Goal: Task Accomplishment & Management: Use online tool/utility

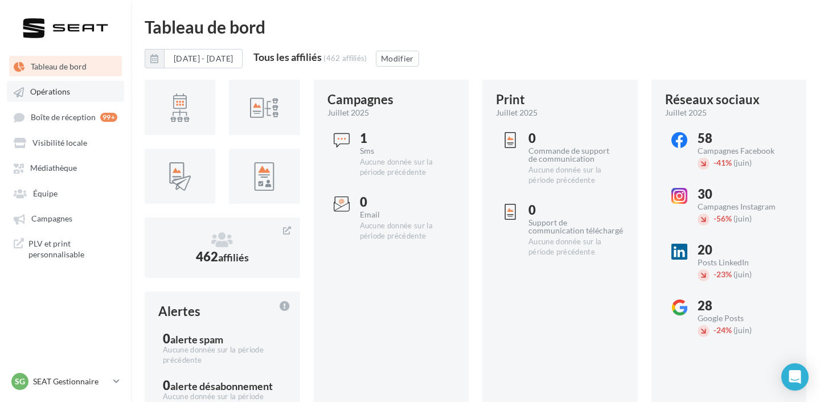
click at [65, 98] on link "Opérations" at bounding box center [65, 91] width 117 height 21
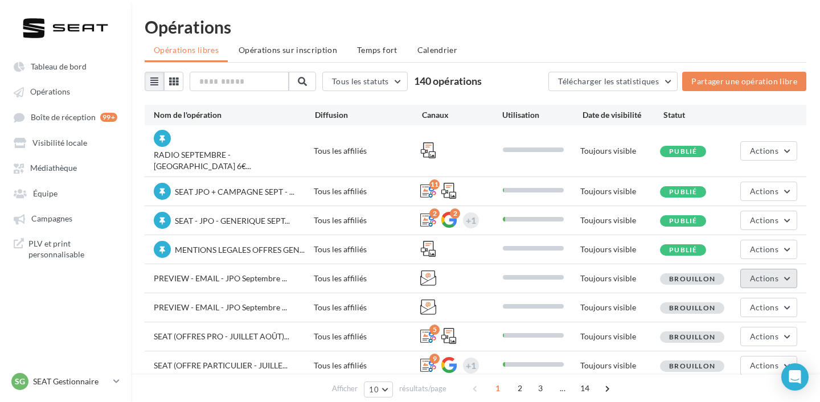
click at [773, 273] on span "Actions" at bounding box center [764, 278] width 28 height 10
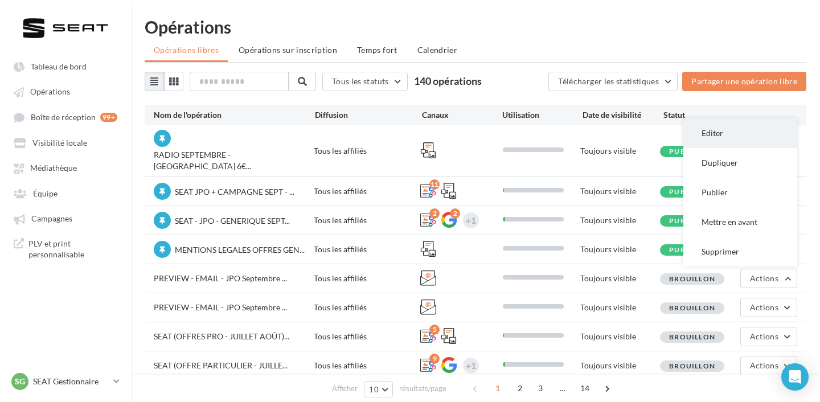
click at [717, 118] on button "Editer" at bounding box center [740, 133] width 114 height 30
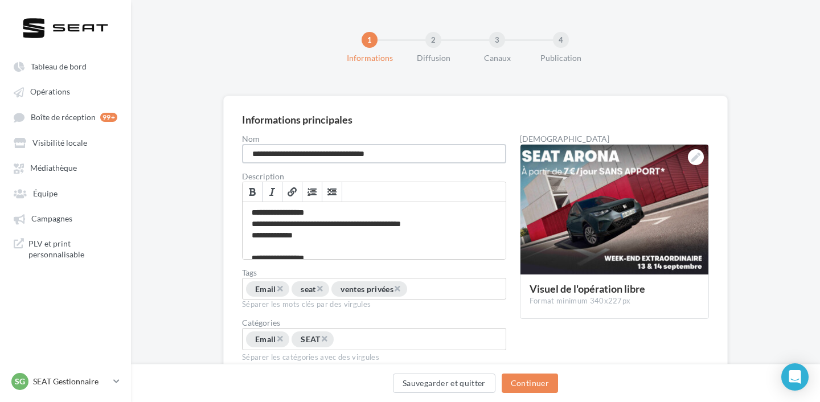
drag, startPoint x: 295, startPoint y: 155, endPoint x: 216, endPoint y: 150, distance: 78.7
click at [216, 150] on div "**********" at bounding box center [475, 257] width 689 height 322
type input "**********"
click at [547, 383] on button "Continuer" at bounding box center [530, 383] width 56 height 19
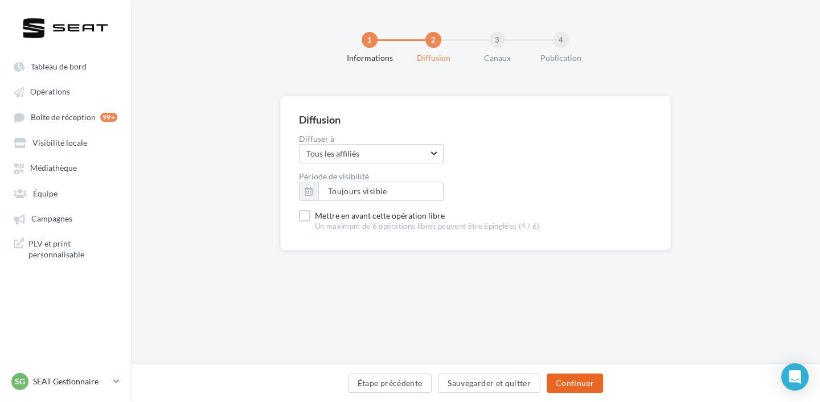
click at [554, 383] on button "Continuer" at bounding box center [575, 383] width 56 height 19
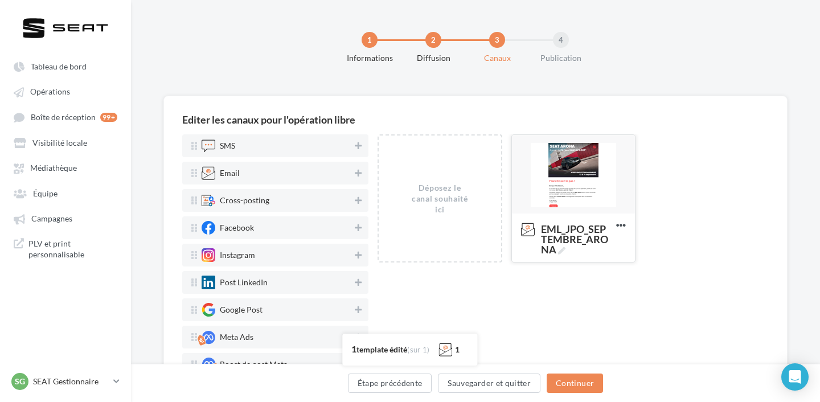
click at [584, 187] on div at bounding box center [573, 175] width 123 height 80
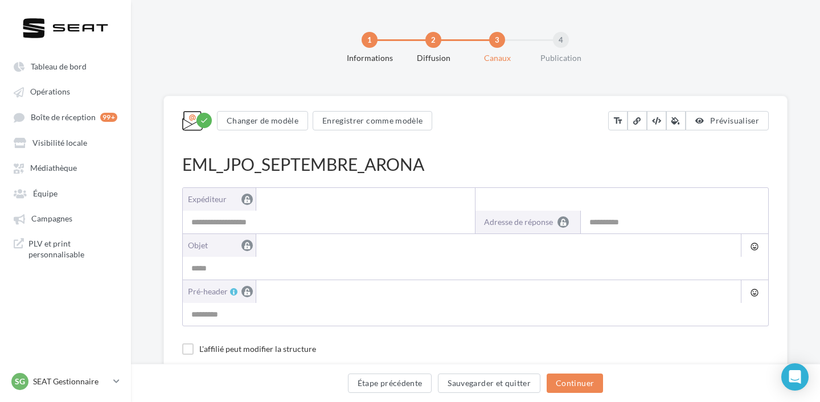
type input "**********"
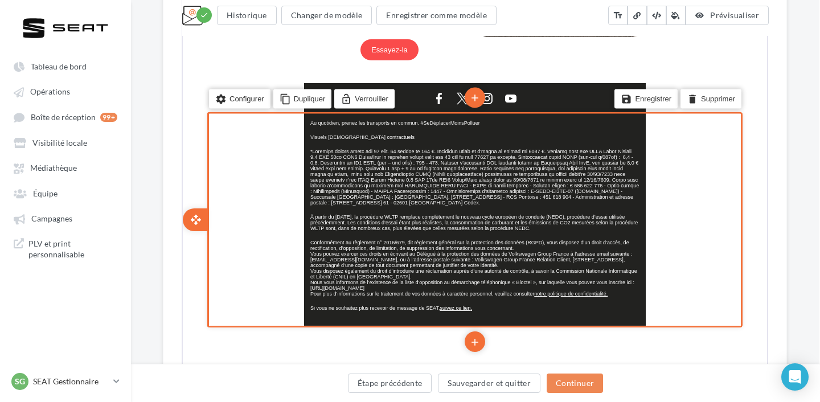
scroll to position [938, 1]
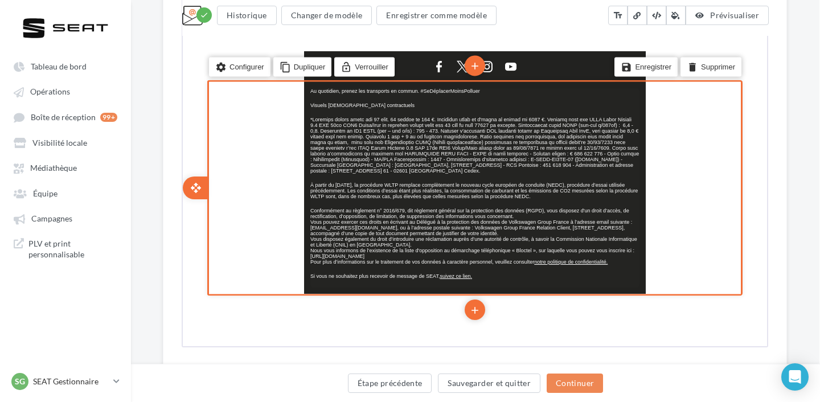
click at [479, 277] on p "Si vous ne souhaitez plus recevoir de message de SEAT, suivez ce lien ." at bounding box center [473, 275] width 329 height 6
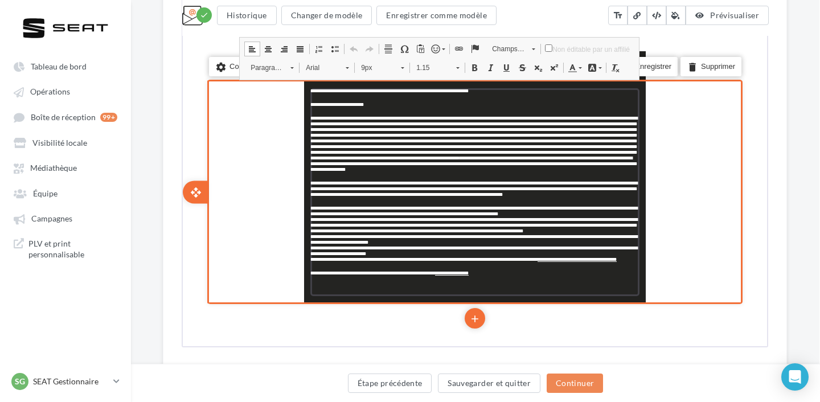
click at [485, 275] on p "**********" at bounding box center [473, 272] width 329 height 6
click at [475, 308] on icon "add" at bounding box center [473, 317] width 11 height 19
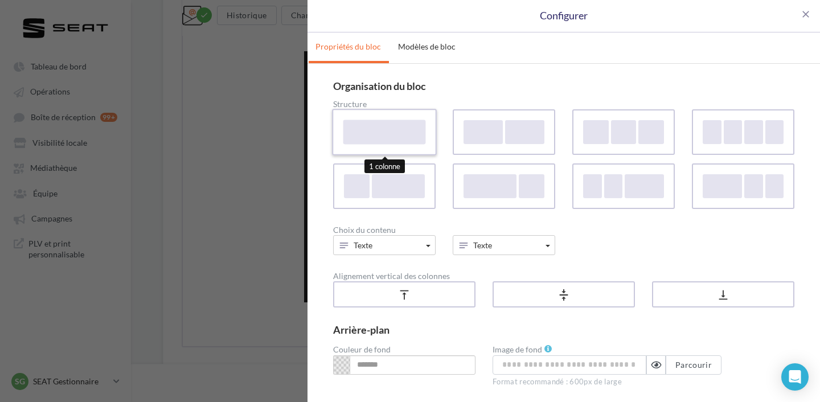
click at [407, 140] on div at bounding box center [384, 132] width 83 height 24
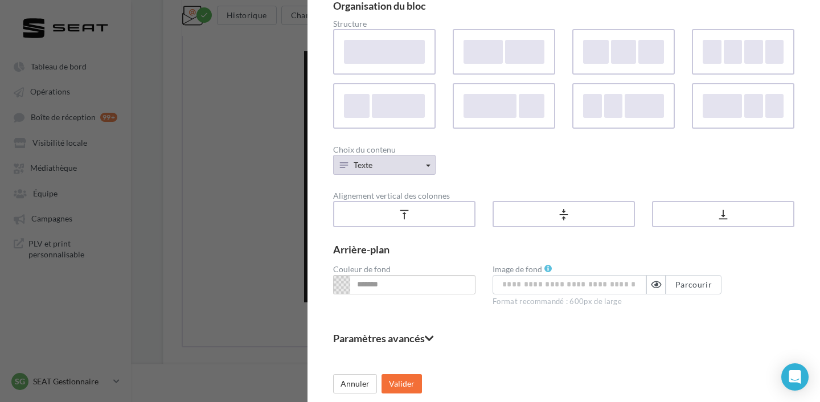
click at [416, 163] on button "Texte" at bounding box center [384, 165] width 103 height 20
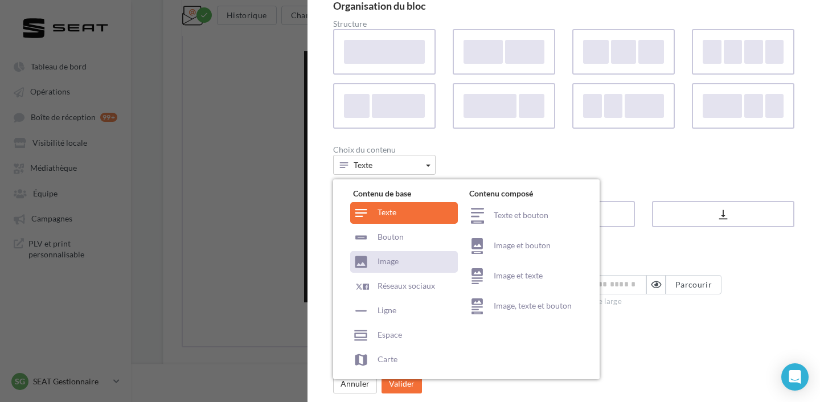
click at [416, 260] on div "Image" at bounding box center [404, 262] width 108 height 22
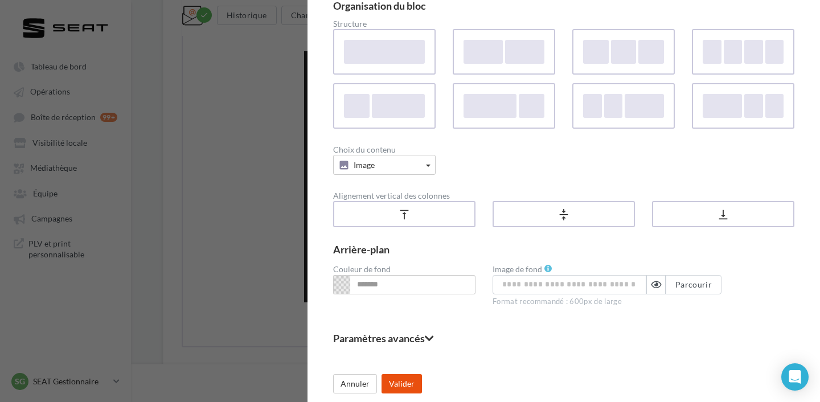
click at [406, 380] on button "Valider" at bounding box center [402, 383] width 40 height 19
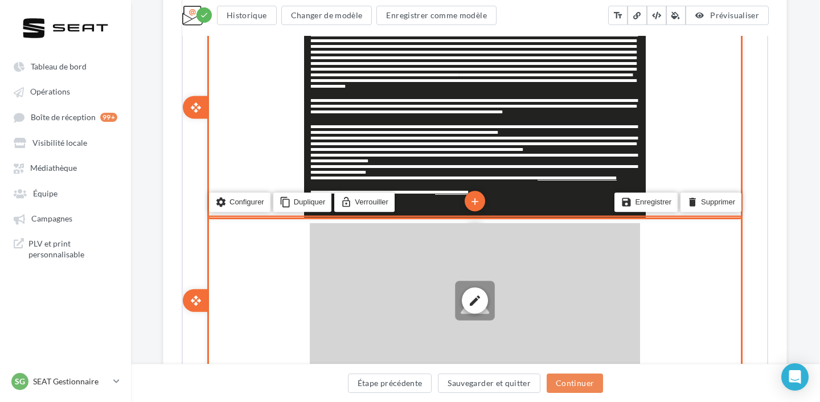
scroll to position [1040, 1]
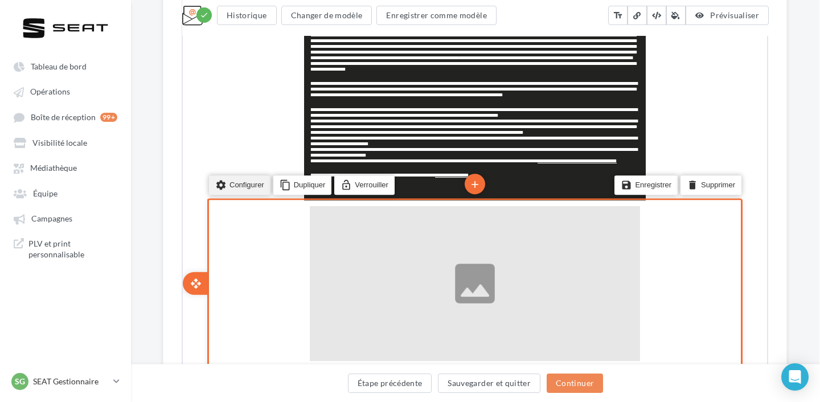
click at [244, 183] on li "settings Configurer" at bounding box center [239, 183] width 62 height 19
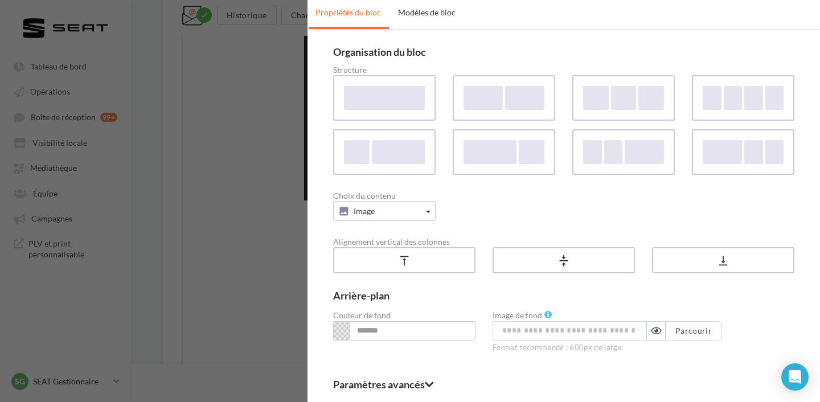
scroll to position [39, 0]
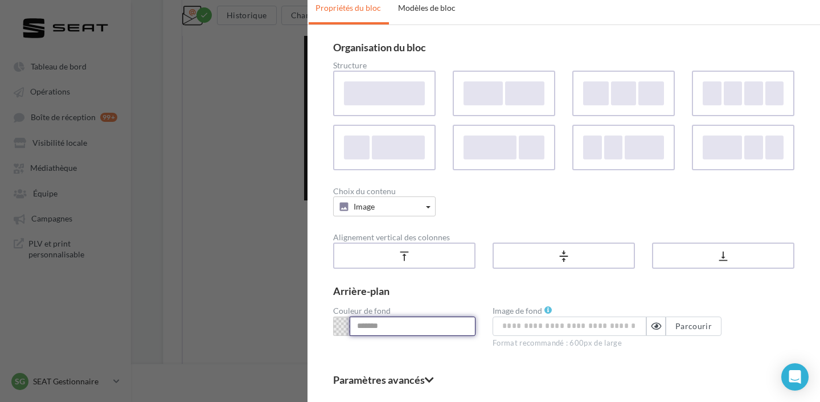
click at [432, 335] on input at bounding box center [413, 326] width 126 height 19
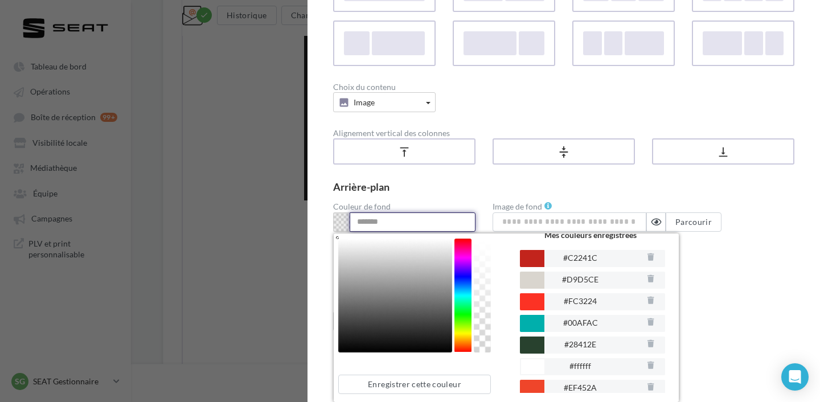
scroll to position [0, 0]
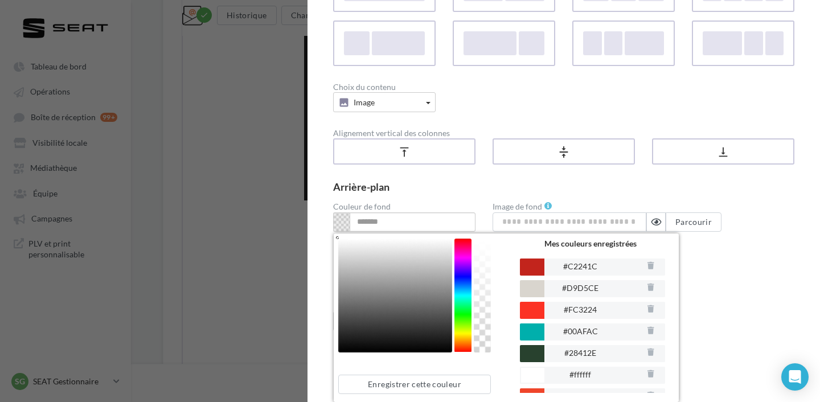
click at [789, 265] on div "Paramètres avancés Marges de la colonne 50px max Colonne 1 ** Appliquer à toute…" at bounding box center [563, 277] width 461 height 33
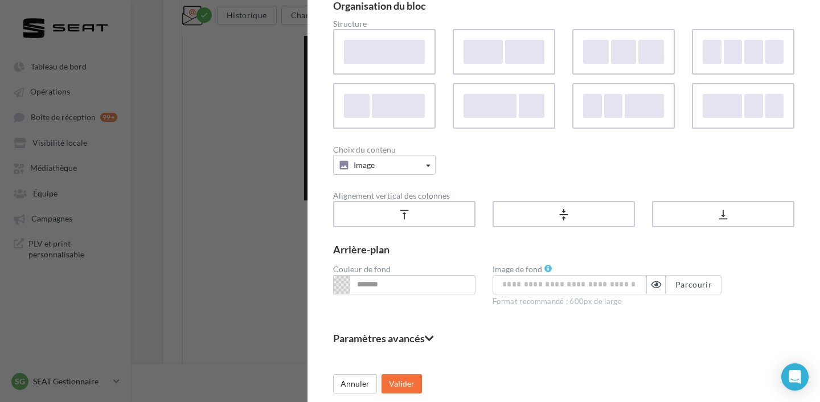
click at [247, 141] on div "close Configurer Propriétés du bloc Modèles de bloc Organisation du bloc Struct…" at bounding box center [410, 201] width 820 height 402
click at [264, 126] on div "close Configurer Propriétés du bloc Modèles de bloc Organisation du bloc Struct…" at bounding box center [410, 201] width 820 height 402
click at [345, 373] on div "Annuler Valider" at bounding box center [563, 375] width 461 height 36
click at [345, 388] on button "Annuler" at bounding box center [355, 383] width 44 height 19
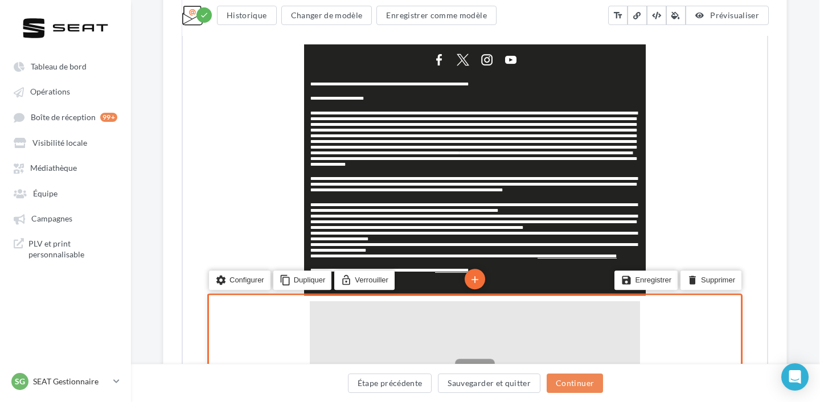
scroll to position [924, 1]
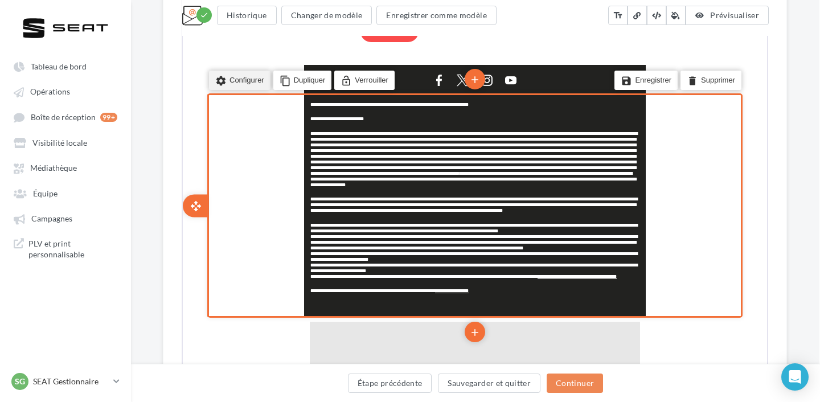
click at [237, 71] on li "settings Configurer" at bounding box center [239, 78] width 62 height 19
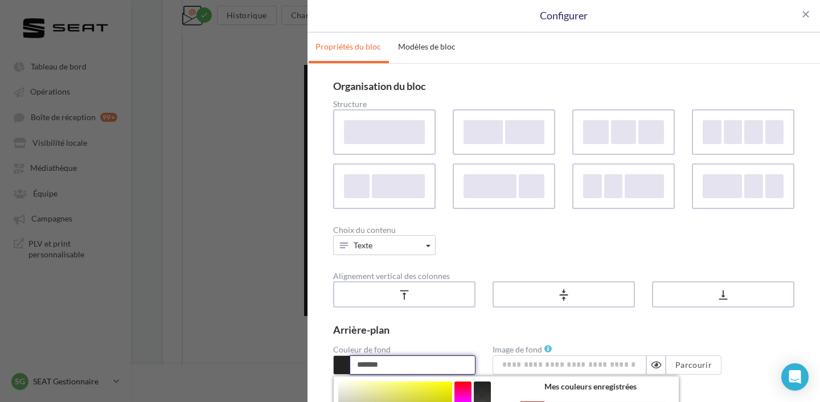
drag, startPoint x: 398, startPoint y: 363, endPoint x: 331, endPoint y: 363, distance: 67.2
click at [331, 363] on div "******* Enregistrer cette couleur Mes couleurs enregistrées #C2241C #D9D5CE #FC…" at bounding box center [404, 365] width 159 height 20
click at [288, 185] on div "close Configurer Propriétés du bloc Modèles de bloc Organisation du bloc Struct…" at bounding box center [410, 201] width 820 height 402
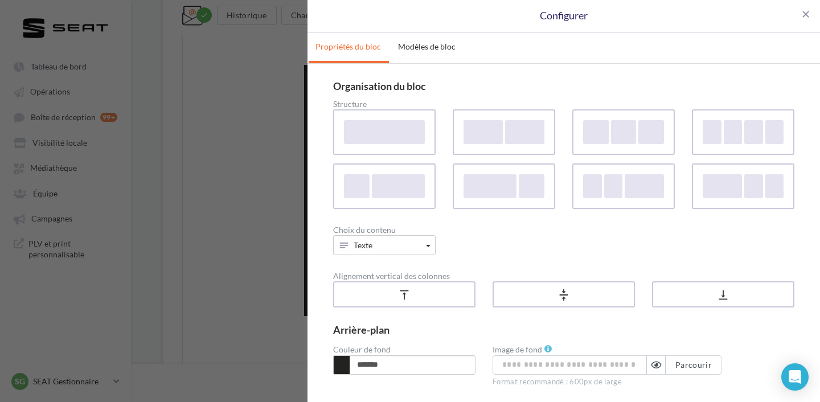
click at [797, 22] on div "Configurer" at bounding box center [564, 16] width 478 height 15
click at [812, 10] on div "close Configurer" at bounding box center [564, 16] width 513 height 32
click at [809, 16] on span "close" at bounding box center [805, 14] width 11 height 11
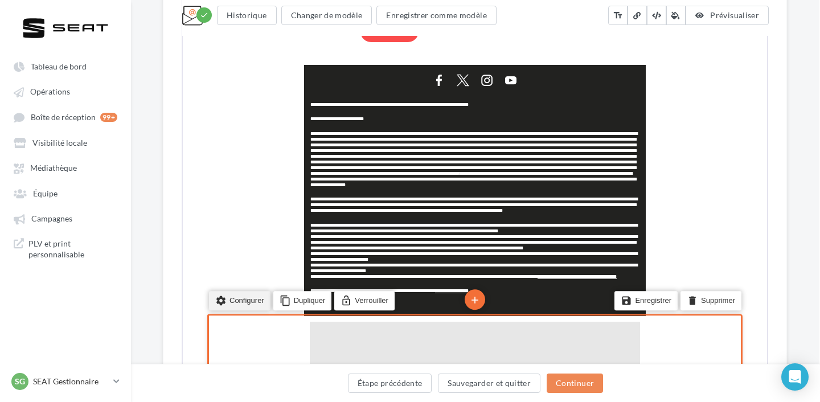
click at [223, 292] on icon "settings" at bounding box center [219, 300] width 11 height 16
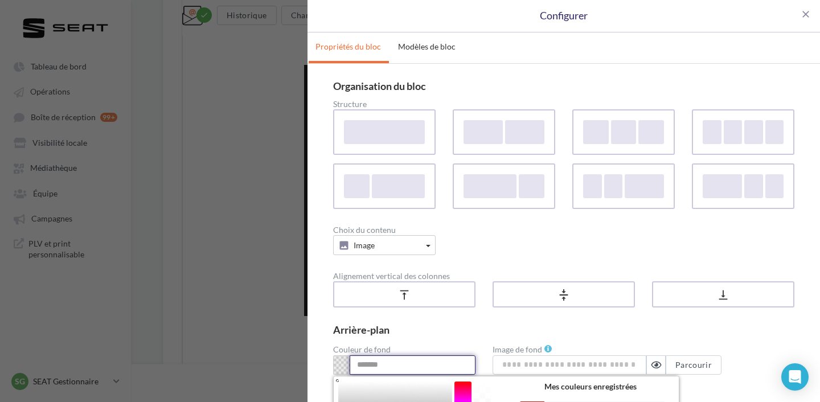
click at [404, 360] on input at bounding box center [413, 364] width 126 height 19
paste input "*******"
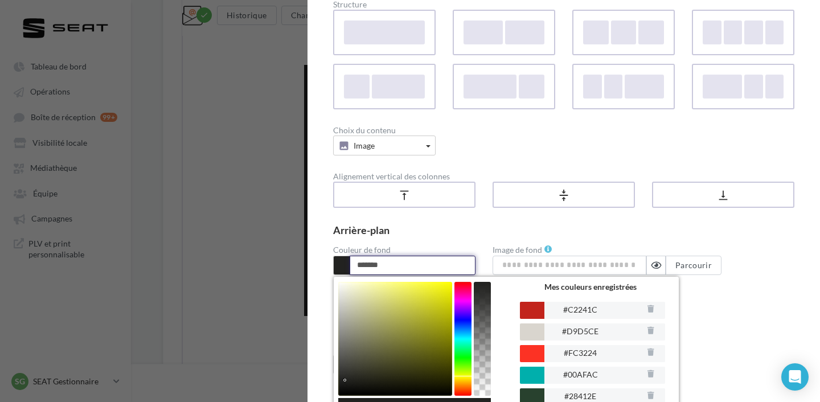
scroll to position [101, 0]
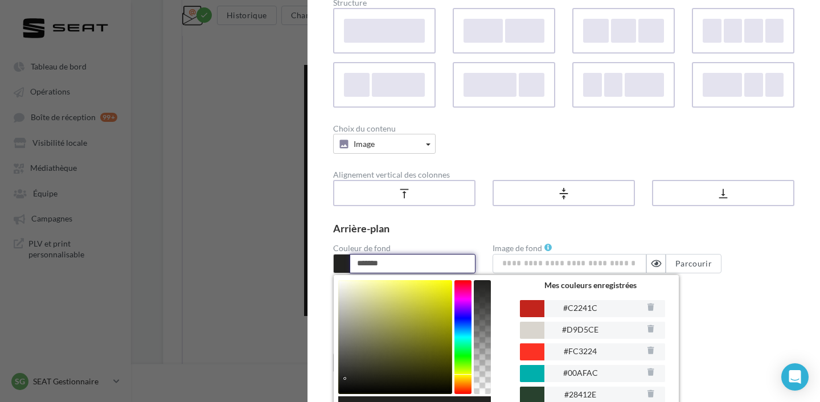
type input "*******"
click at [757, 241] on div "Arrière-plan Couleur de fond ******* Enregistrer cette couleur Mes couleurs enr…" at bounding box center [563, 259] width 461 height 72
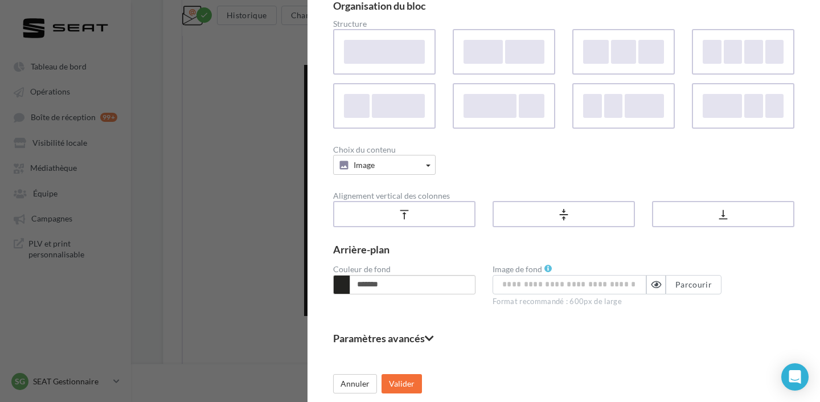
scroll to position [81, 0]
click at [403, 383] on button "Valider" at bounding box center [402, 383] width 40 height 19
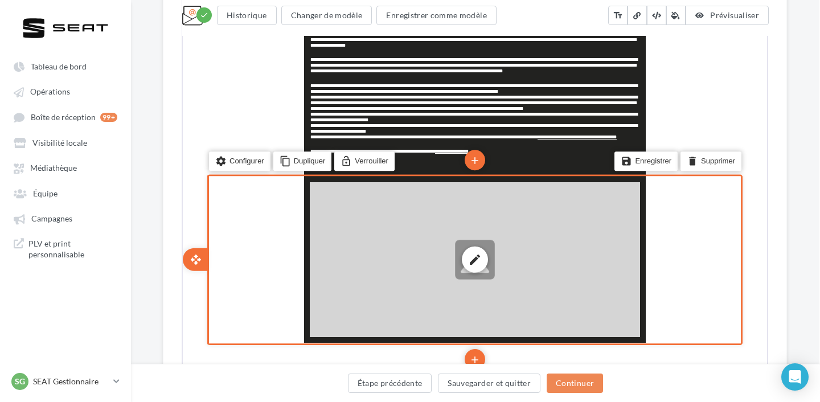
scroll to position [1055, 1]
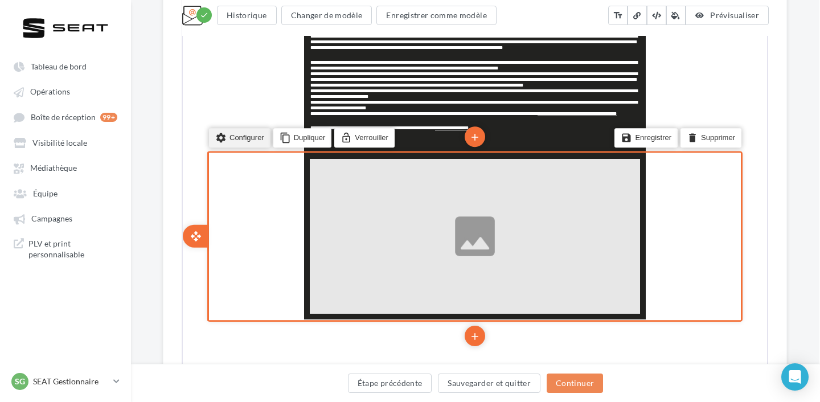
click at [244, 129] on li "settings Configurer" at bounding box center [239, 136] width 62 height 19
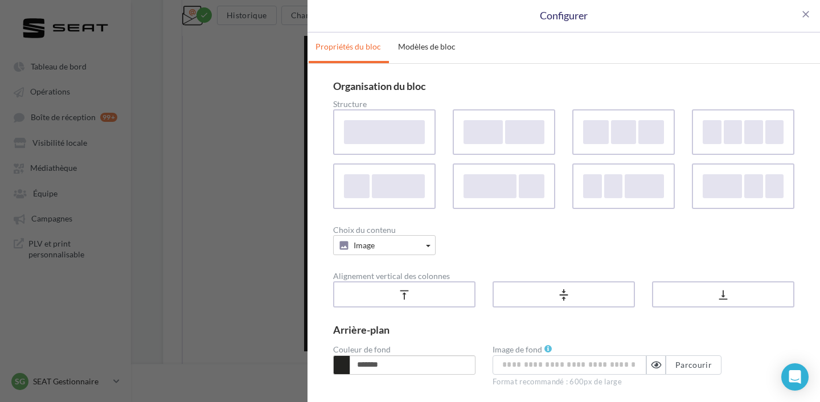
scroll to position [81, 0]
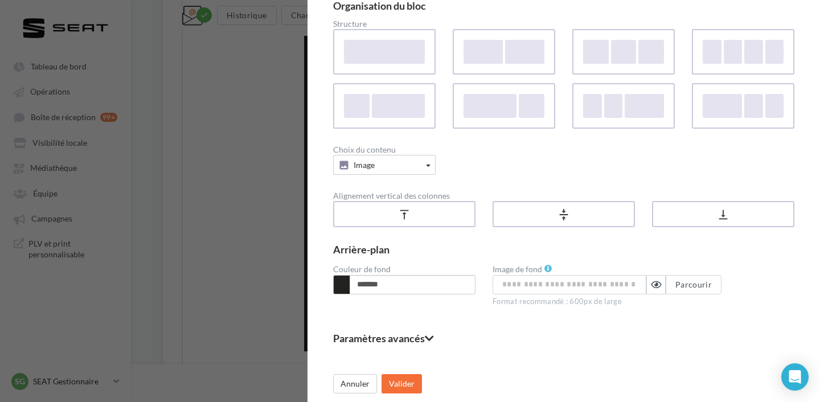
click at [411, 333] on fieldset "Paramètres avancés" at bounding box center [563, 338] width 461 height 10
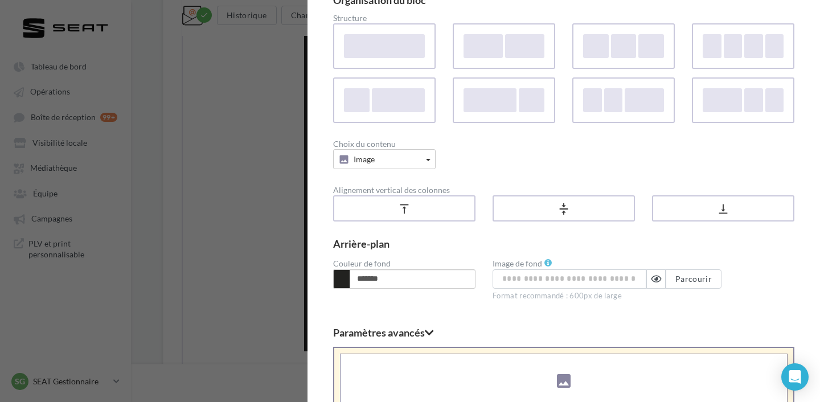
scroll to position [0, 0]
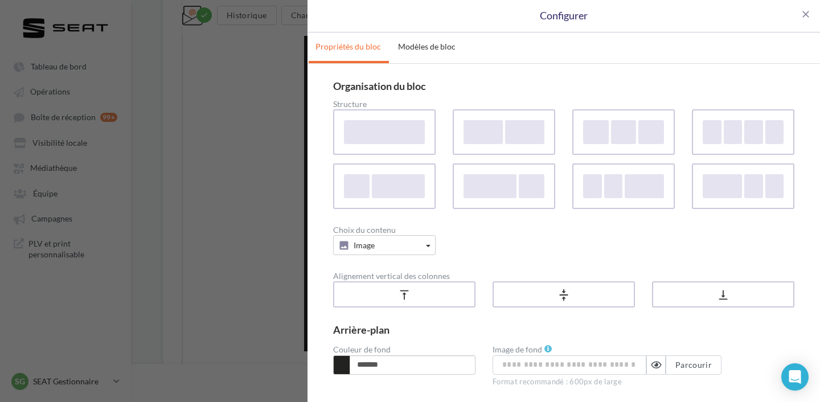
click at [259, 163] on div "close Configurer Propriétés du bloc Modèles de bloc Organisation du bloc Struct…" at bounding box center [410, 201] width 820 height 402
click at [800, 9] on span "close" at bounding box center [805, 14] width 11 height 11
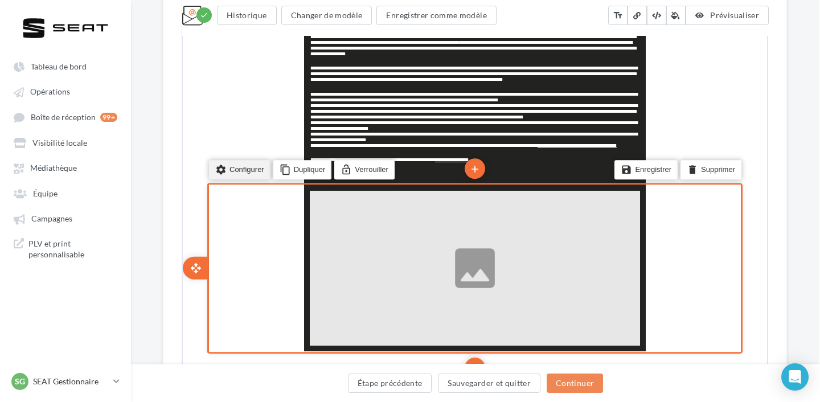
click at [241, 162] on li "settings Configurer" at bounding box center [239, 168] width 62 height 19
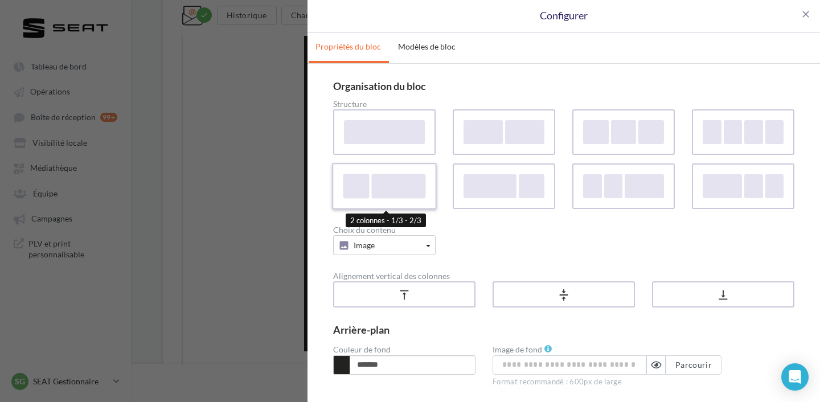
click at [409, 191] on div at bounding box center [398, 186] width 54 height 24
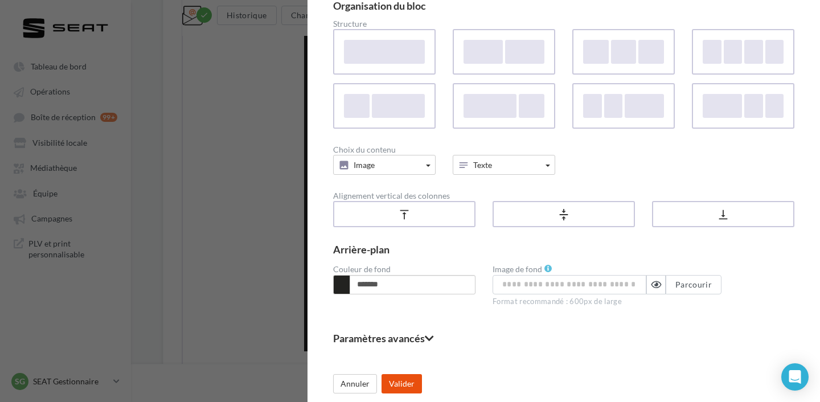
click at [391, 391] on button "Valider" at bounding box center [402, 383] width 40 height 19
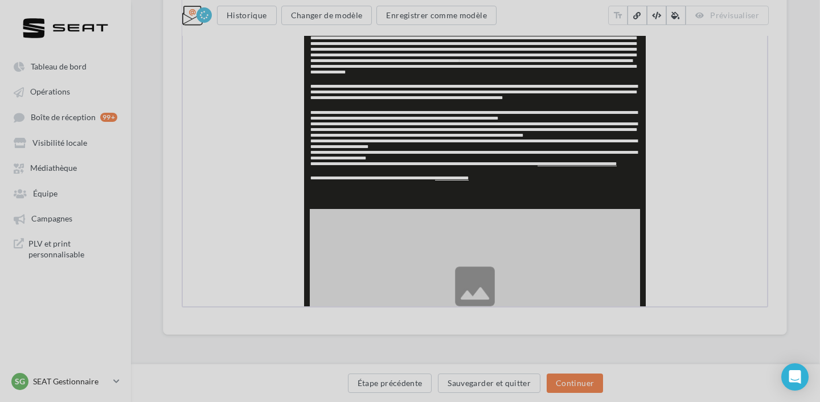
scroll to position [1036, 1]
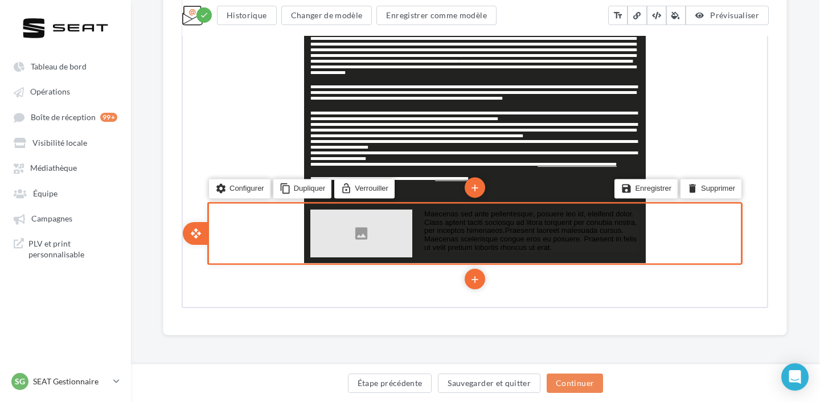
click at [463, 232] on p "Maecenas sed ante pellentesque, posuere leo id, eleifend dolor. Class aptent ta…" at bounding box center [530, 230] width 215 height 43
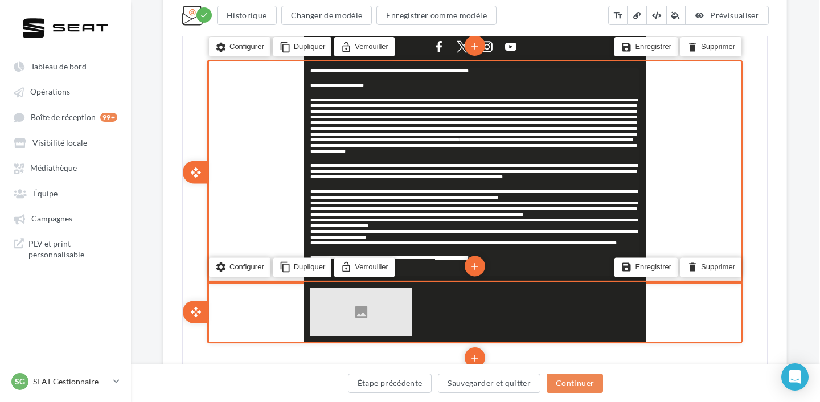
scroll to position [960, 1]
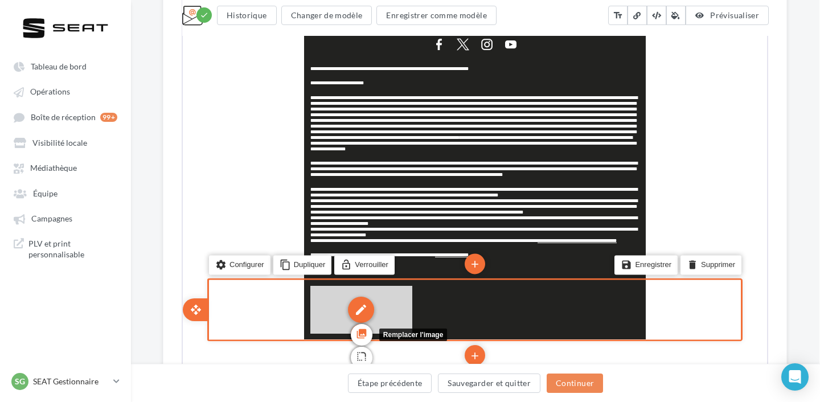
click at [360, 324] on icon "photo_library" at bounding box center [360, 332] width 11 height 19
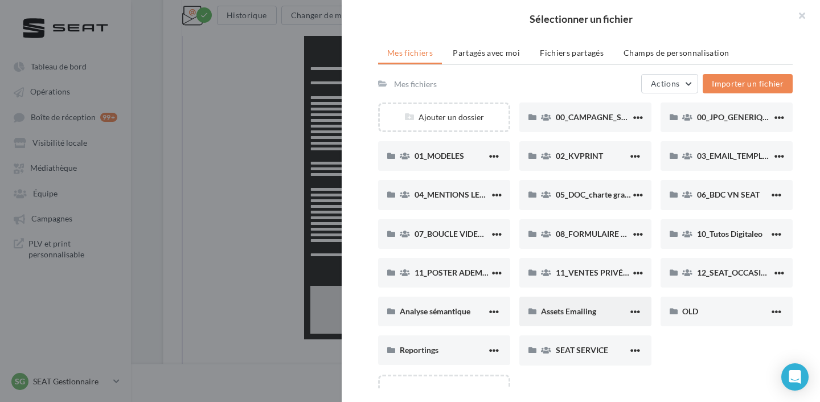
click at [539, 306] on div "Assets Emailing" at bounding box center [585, 312] width 132 height 30
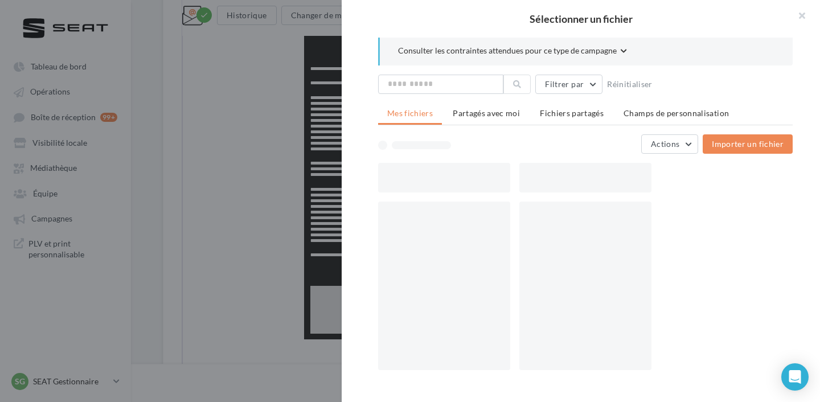
scroll to position [0, 0]
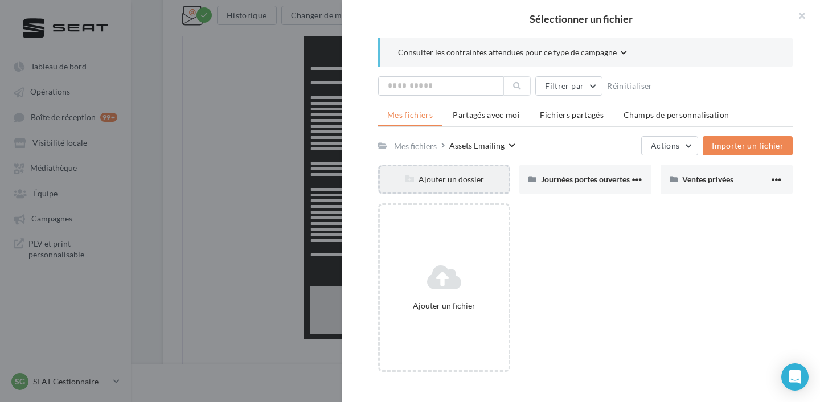
click at [442, 173] on div "Ajouter un dossier" at bounding box center [444, 180] width 132 height 30
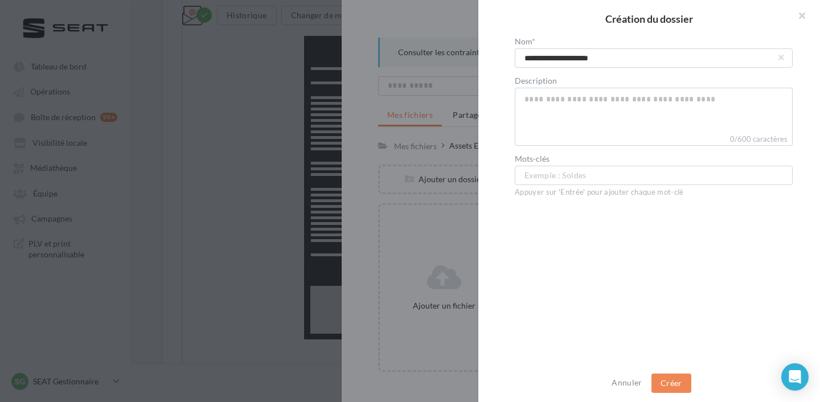
type input "**********"
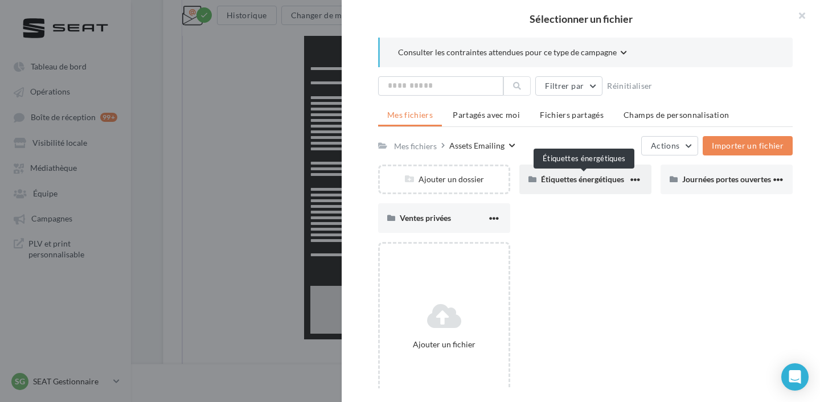
click at [572, 181] on span "Étiquettes énergétiques" at bounding box center [582, 179] width 83 height 10
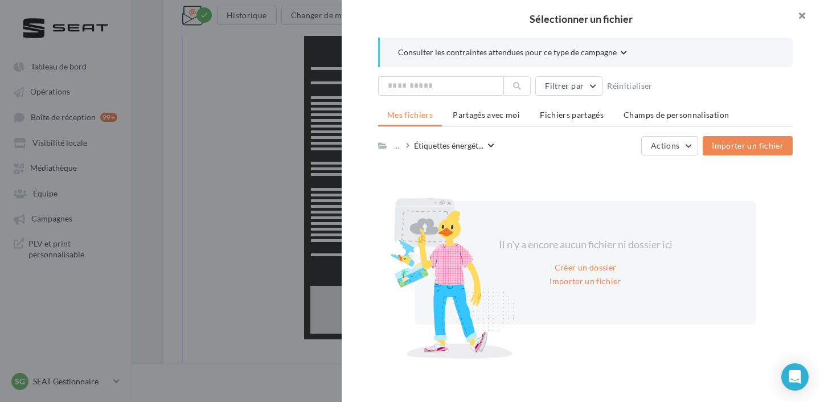
click at [799, 17] on button "button" at bounding box center [797, 17] width 46 height 34
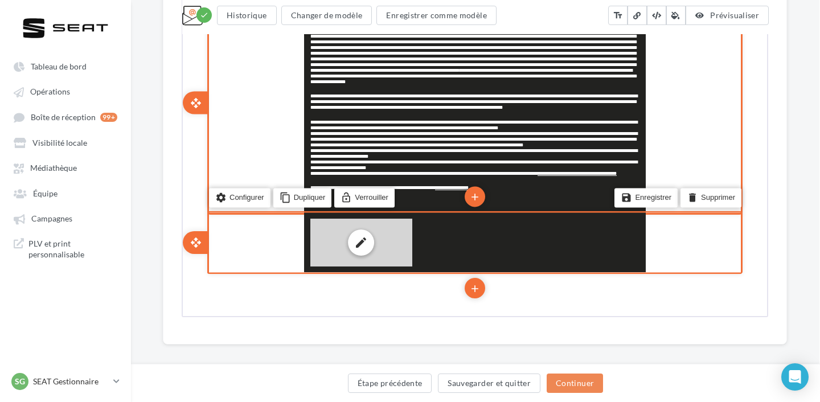
scroll to position [1035, 1]
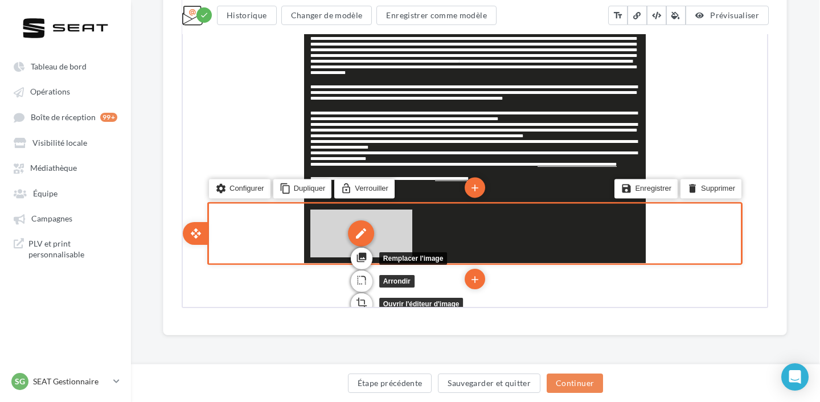
click at [357, 219] on div "edit" at bounding box center [360, 232] width 26 height 26
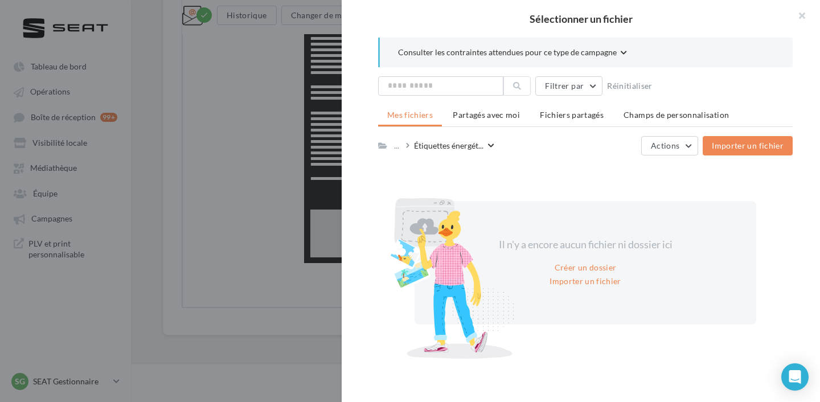
click at [793, 146] on div "Consulter les contraintes attendues pour ce type de campagne Filtrer par Réinit…" at bounding box center [585, 213] width 487 height 351
click at [772, 143] on span "Importer un fichier" at bounding box center [748, 146] width 72 height 10
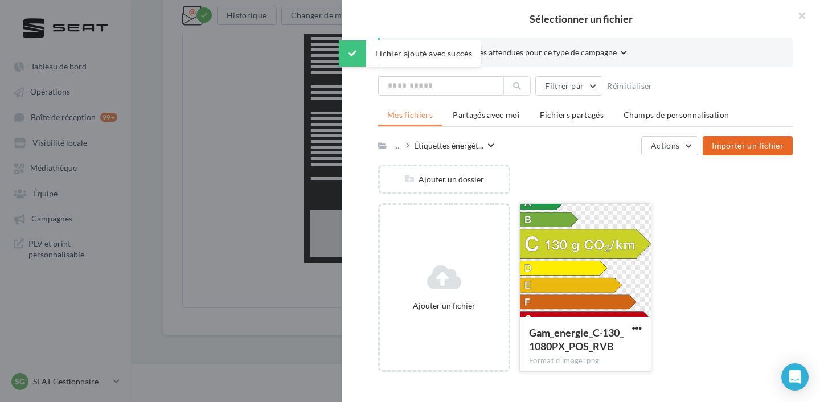
click at [540, 241] on div at bounding box center [585, 261] width 131 height 114
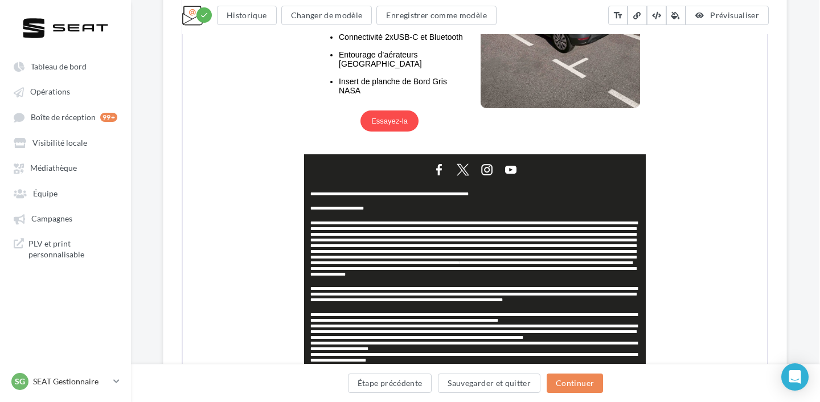
scroll to position [877, 1]
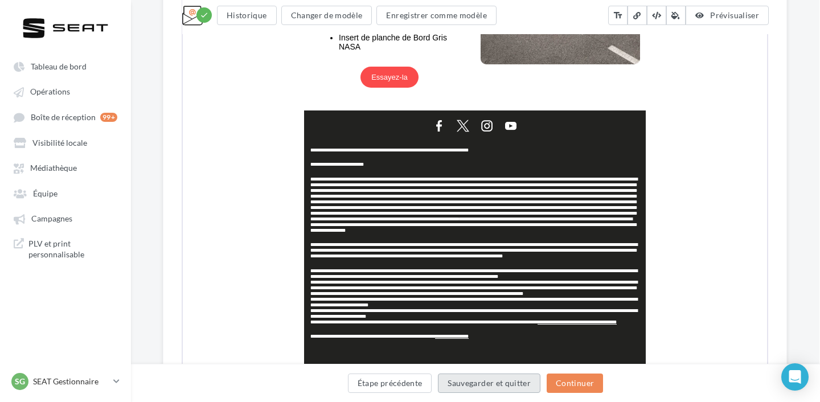
click at [495, 384] on button "Sauvegarder et quitter" at bounding box center [489, 383] width 103 height 19
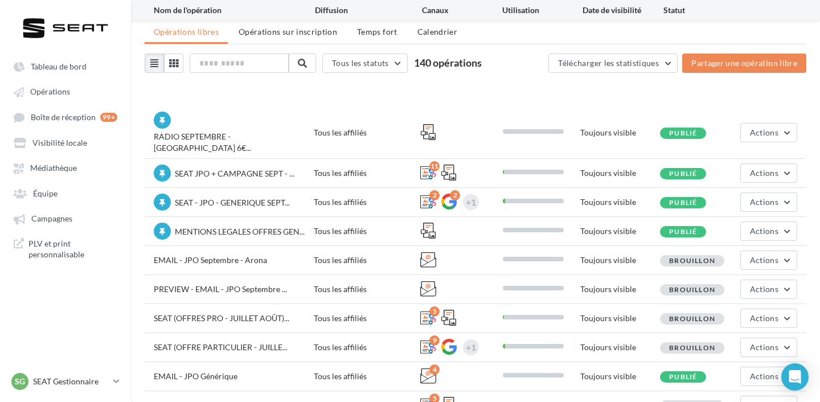
scroll to position [76, 0]
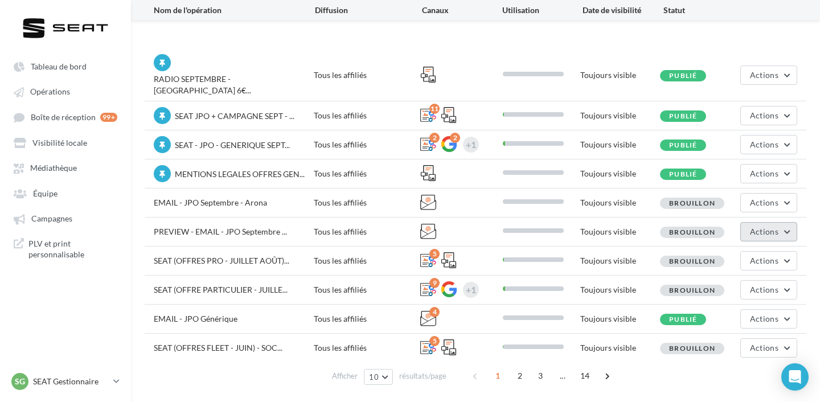
click at [755, 227] on span "Actions" at bounding box center [764, 232] width 28 height 10
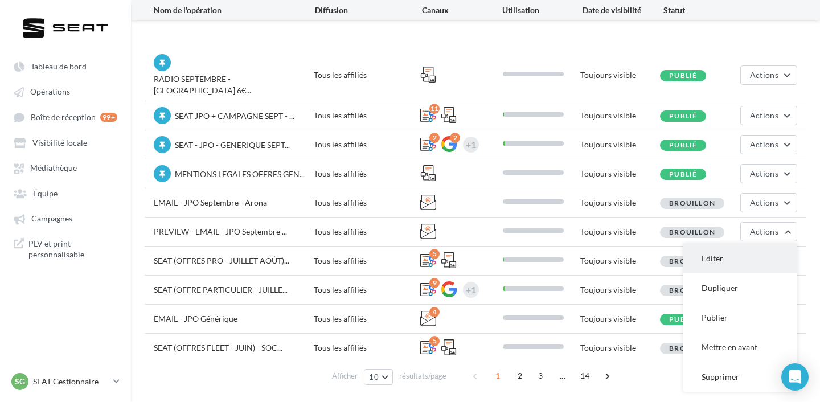
click at [744, 244] on button "Editer" at bounding box center [740, 259] width 114 height 30
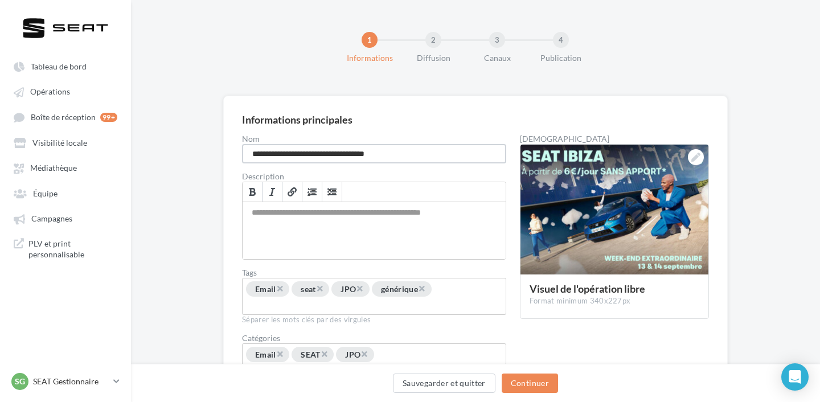
drag, startPoint x: 294, startPoint y: 153, endPoint x: 212, endPoint y: 148, distance: 82.7
click at [212, 148] on div "**********" at bounding box center [475, 264] width 689 height 337
type input "**********"
click at [539, 385] on button "Continuer" at bounding box center [530, 383] width 56 height 19
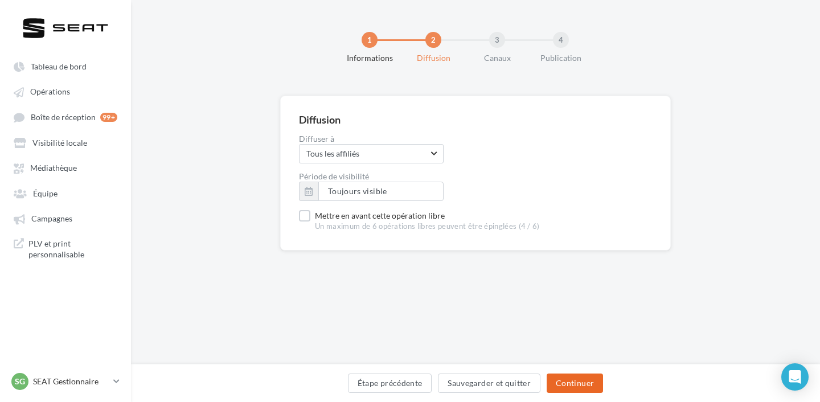
click at [580, 384] on button "Continuer" at bounding box center [575, 383] width 56 height 19
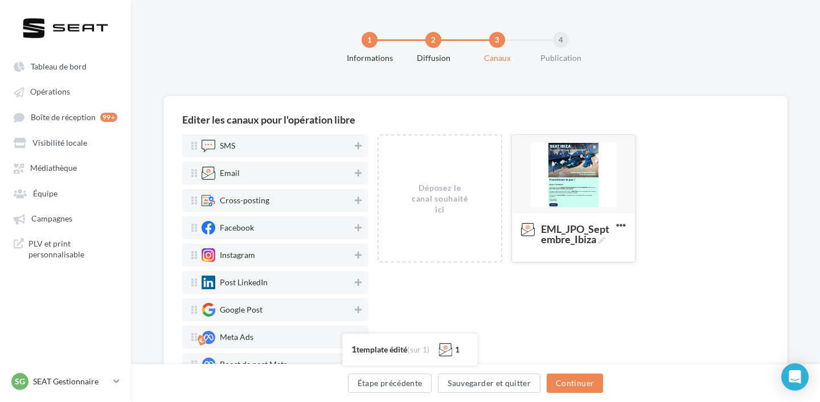
click at [559, 181] on div at bounding box center [573, 175] width 123 height 80
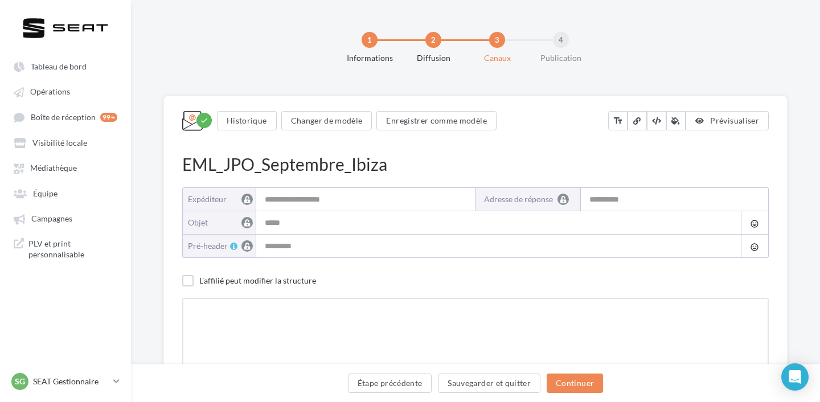
type input "**********"
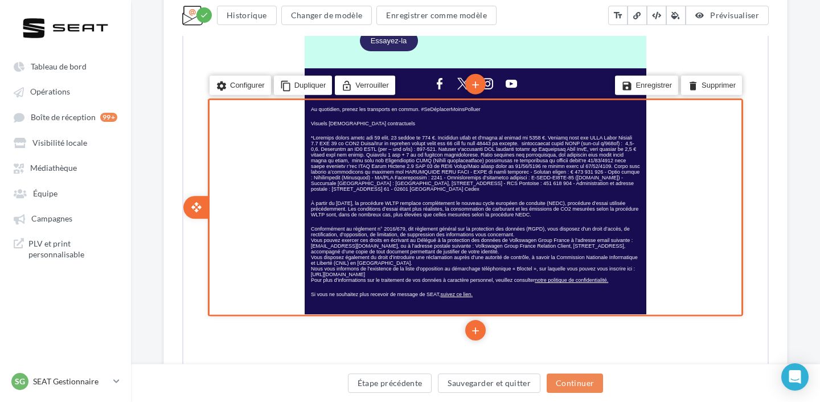
scroll to position [60, 0]
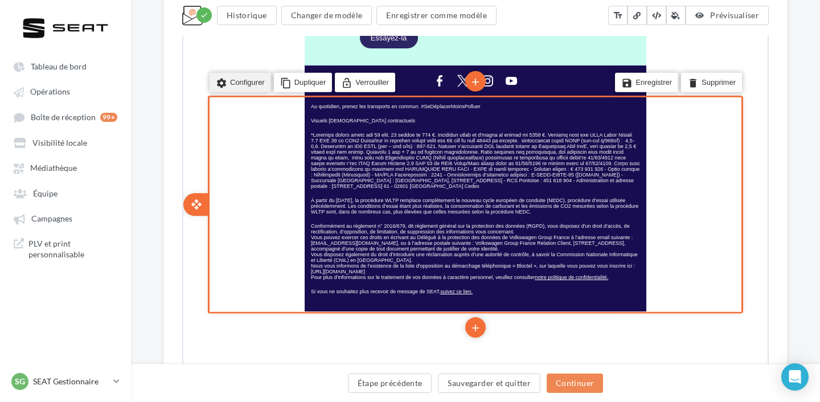
click at [239, 72] on li "settings Configurer" at bounding box center [239, 81] width 62 height 19
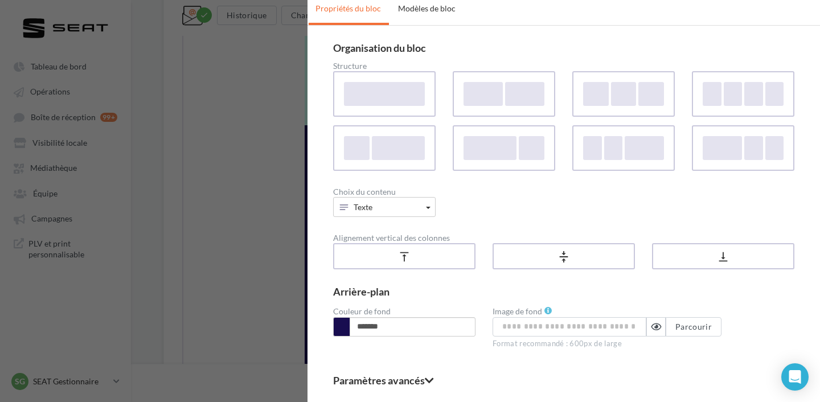
scroll to position [71, 0]
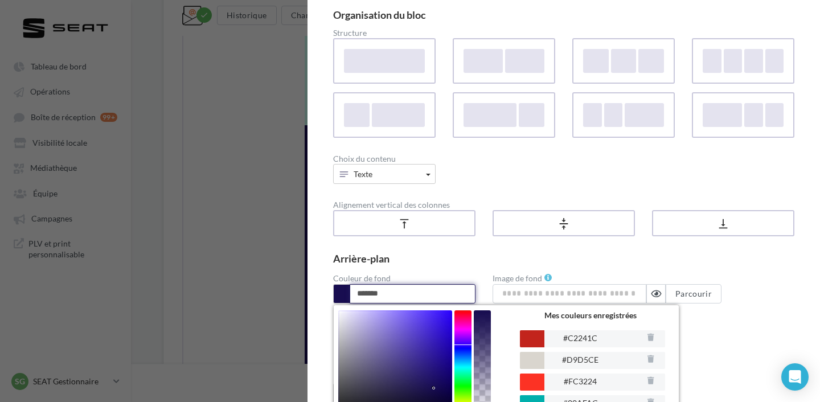
click at [415, 304] on div "******* Enregistrer cette couleur Mes couleurs enregistrées #C2241C #D9D5CE #FC…" at bounding box center [404, 294] width 159 height 20
click at [313, 297] on div "Organisation du bloc Structure Choix du contenu Texte Contenu de base Texte Bou…" at bounding box center [564, 202] width 513 height 419
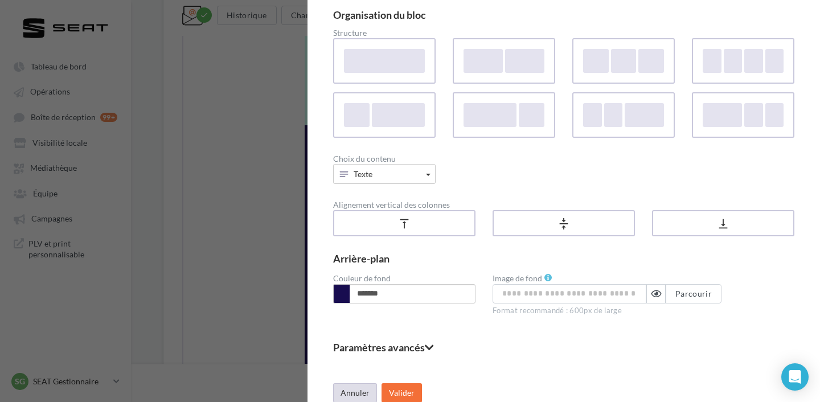
click at [356, 390] on button "Annuler" at bounding box center [355, 392] width 44 height 19
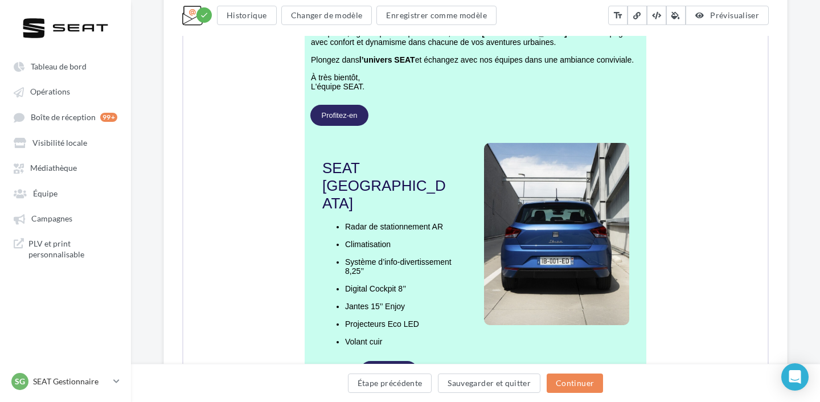
scroll to position [536, 0]
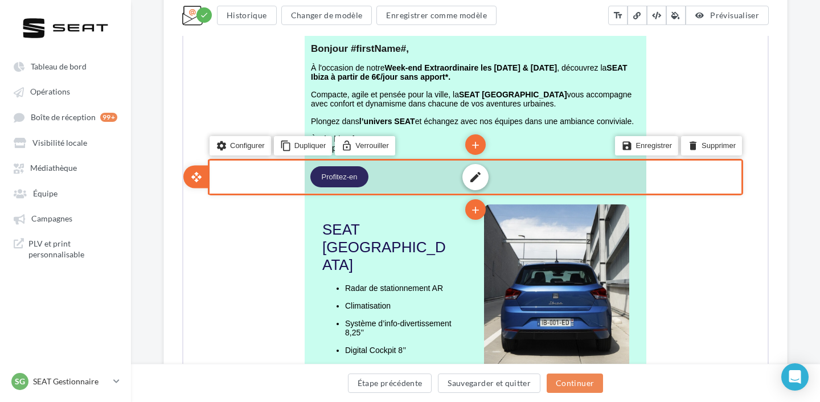
click at [338, 179] on div "edit" at bounding box center [475, 175] width 342 height 32
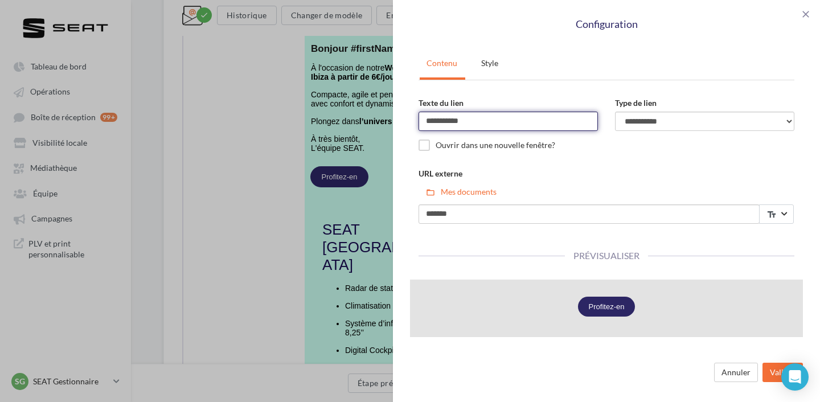
drag, startPoint x: 470, startPoint y: 121, endPoint x: 366, endPoint y: 121, distance: 103.6
click at [366, 121] on div "**********" at bounding box center [410, 201] width 820 height 402
type input "**********"
click at [419, 182] on button "folder_open Mes documents" at bounding box center [461, 191] width 85 height 19
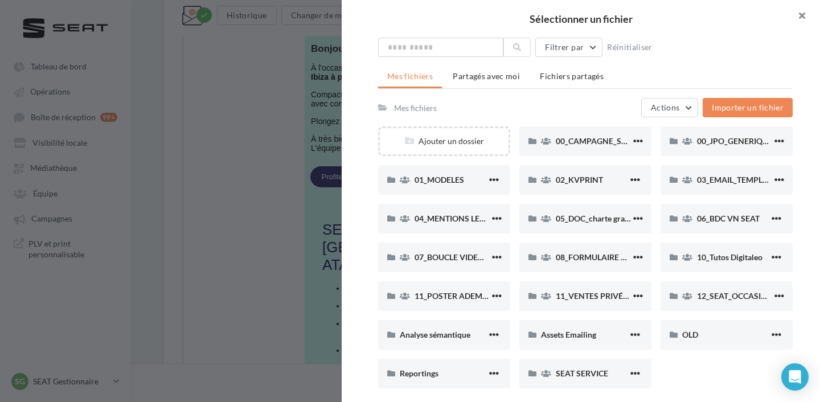
click at [805, 15] on button "button" at bounding box center [797, 17] width 46 height 34
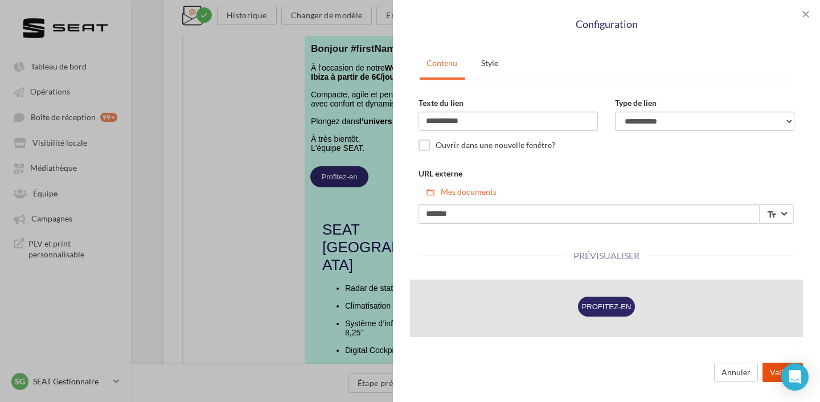
click at [770, 372] on button "Valider" at bounding box center [783, 372] width 40 height 19
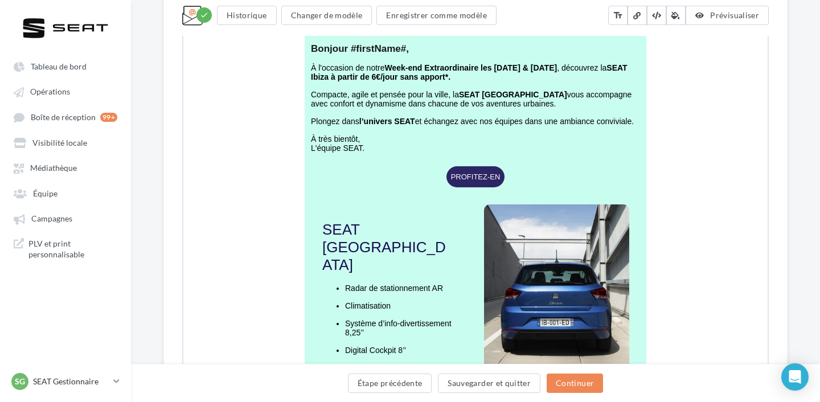
click at [485, 166] on div "**********" at bounding box center [410, 201] width 820 height 402
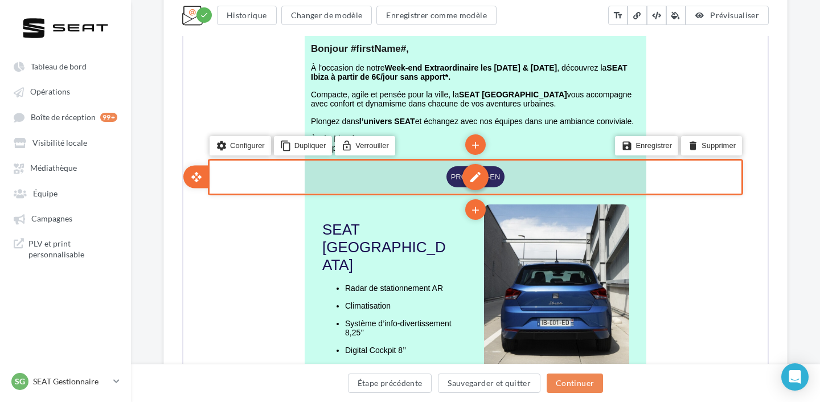
click at [473, 176] on div "edit" at bounding box center [474, 176] width 26 height 26
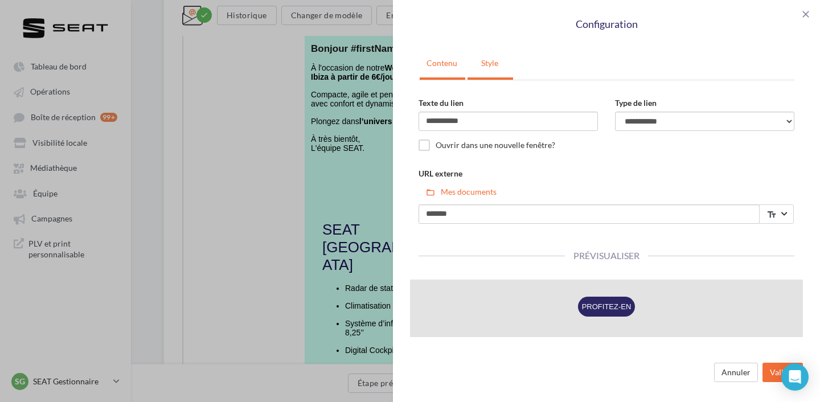
click at [491, 69] on link "Style" at bounding box center [490, 63] width 44 height 28
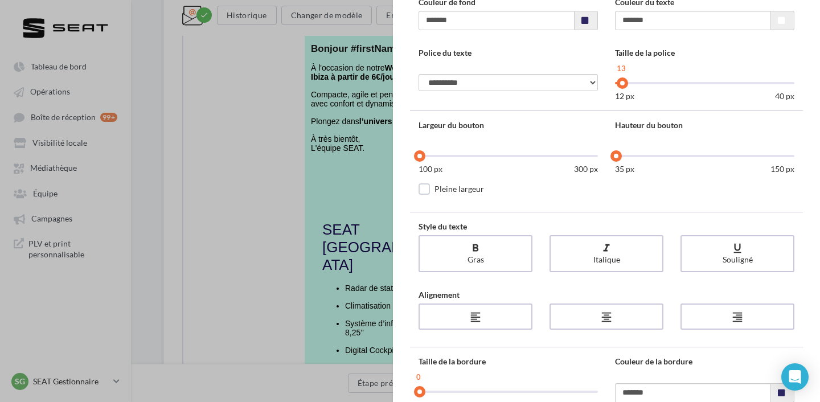
scroll to position [0, 0]
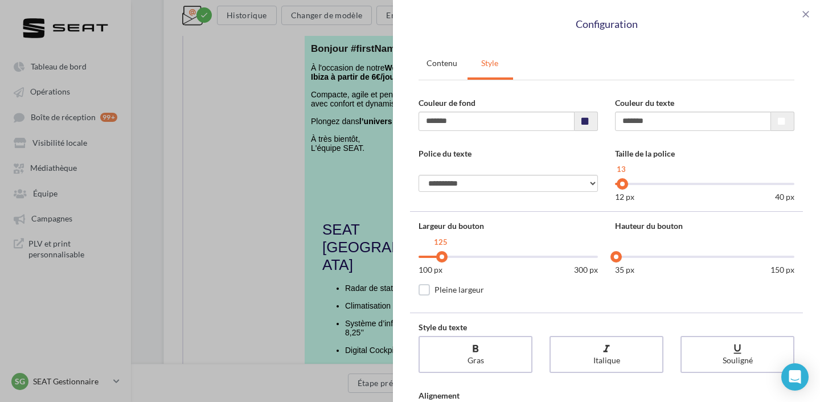
drag, startPoint x: 422, startPoint y: 260, endPoint x: 441, endPoint y: 259, distance: 19.4
click at [441, 259] on div at bounding box center [441, 256] width 11 height 11
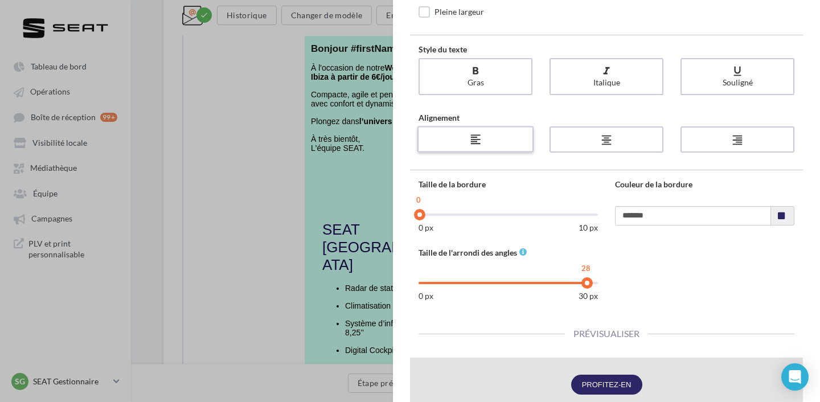
scroll to position [271, 0]
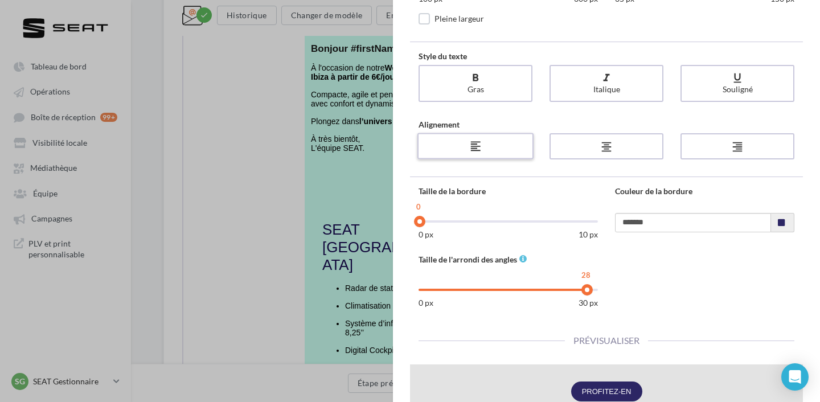
click at [506, 154] on div "format_align_left" at bounding box center [475, 146] width 108 height 18
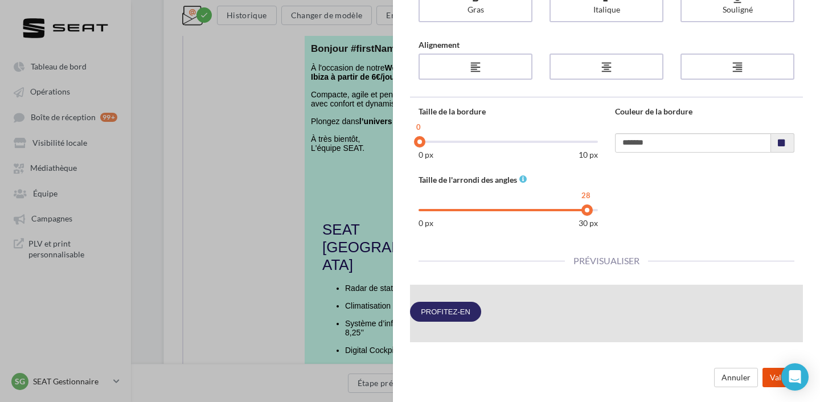
click at [771, 375] on button "Valider" at bounding box center [783, 377] width 40 height 19
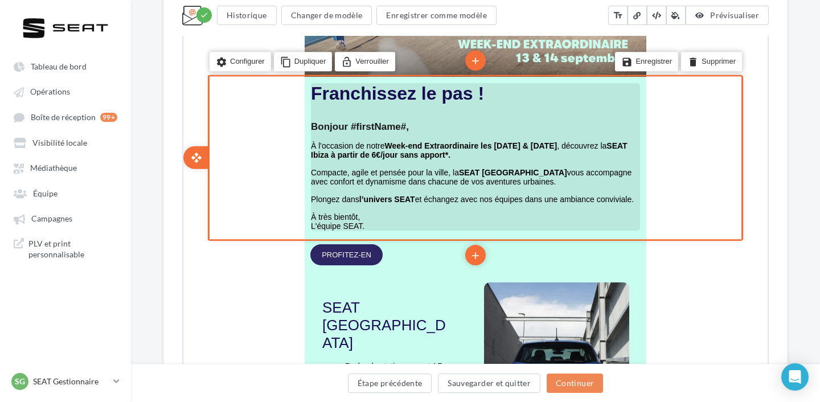
scroll to position [454, 0]
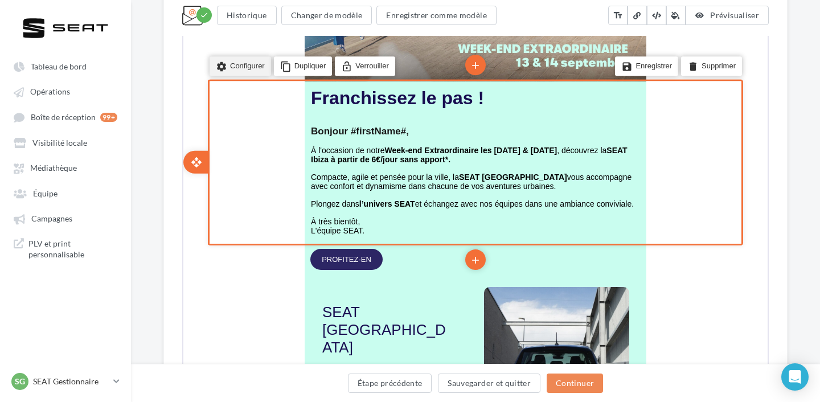
click at [225, 57] on li "settings Configurer" at bounding box center [239, 64] width 62 height 19
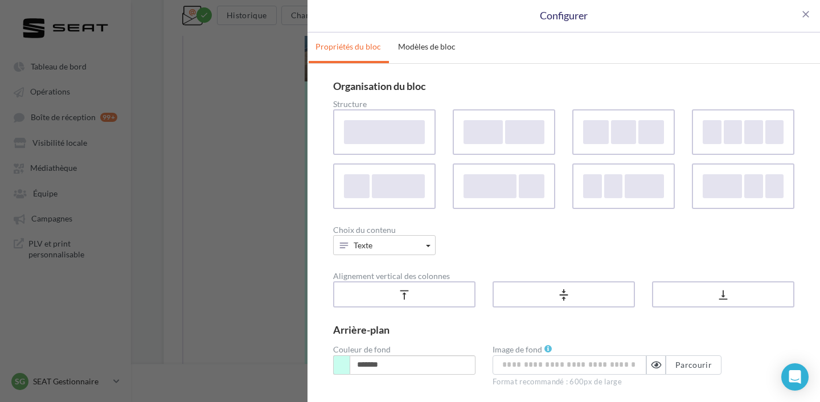
scroll to position [81, 0]
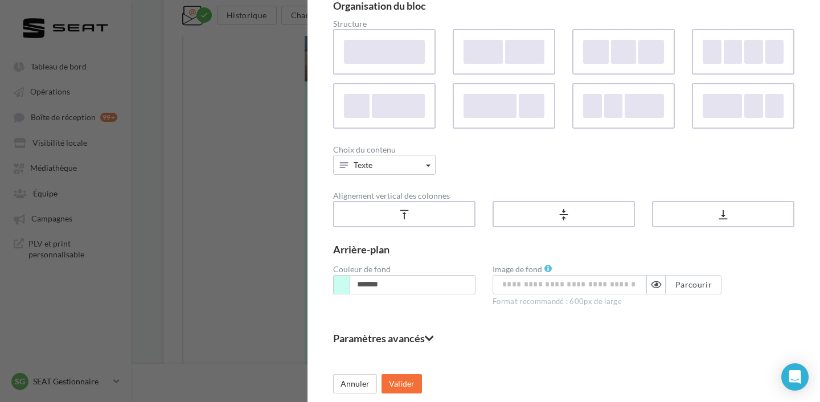
click at [408, 334] on fieldset "Paramètres avancés" at bounding box center [563, 338] width 461 height 10
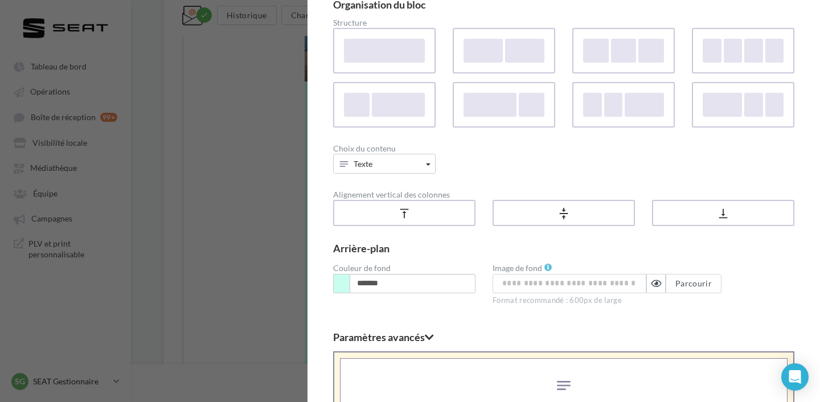
scroll to position [315, 0]
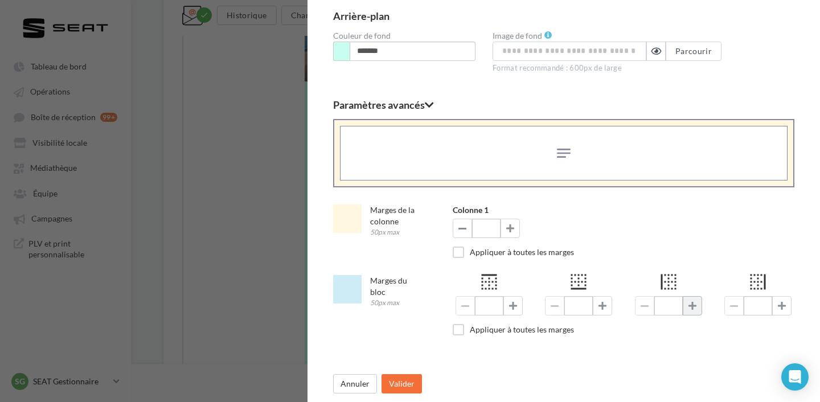
click at [694, 306] on span at bounding box center [692, 305] width 8 height 9
type input "**"
click at [787, 309] on button at bounding box center [781, 305] width 19 height 19
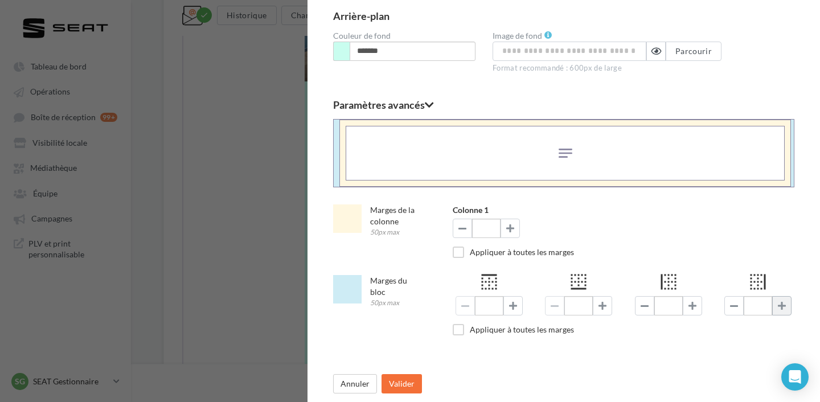
type input "**"
click at [407, 376] on button "Valider" at bounding box center [402, 383] width 40 height 19
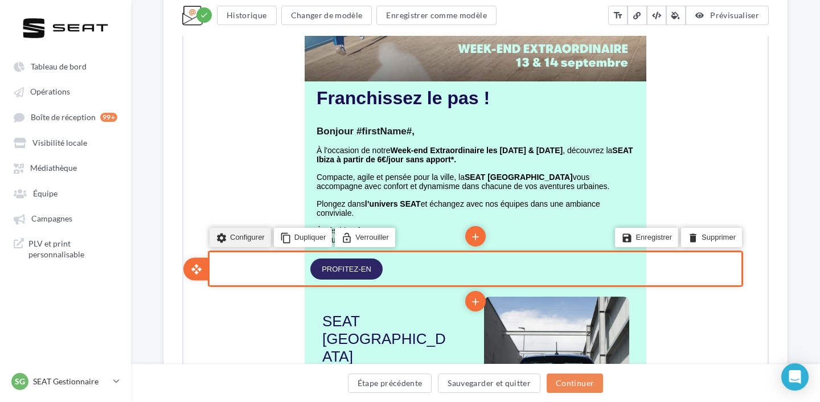
click at [244, 232] on li "settings Configurer" at bounding box center [239, 236] width 62 height 19
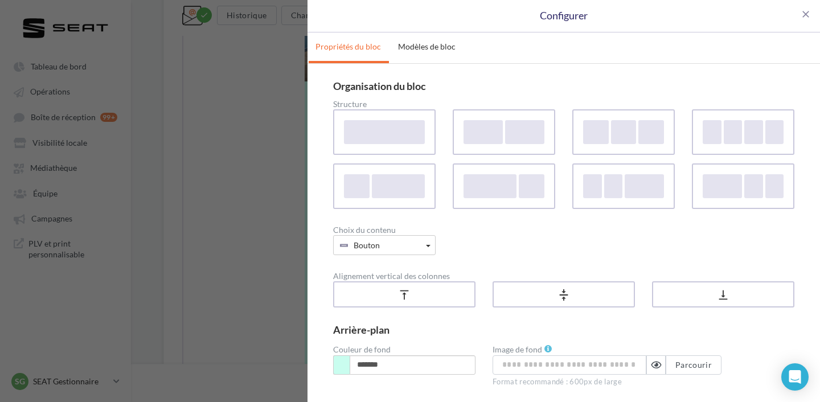
scroll to position [81, 0]
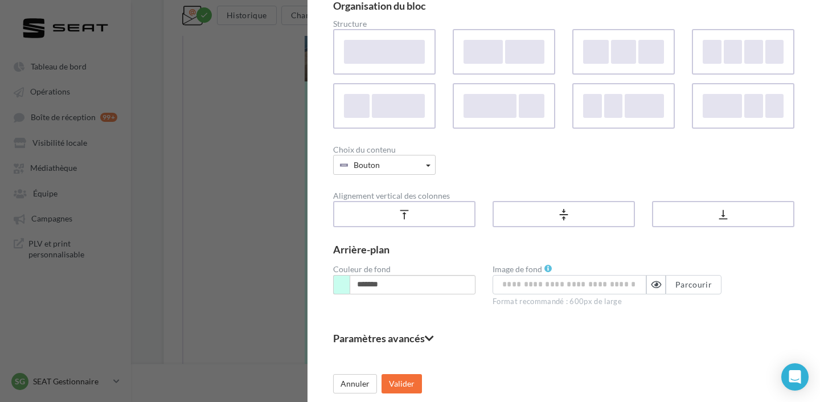
click at [386, 346] on div "Paramètres avancés Marges de la colonne 50px max Colonne 1 ** Appliquer à toute…" at bounding box center [563, 342] width 461 height 19
click at [386, 338] on fieldset "Paramètres avancés" at bounding box center [563, 338] width 461 height 10
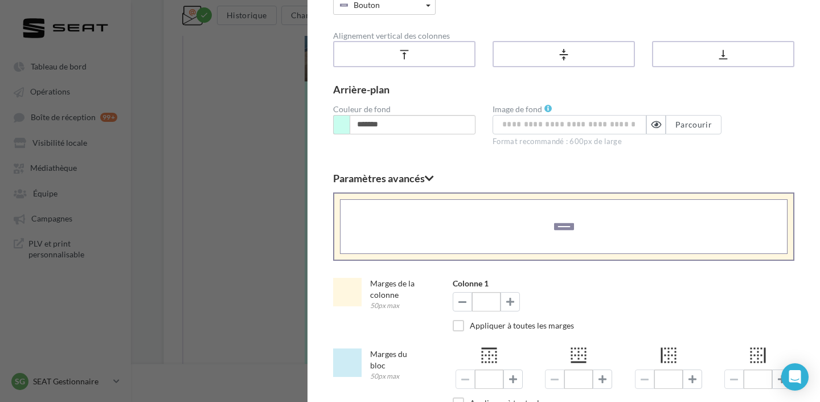
scroll to position [315, 0]
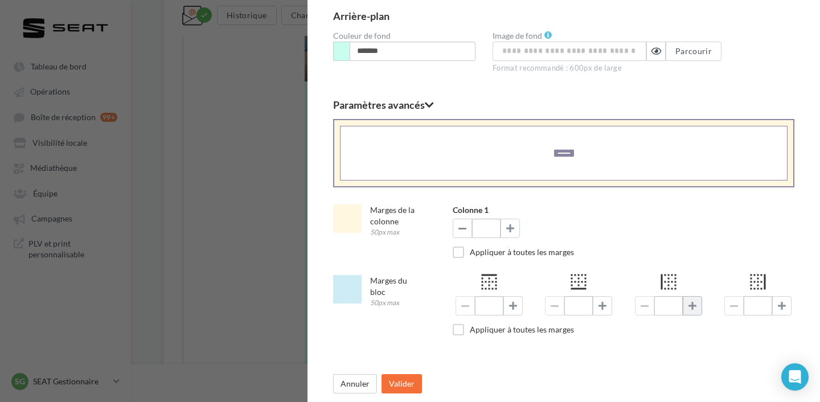
click at [692, 309] on span at bounding box center [692, 305] width 8 height 9
type input "**"
click at [401, 383] on button "Valider" at bounding box center [402, 383] width 40 height 19
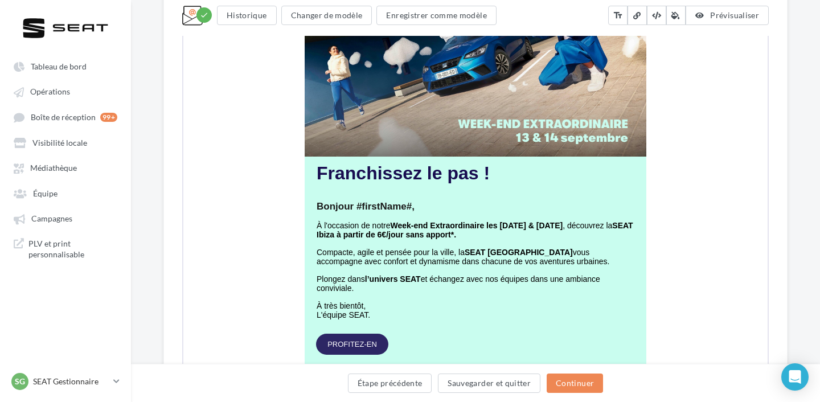
scroll to position [378, 0]
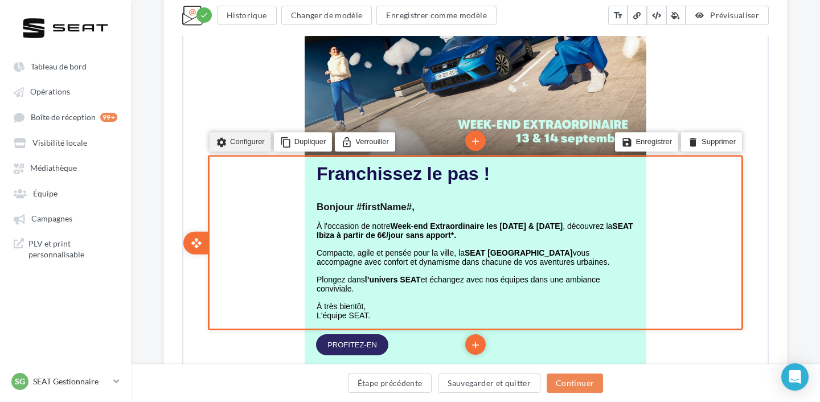
click at [232, 141] on li "settings Configurer" at bounding box center [239, 140] width 62 height 19
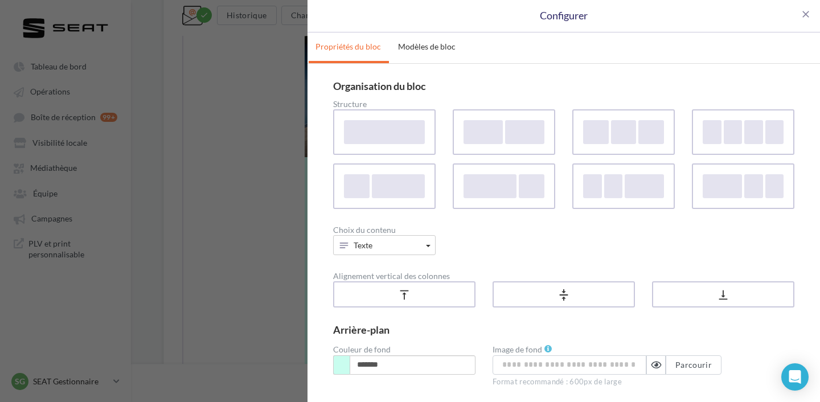
scroll to position [81, 0]
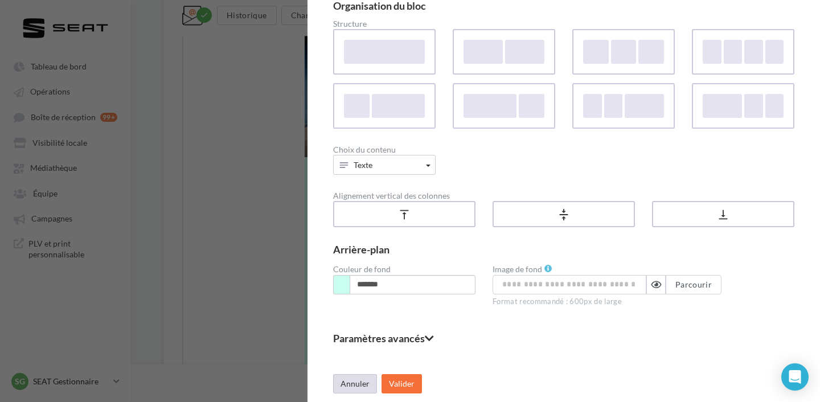
click at [339, 375] on button "Annuler" at bounding box center [355, 383] width 44 height 19
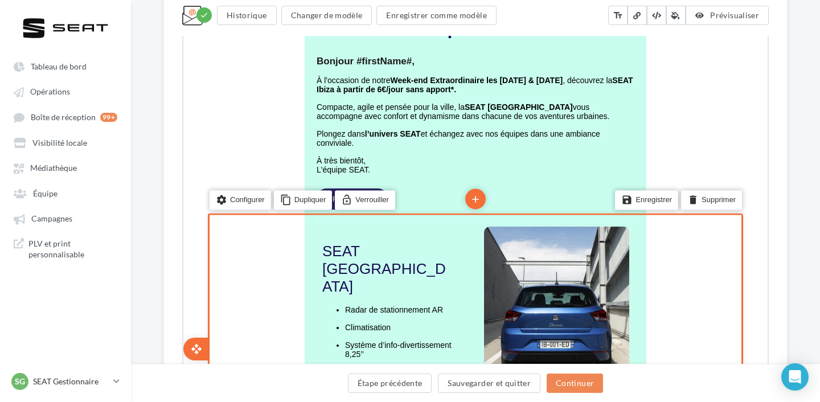
scroll to position [379, 0]
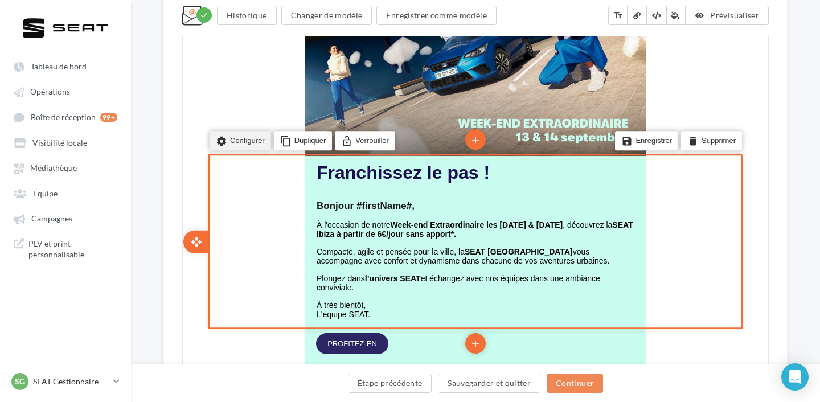
click at [250, 137] on li "settings Configurer" at bounding box center [239, 139] width 62 height 19
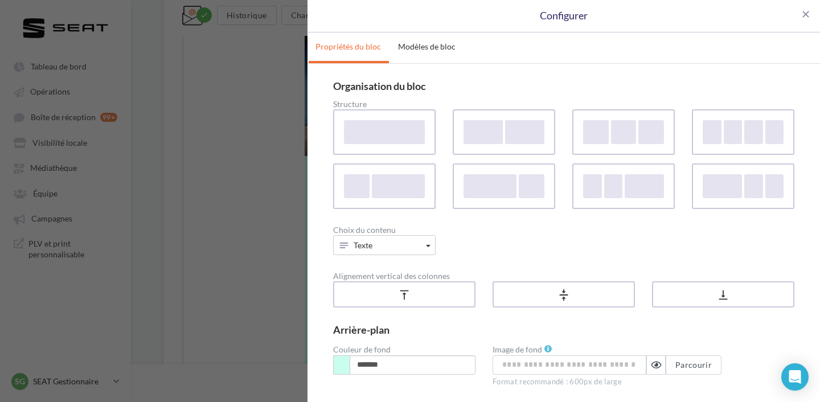
scroll to position [81, 0]
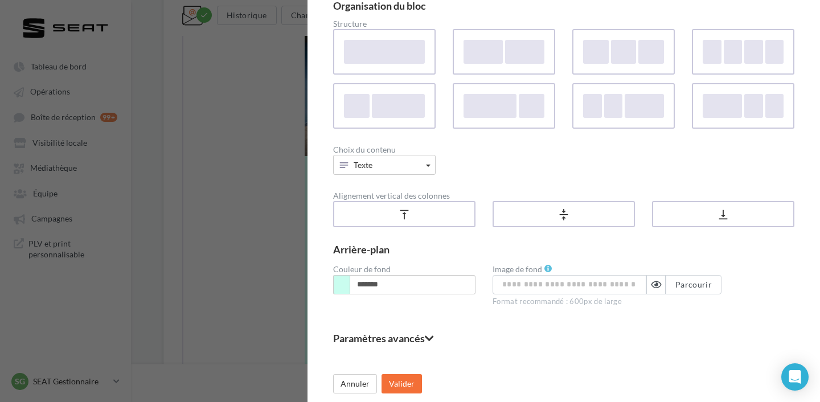
click at [389, 333] on fieldset "Paramètres avancés" at bounding box center [563, 338] width 461 height 10
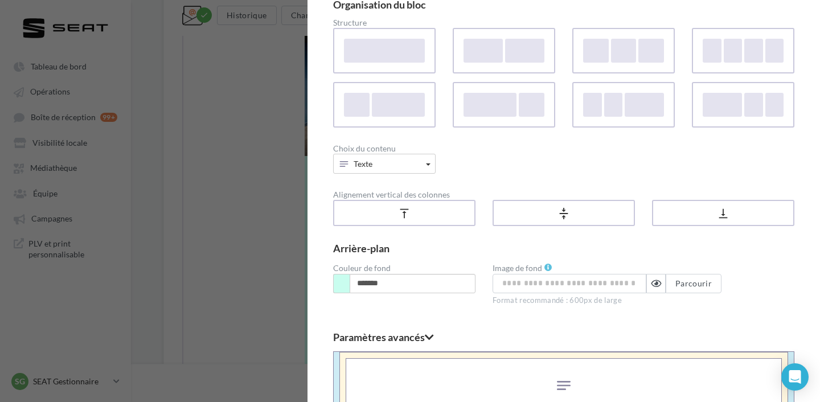
scroll to position [315, 0]
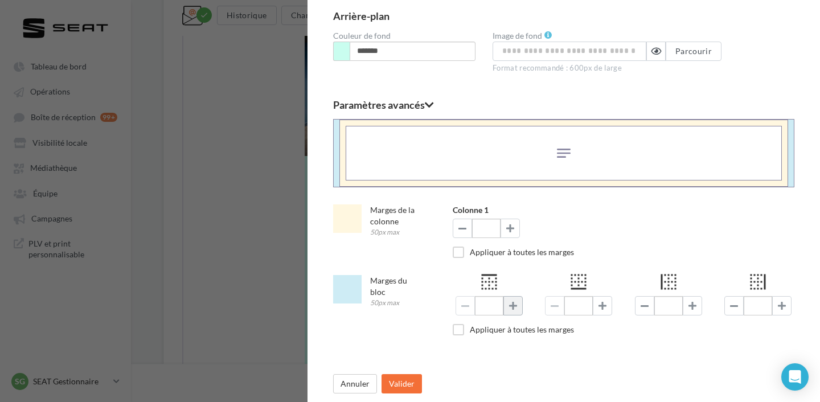
click at [517, 306] on button at bounding box center [512, 305] width 19 height 19
type input "*"
click at [402, 382] on button "Valider" at bounding box center [402, 383] width 40 height 19
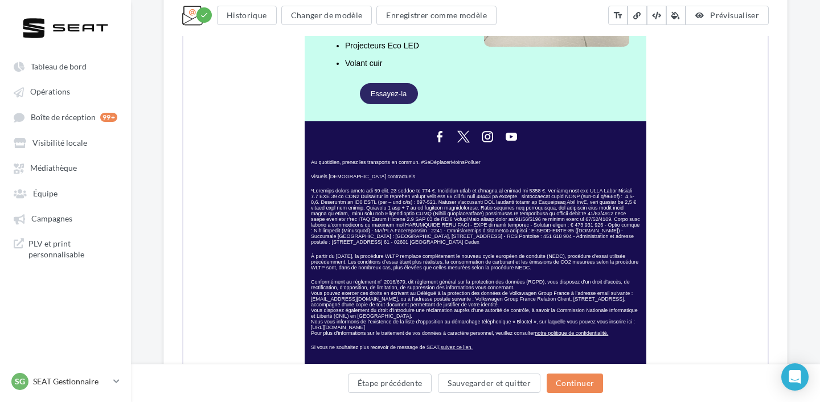
scroll to position [974, 0]
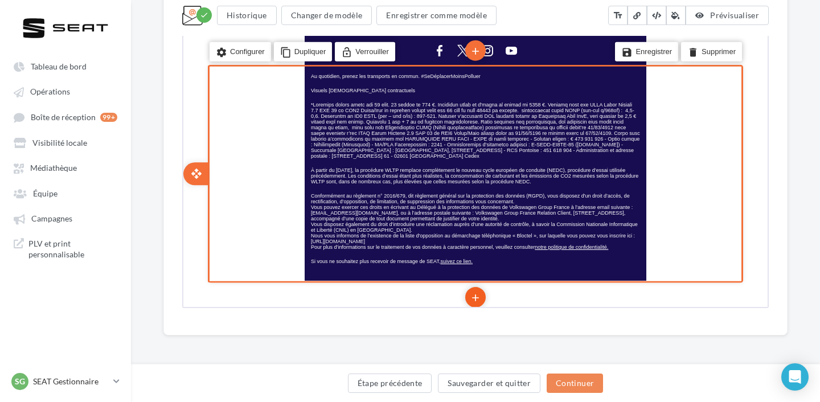
click at [472, 287] on icon "add" at bounding box center [474, 296] width 11 height 19
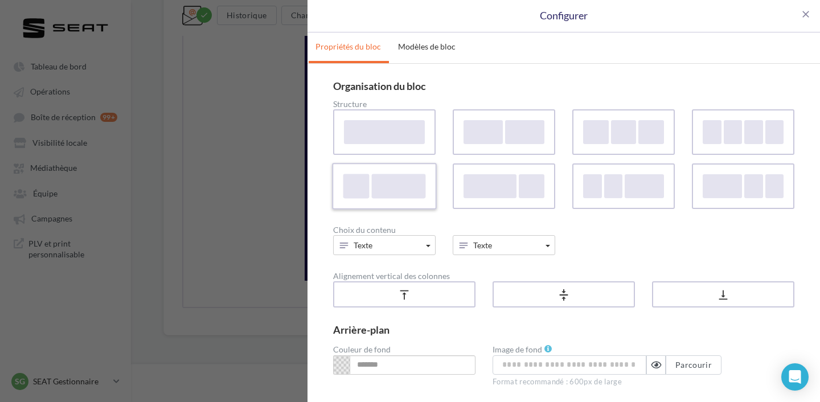
click at [400, 177] on div at bounding box center [398, 186] width 54 height 24
click at [403, 245] on button "Texte" at bounding box center [384, 245] width 103 height 20
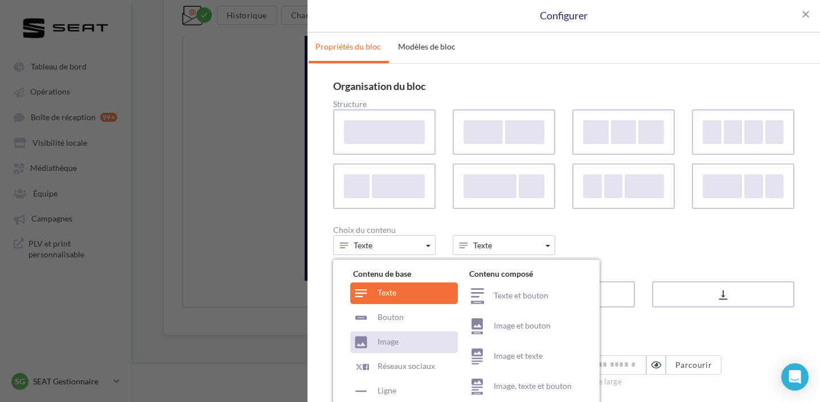
click at [404, 339] on div "Image" at bounding box center [404, 342] width 108 height 22
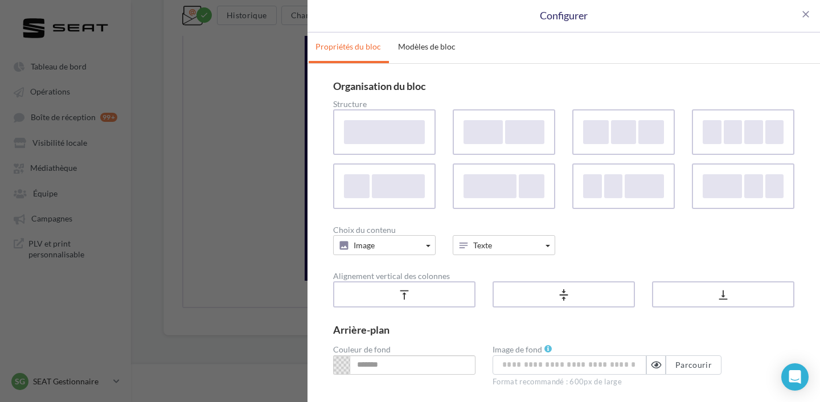
scroll to position [81, 0]
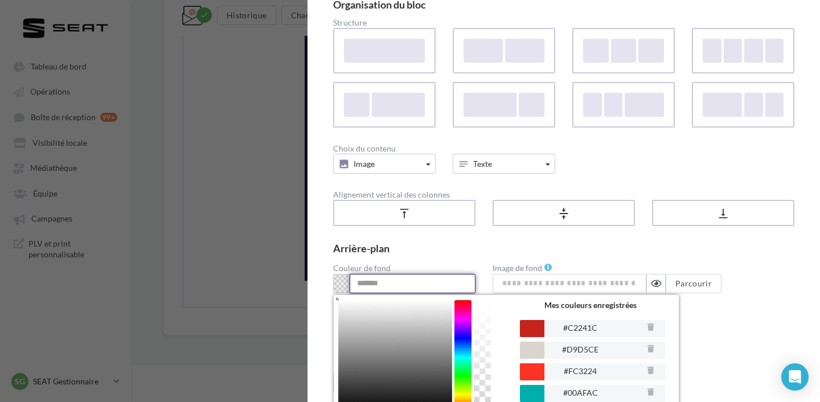
click at [410, 284] on input at bounding box center [413, 283] width 126 height 19
paste input "*******"
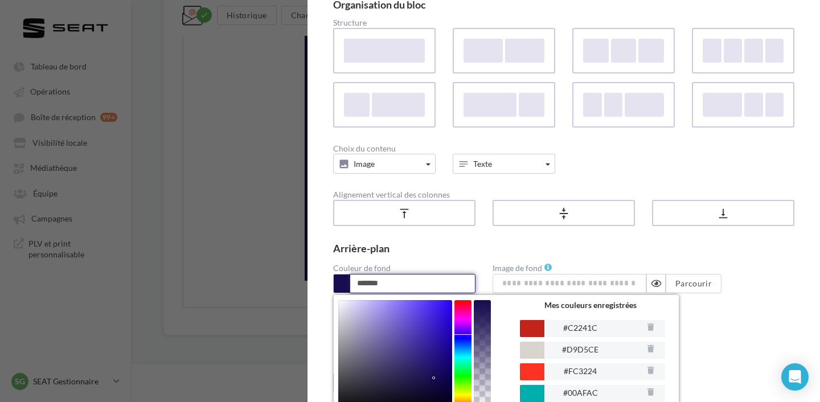
type input "*******"
click at [489, 236] on div "Arrière-plan Couleur de fond ******* Enregistrer cette couleur Mes couleurs enr…" at bounding box center [563, 279] width 461 height 89
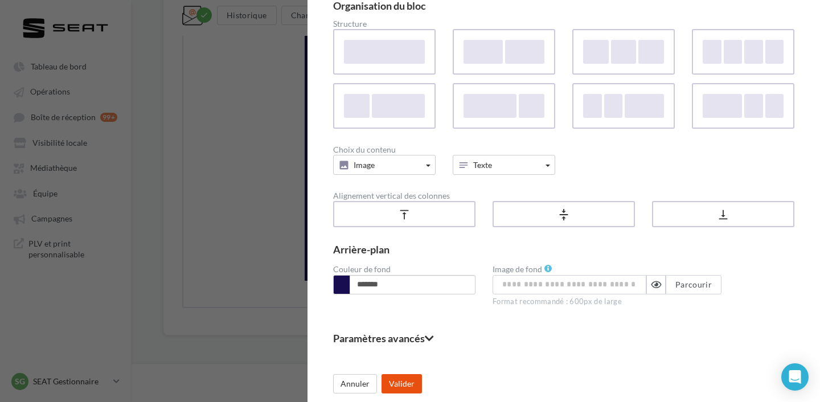
click at [401, 378] on button "Valider" at bounding box center [402, 383] width 40 height 19
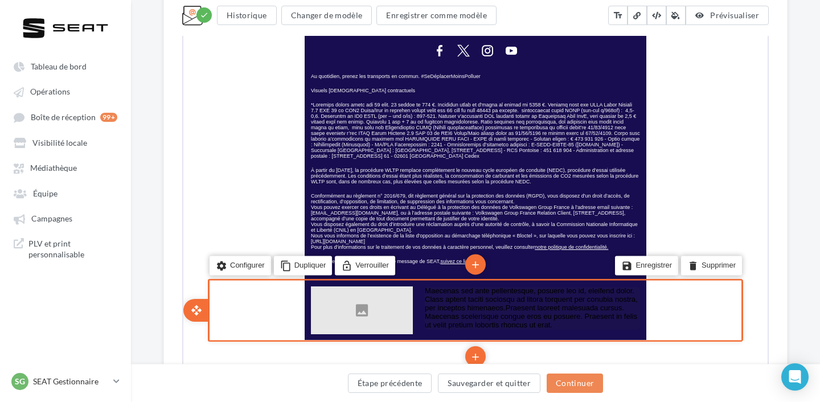
click at [457, 286] on p "Maecenas sed ante pellentesque, posuere leo id, eleifend dolor. Class aptent ta…" at bounding box center [531, 307] width 215 height 43
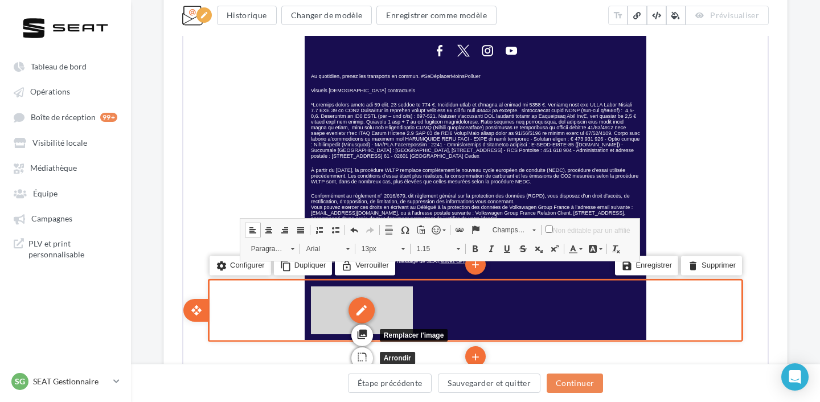
click at [366, 296] on div "edit" at bounding box center [360, 309] width 26 height 26
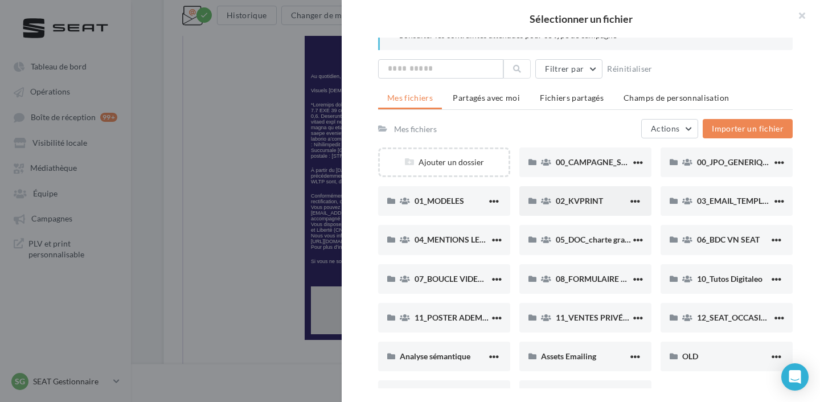
scroll to position [129, 0]
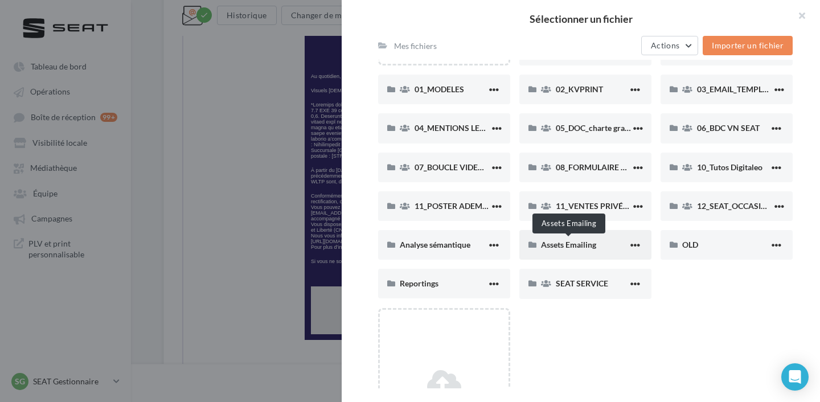
click at [565, 244] on span "Assets Emailing" at bounding box center [568, 245] width 55 height 10
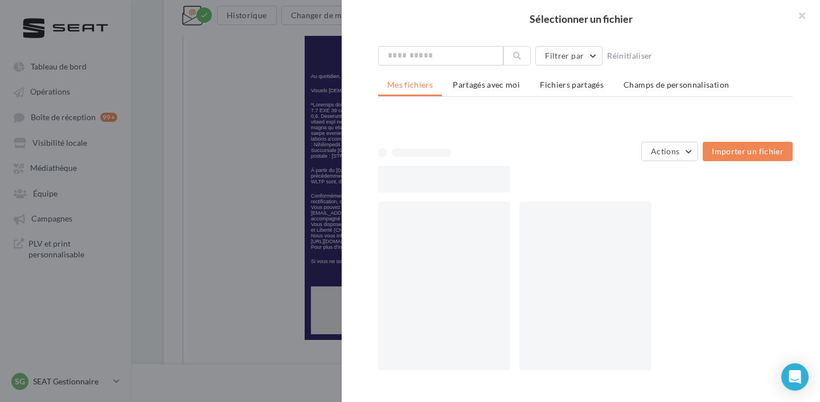
scroll to position [2, 0]
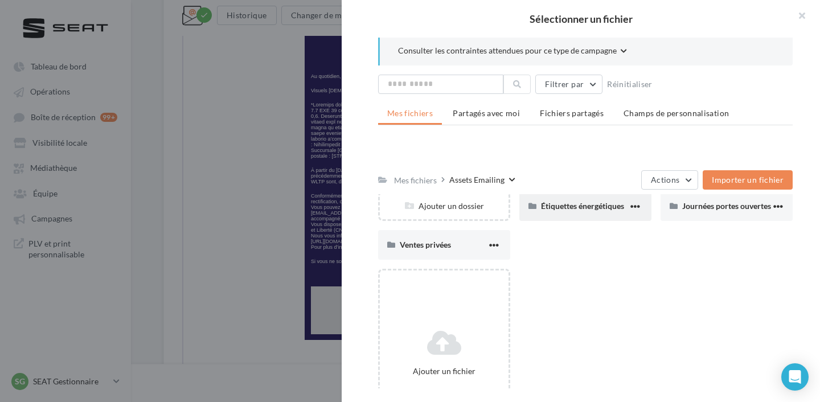
click at [565, 211] on div "Étiquettes énergétiques" at bounding box center [584, 205] width 87 height 11
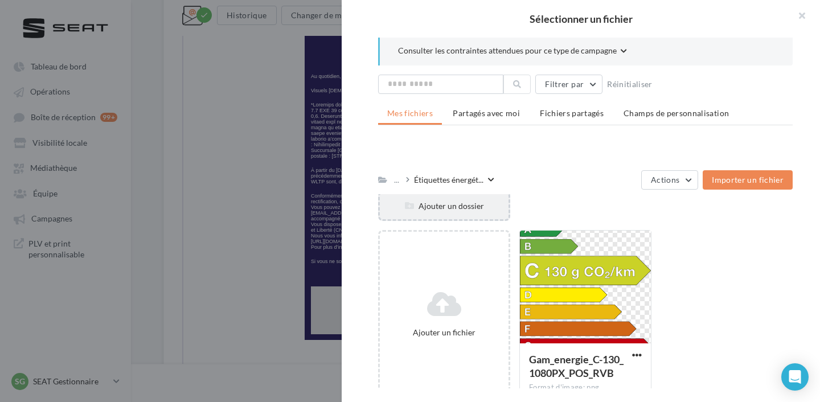
click at [453, 210] on div "Ajouter un dossier" at bounding box center [444, 205] width 129 height 11
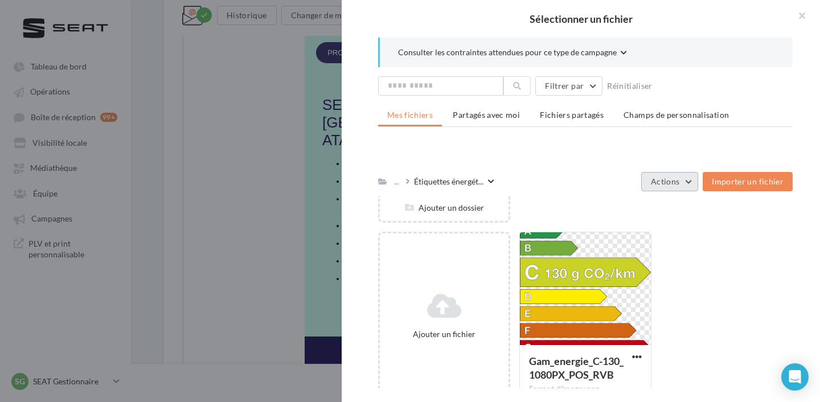
scroll to position [599, 0]
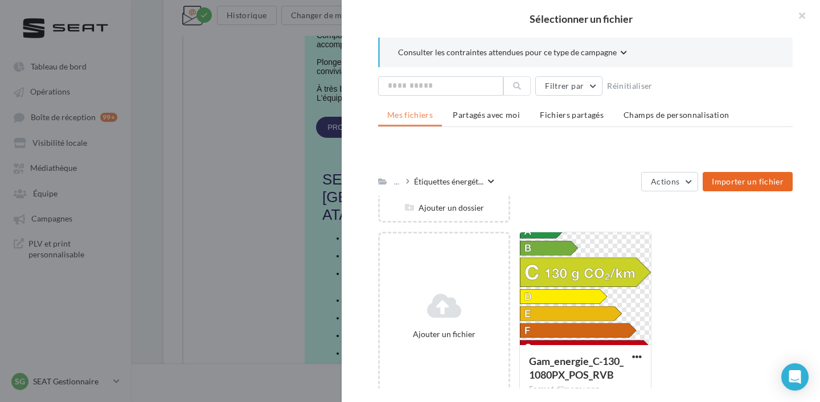
click at [720, 185] on span "Importer un fichier" at bounding box center [748, 182] width 72 height 10
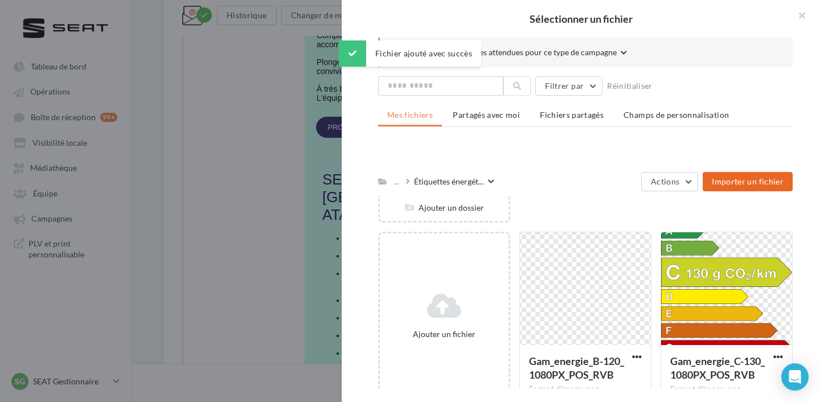
click at [605, 290] on div at bounding box center [585, 289] width 131 height 114
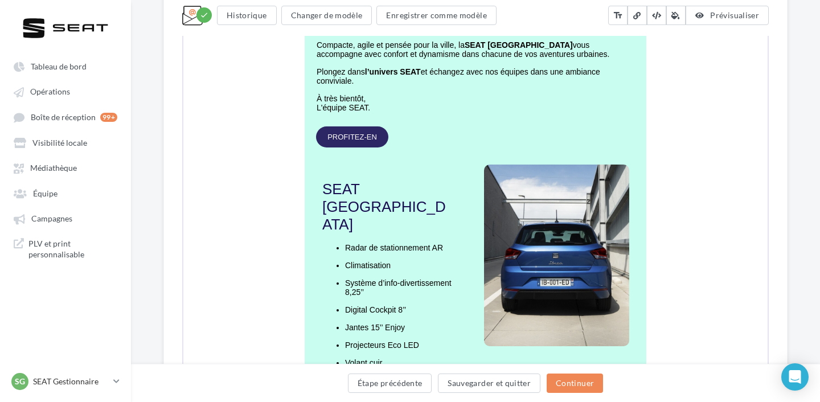
scroll to position [589, 1]
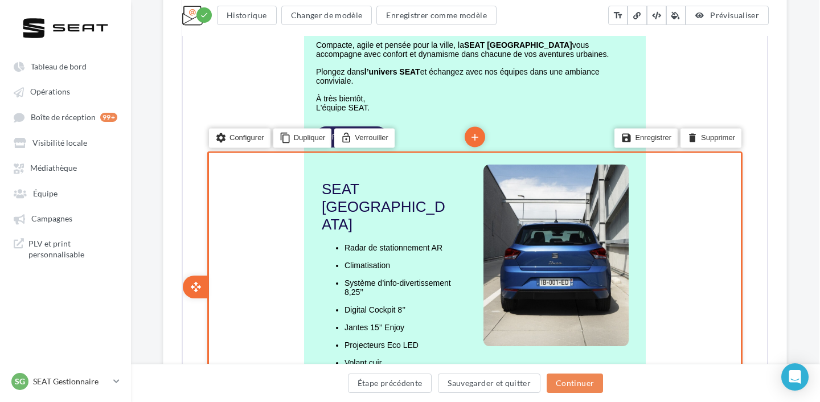
click at [388, 379] on div "edit" at bounding box center [387, 392] width 26 height 26
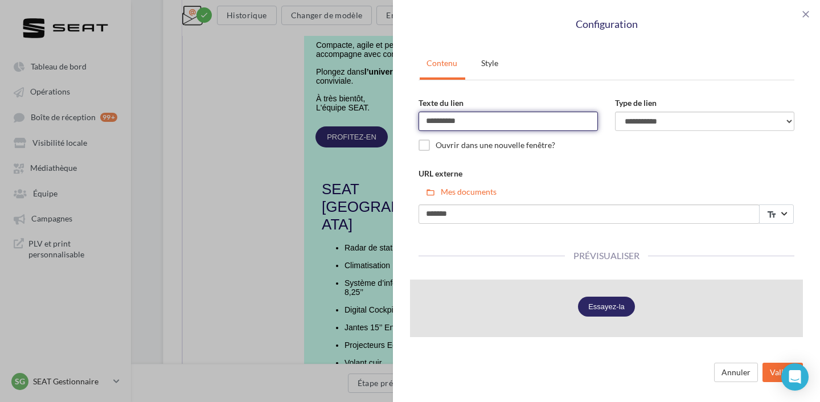
drag, startPoint x: 475, startPoint y: 117, endPoint x: 393, endPoint y: 118, distance: 82.0
click at [393, 118] on div "**********" at bounding box center [606, 218] width 427 height 356
type input "**********"
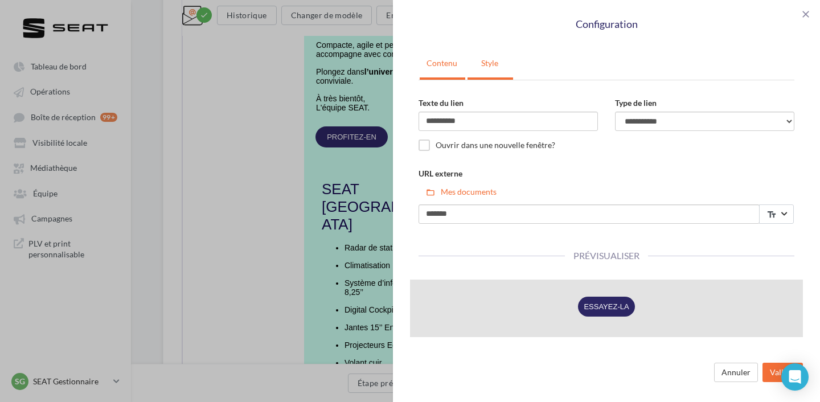
click at [481, 70] on link "Style" at bounding box center [490, 63] width 44 height 28
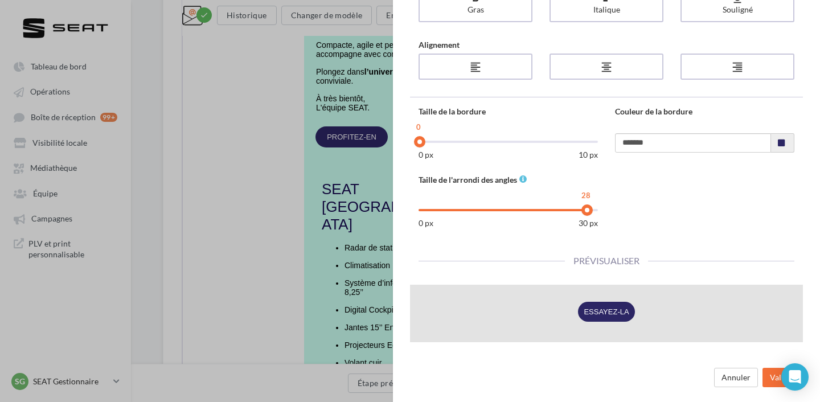
scroll to position [0, 0]
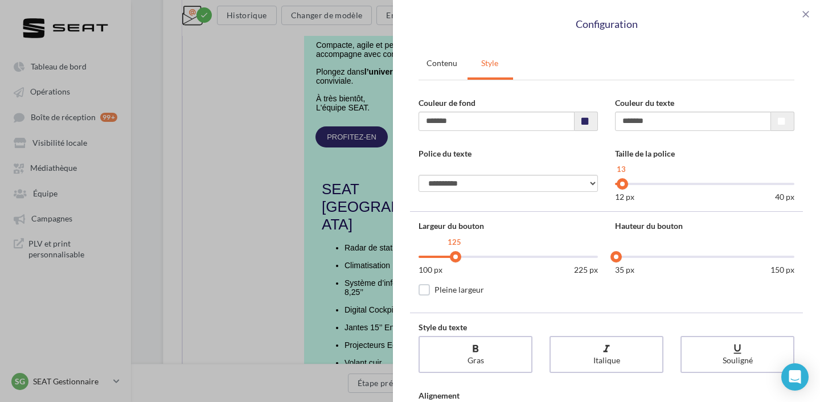
click at [453, 261] on div "125" at bounding box center [508, 258] width 179 height 11
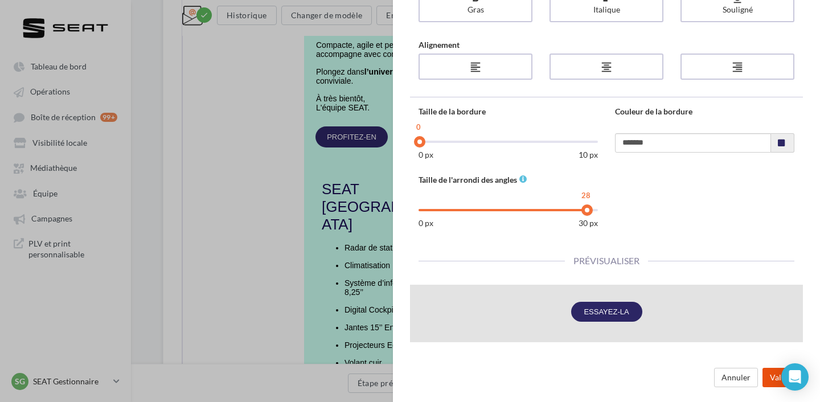
click at [770, 373] on button "Valider" at bounding box center [783, 377] width 40 height 19
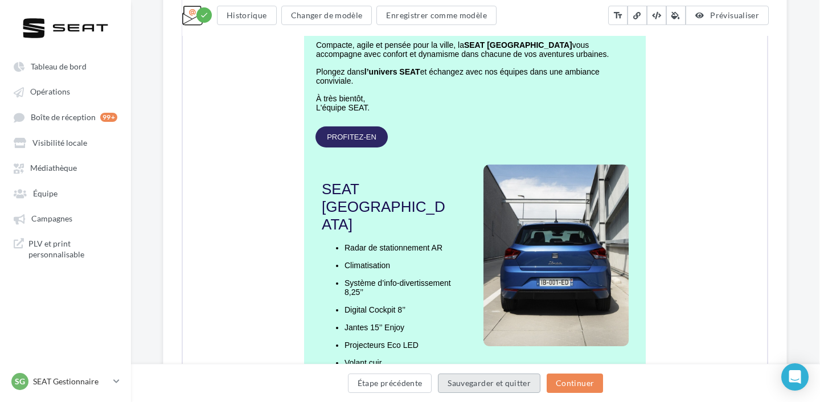
click at [492, 388] on button "Sauvegarder et quitter" at bounding box center [489, 383] width 103 height 19
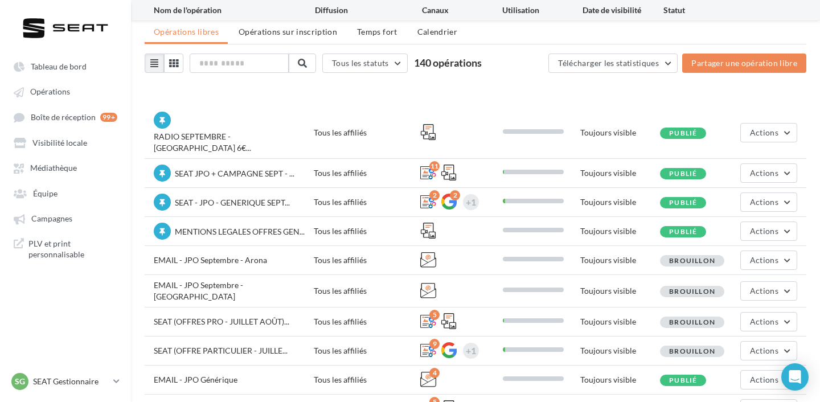
scroll to position [76, 0]
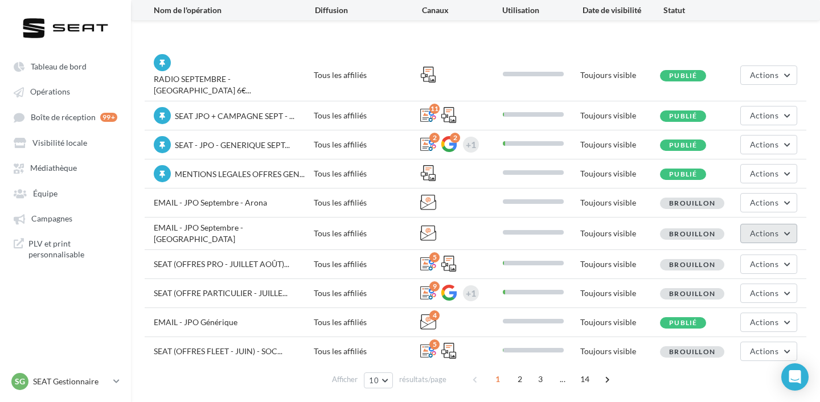
click at [759, 224] on button "Actions" at bounding box center [768, 233] width 57 height 19
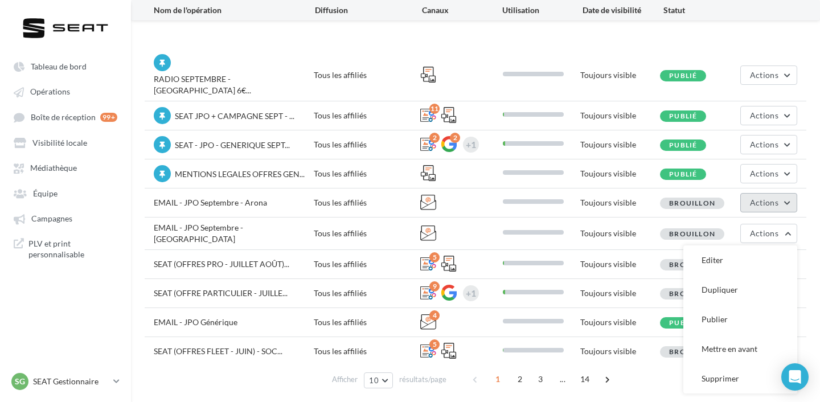
click at [755, 198] on span "Actions" at bounding box center [764, 203] width 28 height 10
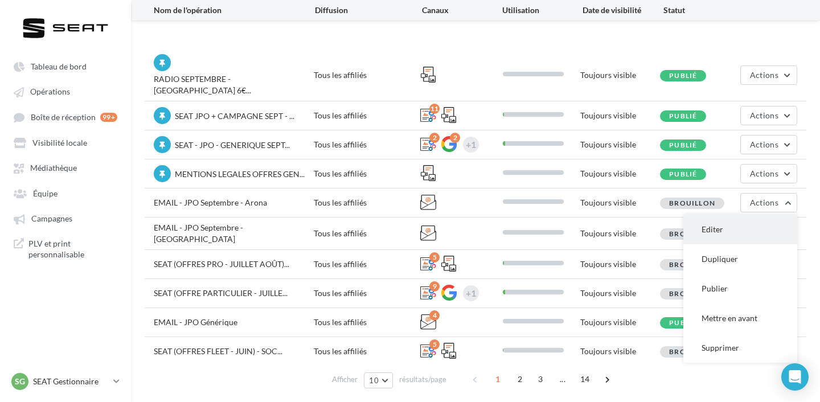
click at [741, 215] on button "Editer" at bounding box center [740, 230] width 114 height 30
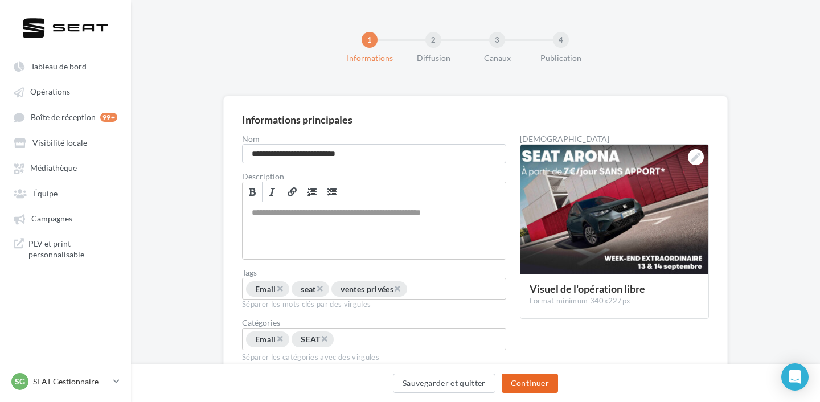
click at [542, 378] on button "Continuer" at bounding box center [530, 383] width 56 height 19
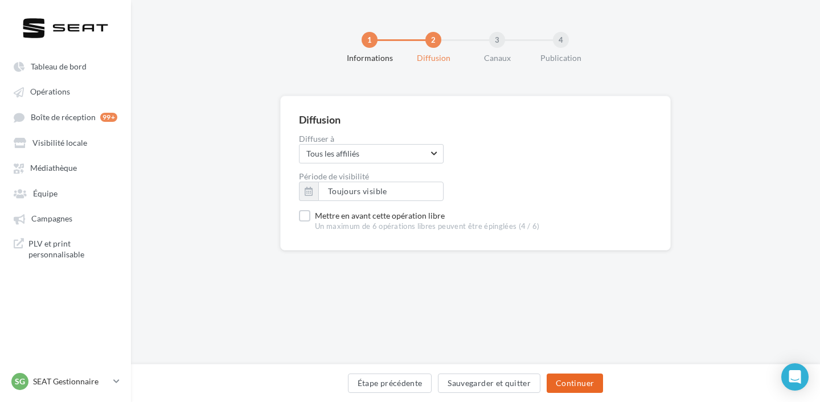
click at [583, 383] on button "Continuer" at bounding box center [575, 383] width 56 height 19
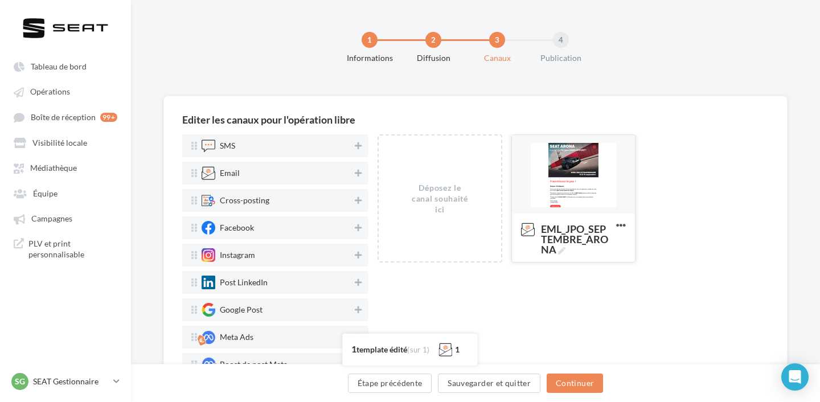
click at [579, 171] on div at bounding box center [573, 175] width 123 height 80
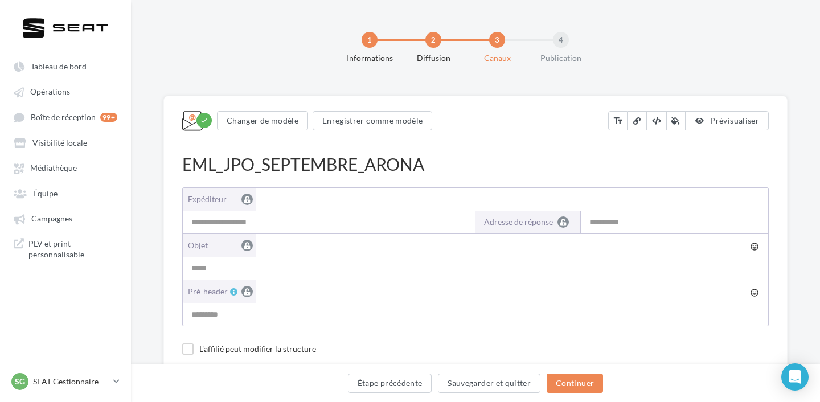
type input "**********"
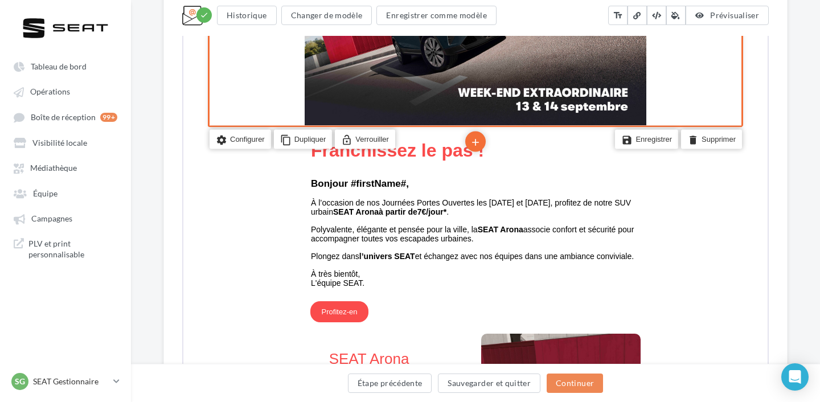
scroll to position [417, 0]
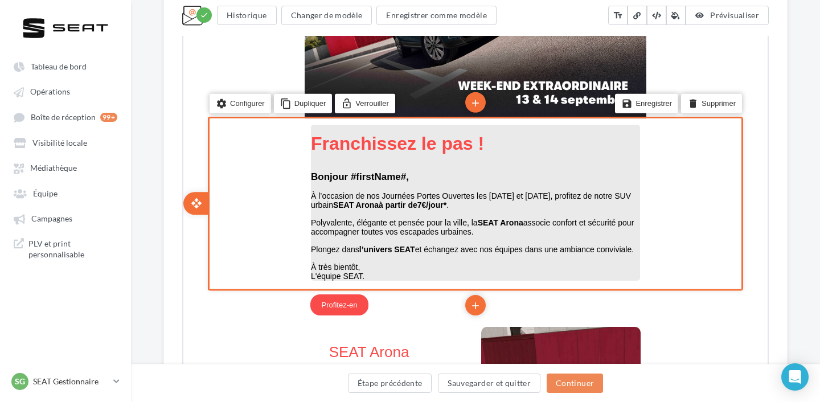
click at [430, 249] on span "Plongez dans l’univers SEAT et échangez avec nos équipes dans une ambiance conv…" at bounding box center [471, 248] width 323 height 9
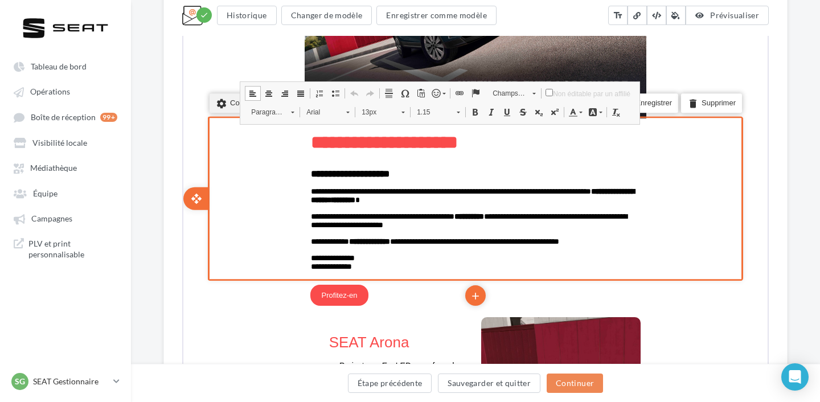
click at [218, 104] on icon "settings" at bounding box center [220, 103] width 11 height 16
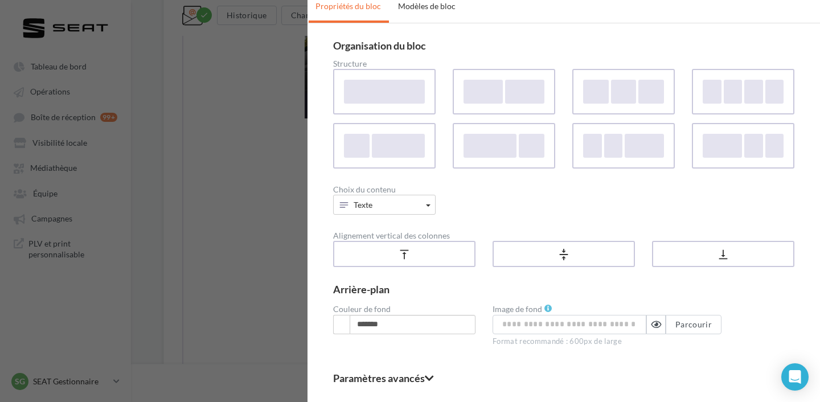
scroll to position [81, 0]
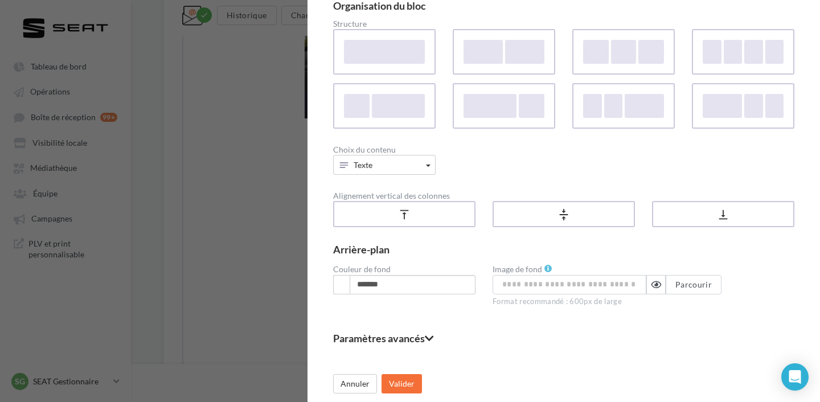
click at [425, 340] on fieldset "Paramètres avancés" at bounding box center [563, 338] width 461 height 10
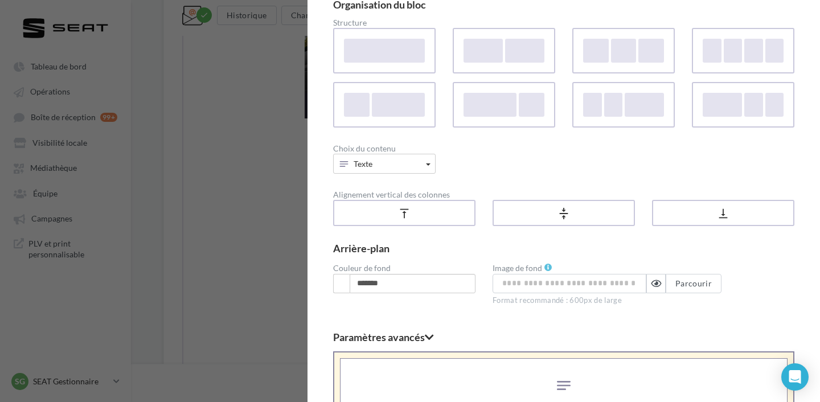
scroll to position [315, 0]
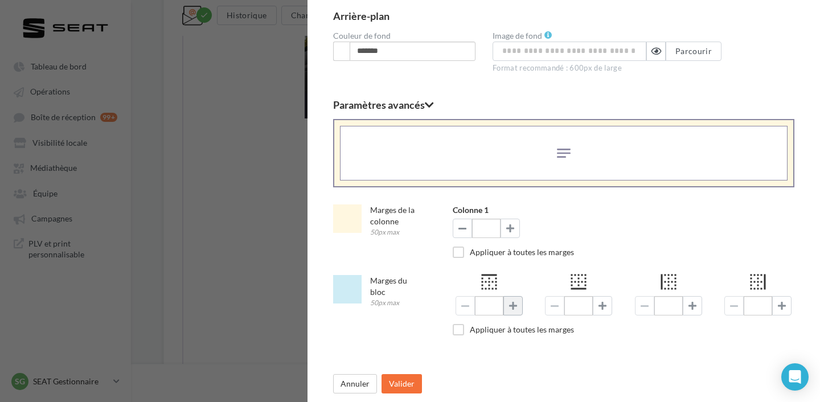
click at [518, 308] on button at bounding box center [512, 305] width 19 height 19
type input "*"
click at [685, 310] on button at bounding box center [692, 305] width 19 height 19
type input "**"
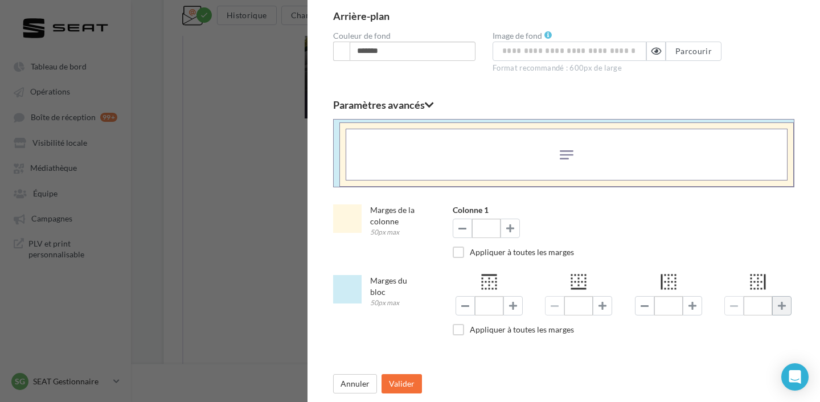
click at [781, 303] on span at bounding box center [782, 305] width 8 height 9
type input "**"
click at [410, 384] on button "Valider" at bounding box center [402, 383] width 40 height 19
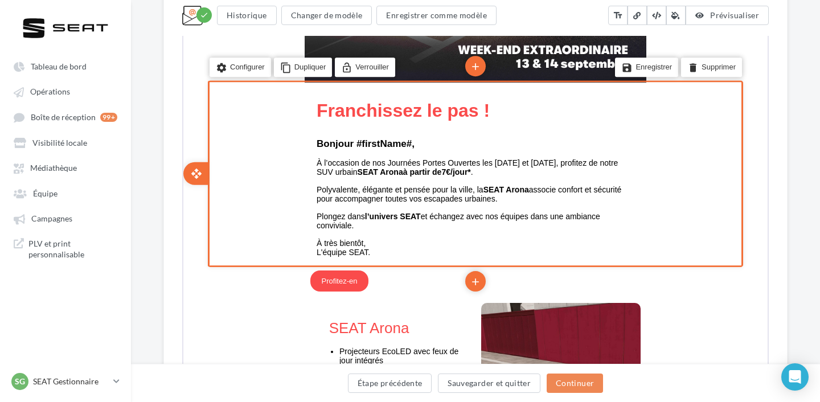
scroll to position [481, 0]
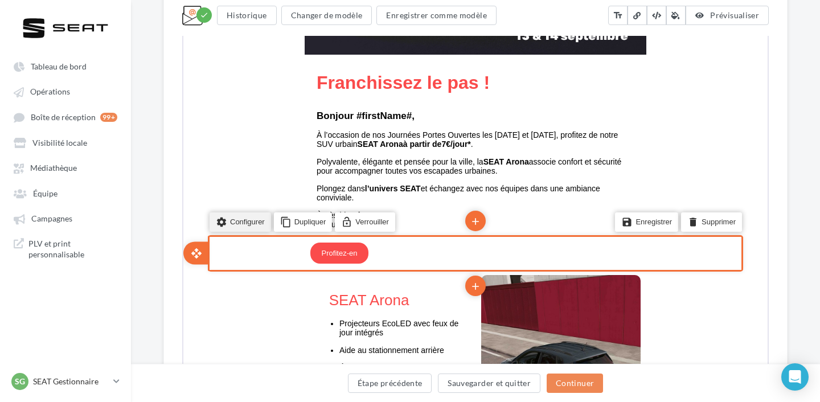
click at [218, 218] on icon "settings" at bounding box center [220, 221] width 11 height 16
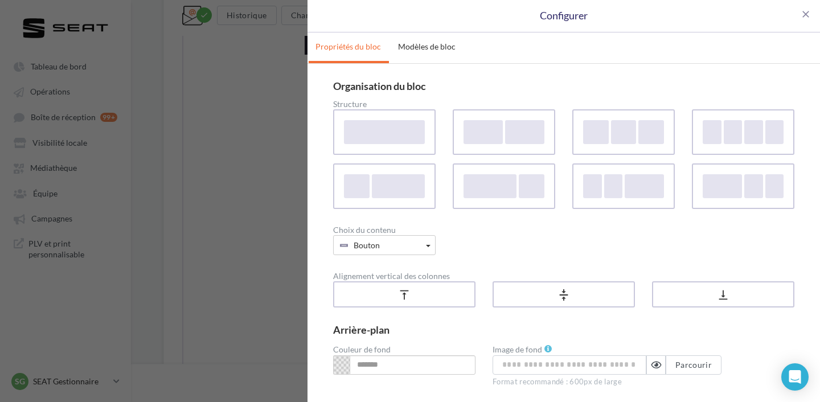
scroll to position [81, 0]
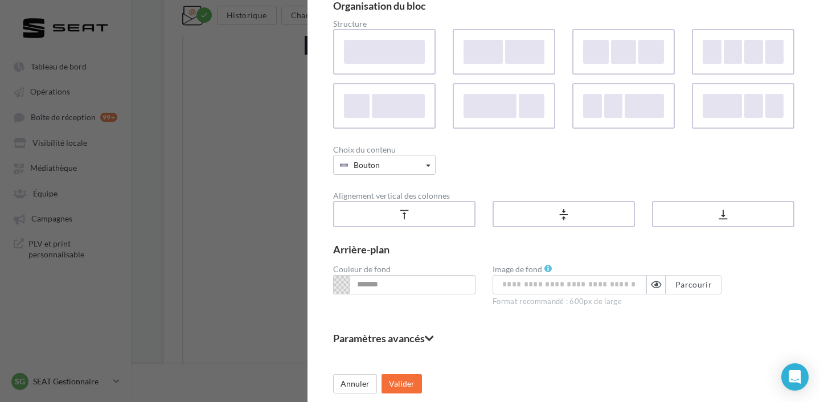
click at [416, 333] on fieldset "Paramètres avancés" at bounding box center [563, 338] width 461 height 10
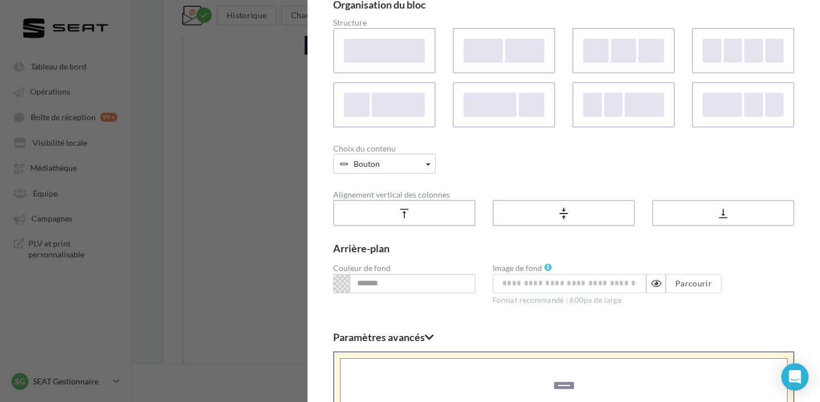
scroll to position [315, 0]
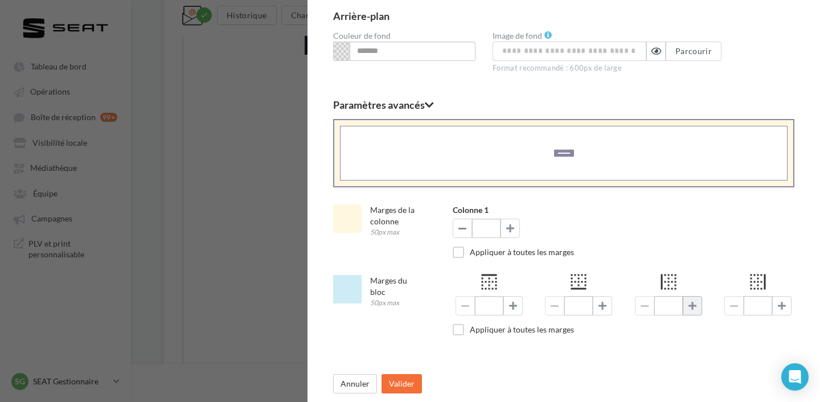
click at [694, 309] on span at bounding box center [692, 305] width 8 height 9
type input "**"
click at [400, 384] on button "Valider" at bounding box center [402, 383] width 40 height 19
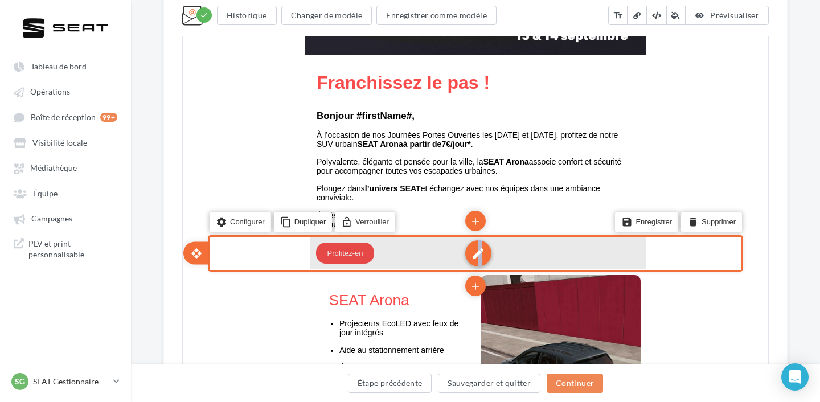
click at [479, 259] on div "edit" at bounding box center [477, 252] width 26 height 26
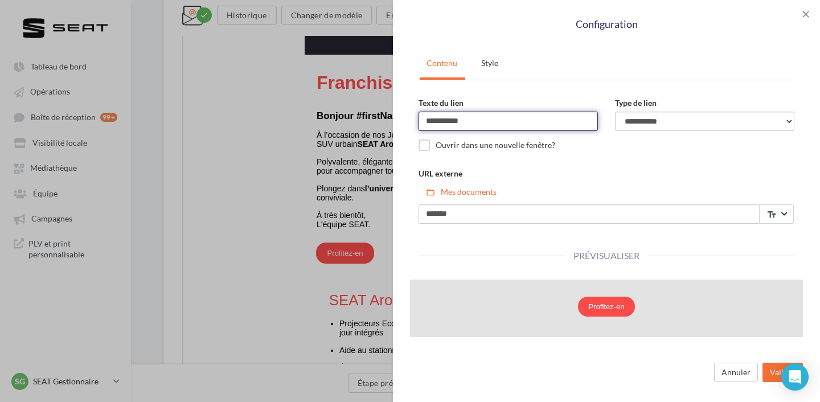
drag, startPoint x: 493, startPoint y: 125, endPoint x: 367, endPoint y: 126, distance: 125.3
click at [367, 126] on div "**********" at bounding box center [410, 201] width 820 height 402
type input "**********"
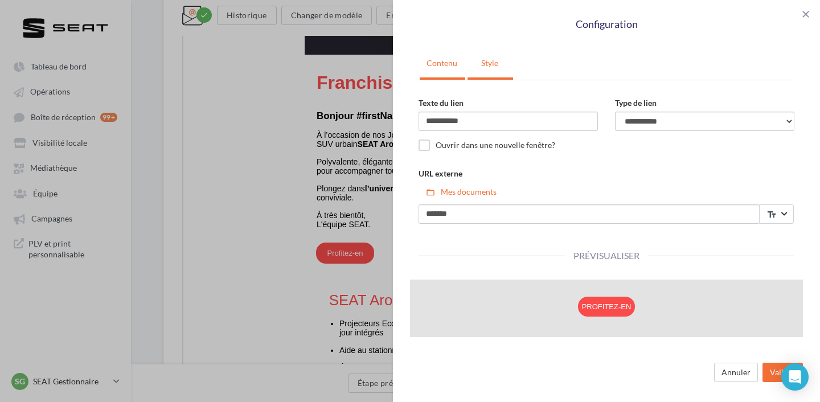
click at [497, 61] on link "Style" at bounding box center [490, 63] width 44 height 28
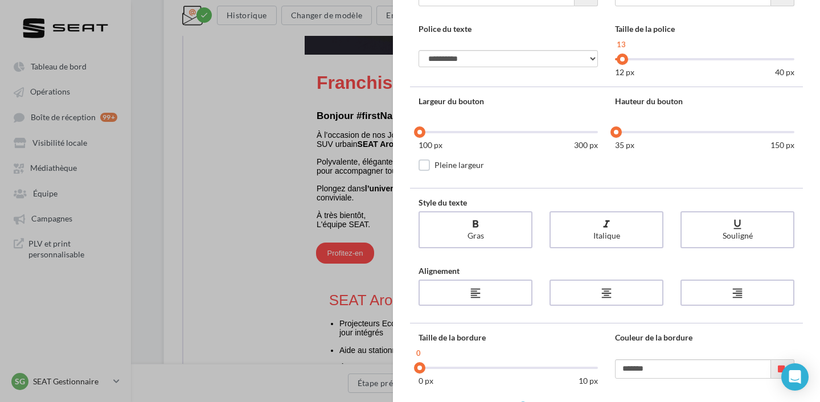
scroll to position [0, 0]
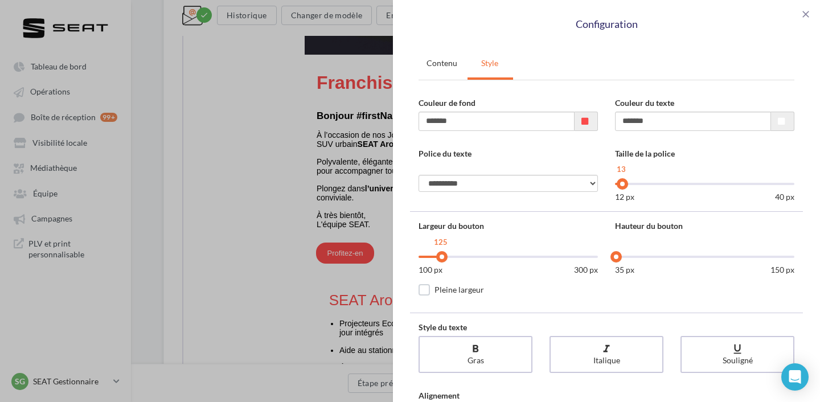
click at [441, 256] on div at bounding box center [508, 257] width 179 height 2
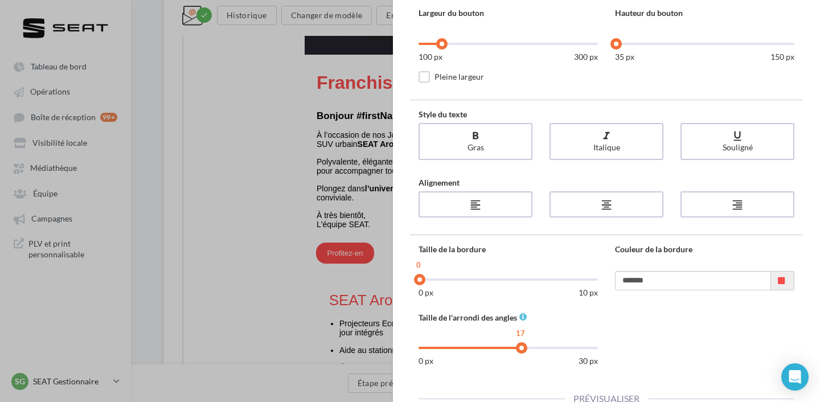
scroll to position [352, 0]
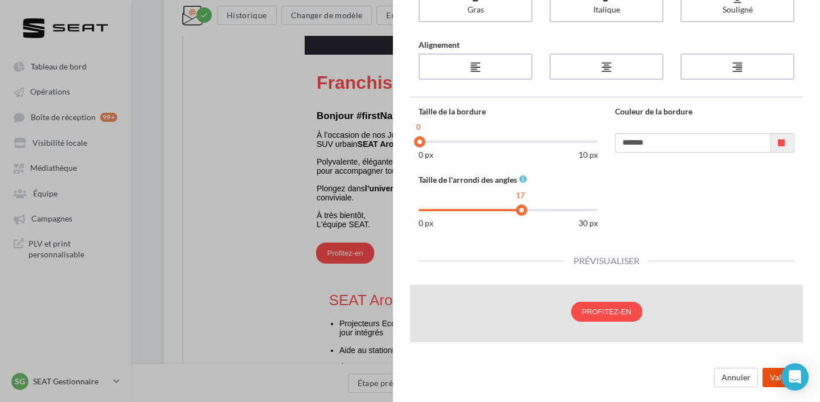
click at [766, 374] on button "Valider" at bounding box center [783, 377] width 40 height 19
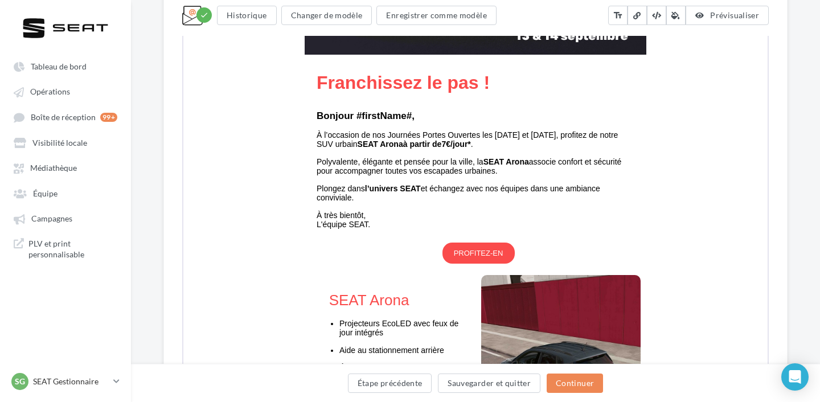
click at [490, 256] on div "**********" at bounding box center [410, 201] width 820 height 402
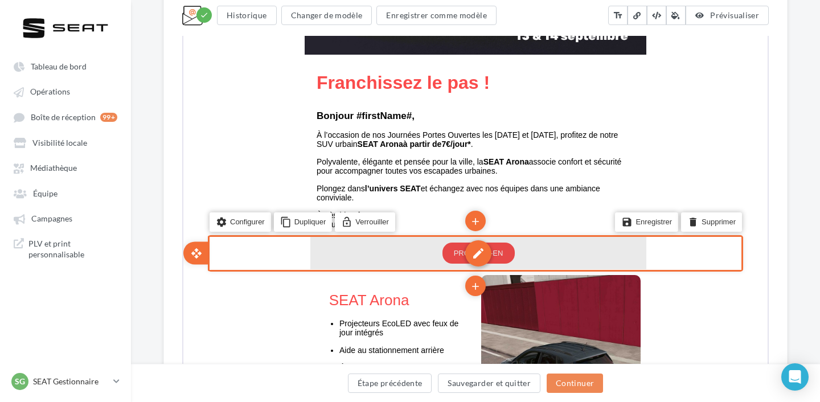
click at [471, 255] on div "edit" at bounding box center [477, 252] width 26 height 26
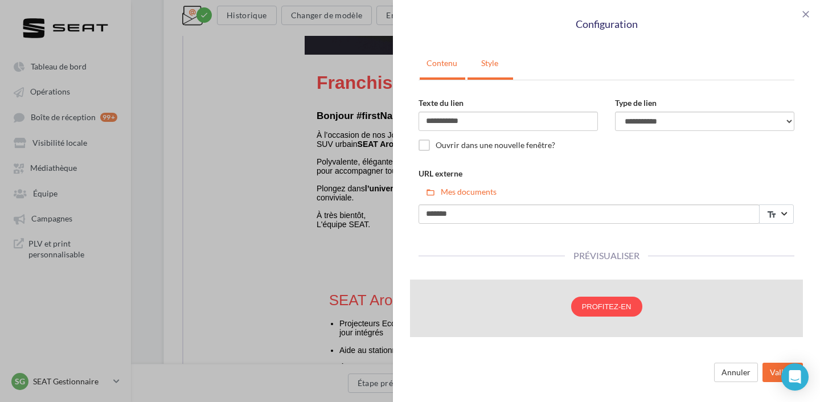
click at [476, 58] on link "Style" at bounding box center [490, 63] width 44 height 28
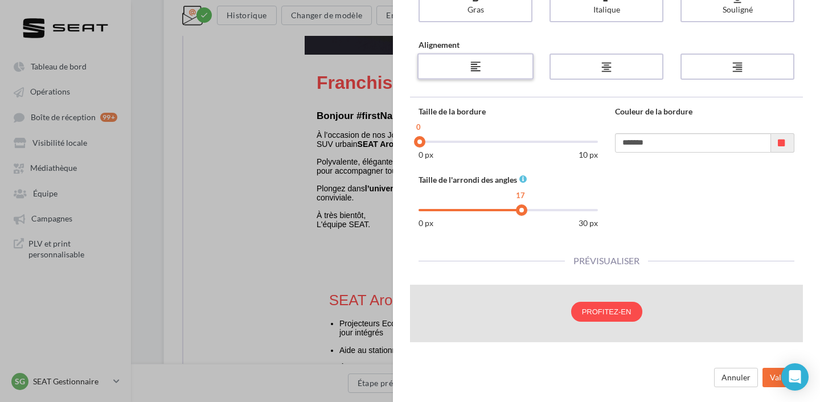
click at [463, 65] on div "format_align_left" at bounding box center [475, 67] width 108 height 18
click at [766, 372] on button "Valider" at bounding box center [783, 377] width 40 height 19
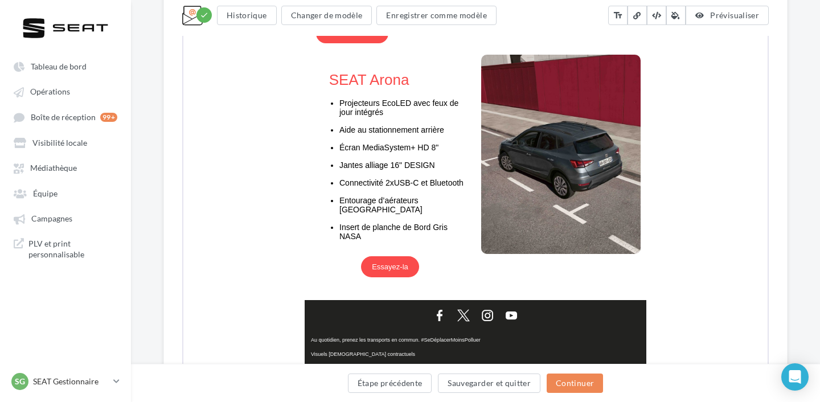
scroll to position [705, 0]
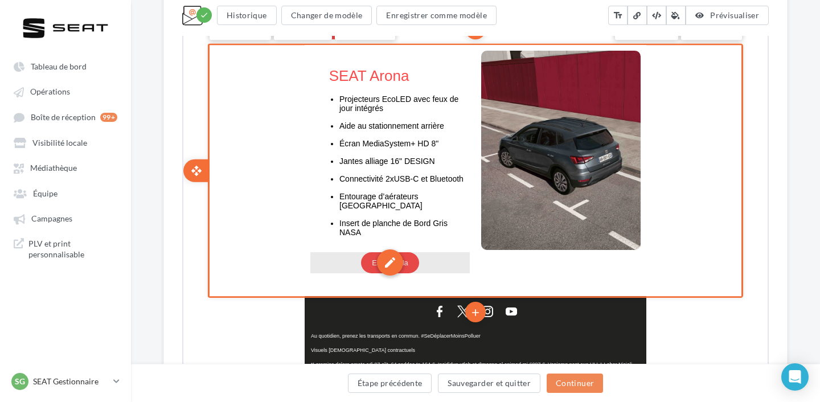
click at [392, 249] on div "edit" at bounding box center [389, 261] width 26 height 26
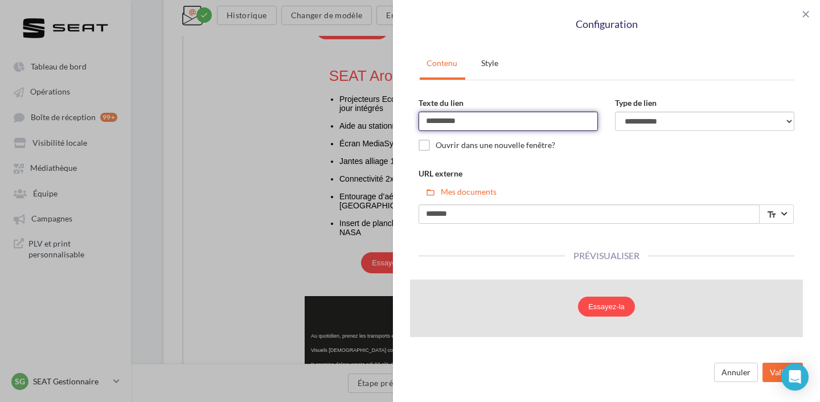
drag, startPoint x: 473, startPoint y: 125, endPoint x: 331, endPoint y: 125, distance: 141.8
click at [331, 125] on div "**********" at bounding box center [410, 201] width 820 height 402
type input "**********"
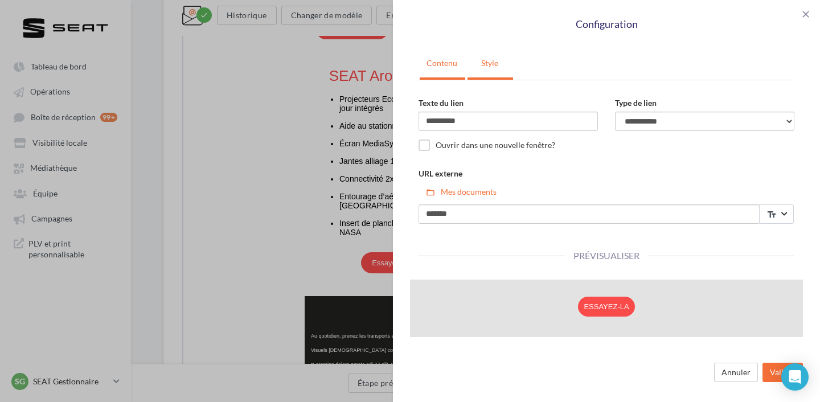
click at [495, 62] on link "Style" at bounding box center [490, 63] width 44 height 28
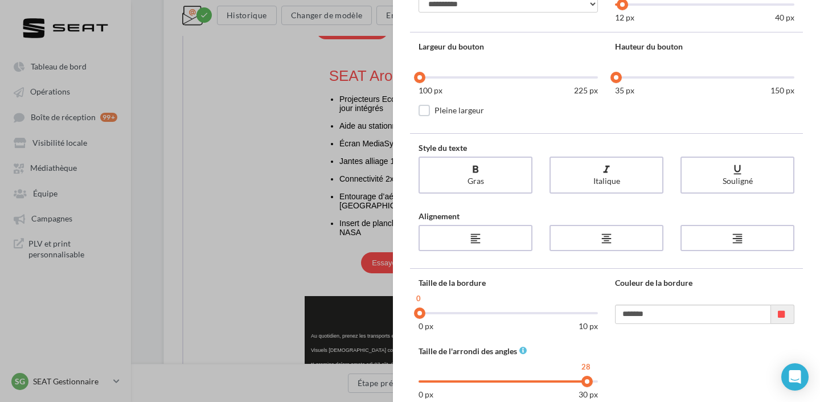
scroll to position [287, 0]
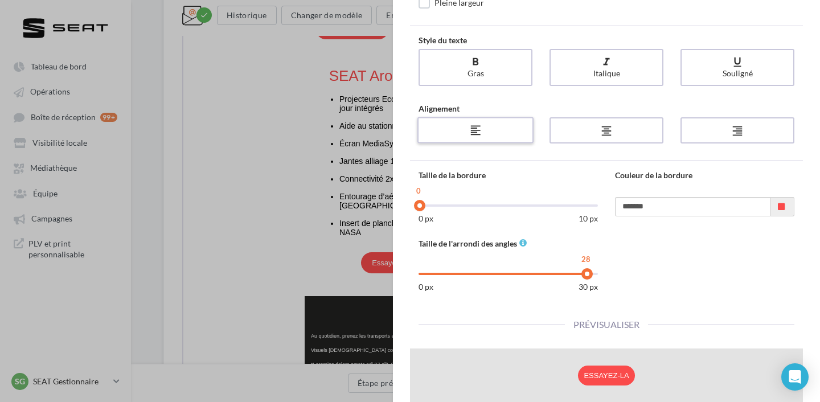
click at [490, 136] on div "format_align_left" at bounding box center [475, 130] width 108 height 18
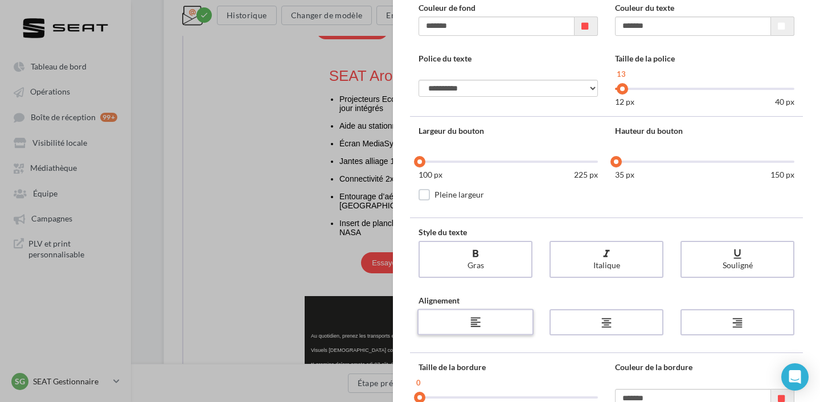
scroll to position [7, 0]
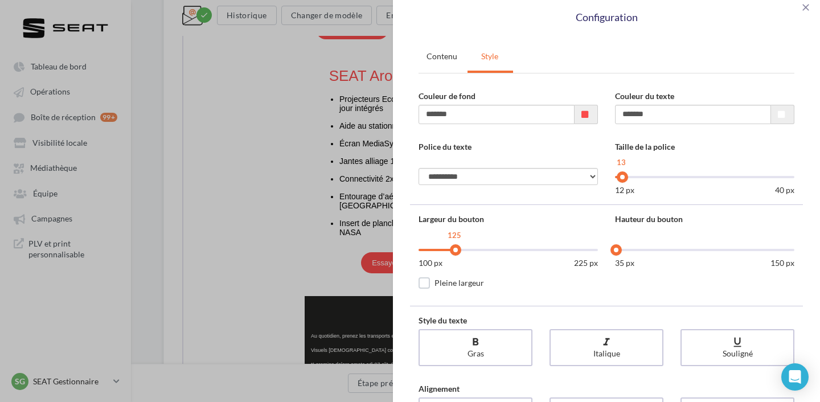
drag, startPoint x: 446, startPoint y: 252, endPoint x: 455, endPoint y: 251, distance: 9.2
click at [455, 251] on div "125" at bounding box center [508, 251] width 179 height 11
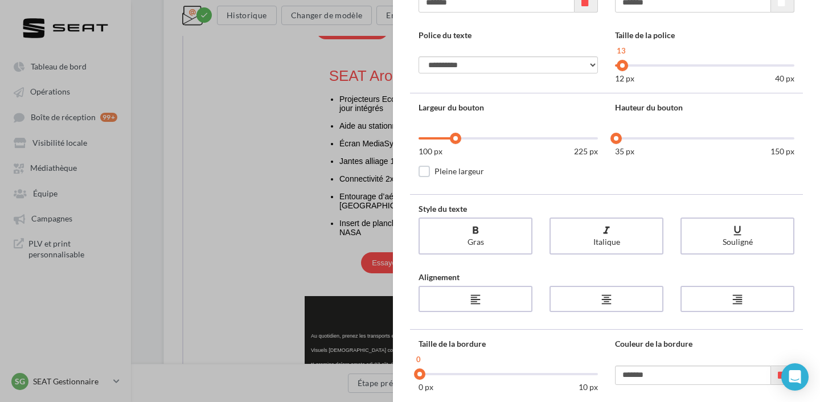
scroll to position [352, 0]
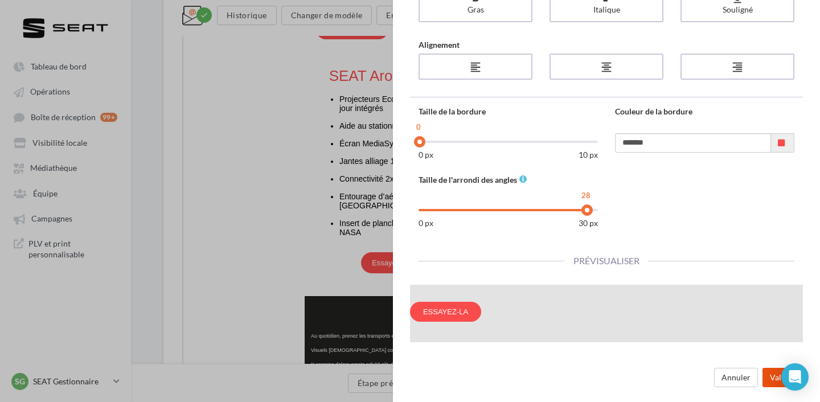
click at [771, 371] on button "Valider" at bounding box center [783, 377] width 40 height 19
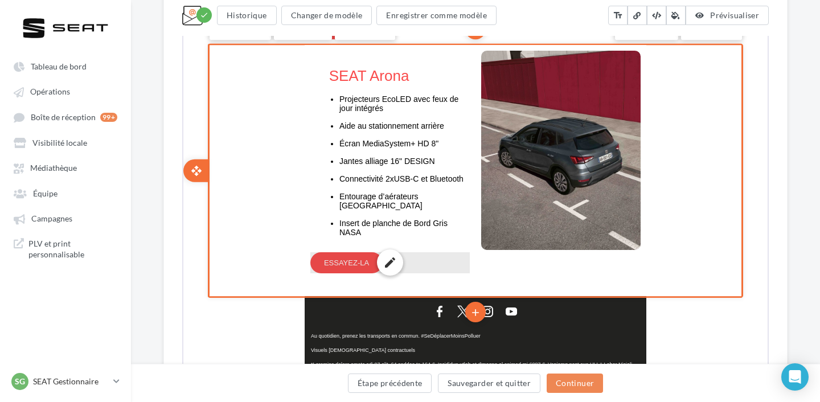
click at [356, 253] on td "ESSAYEZ-LA edit" at bounding box center [388, 261] width 159 height 21
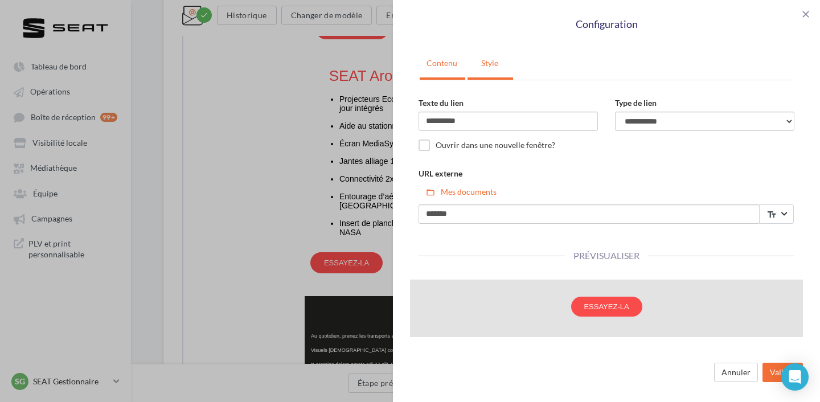
click at [497, 63] on link "Style" at bounding box center [490, 63] width 44 height 28
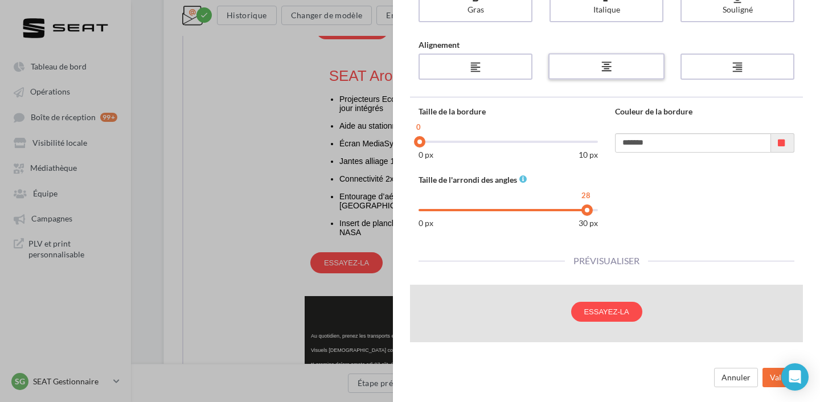
click at [584, 67] on div "format_align_center" at bounding box center [606, 67] width 108 height 18
click at [773, 380] on button "Valider" at bounding box center [783, 377] width 40 height 19
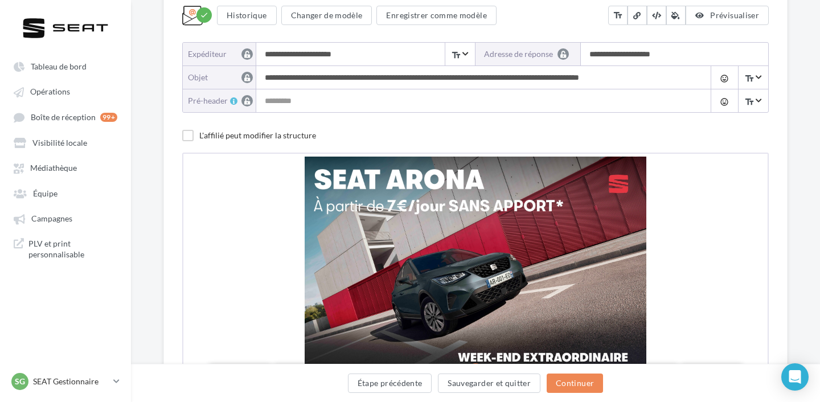
scroll to position [120, 0]
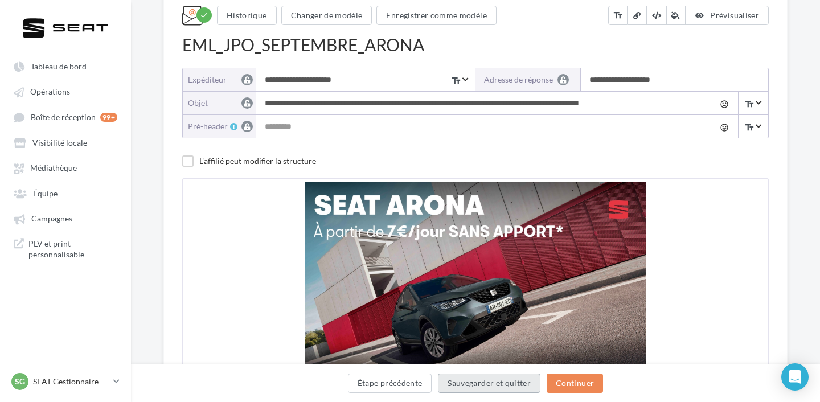
click at [494, 385] on button "Sauvegarder et quitter" at bounding box center [489, 383] width 103 height 19
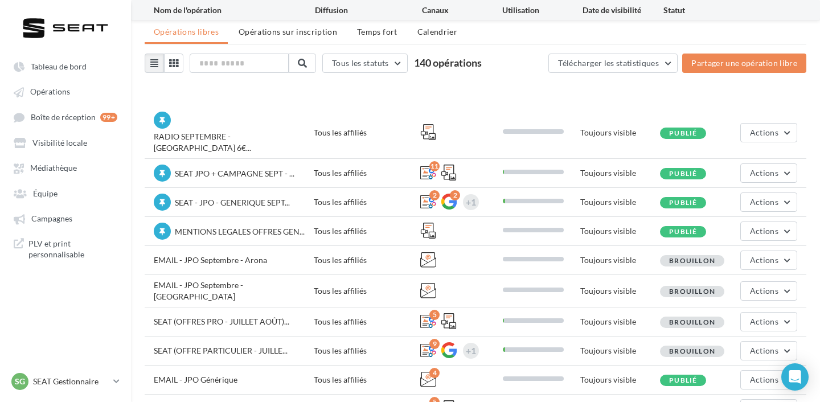
scroll to position [76, 0]
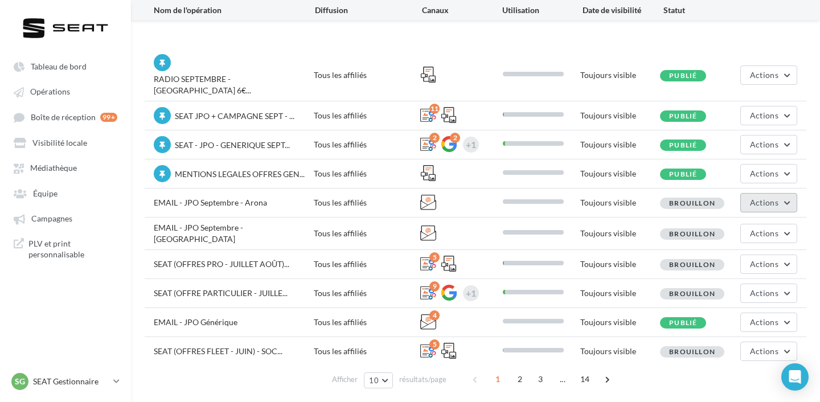
click at [762, 198] on span "Actions" at bounding box center [764, 203] width 28 height 10
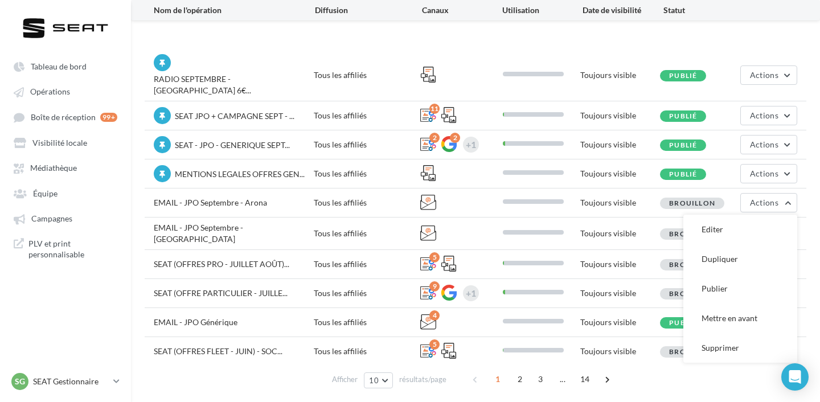
click at [243, 223] on span "EMAIL - JPO Septembre - [GEOGRAPHIC_DATA]" at bounding box center [198, 233] width 89 height 21
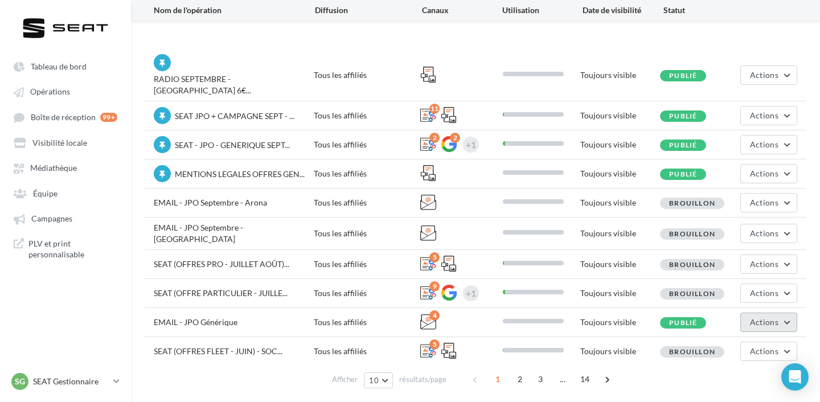
click at [757, 313] on button "Actions" at bounding box center [768, 322] width 57 height 19
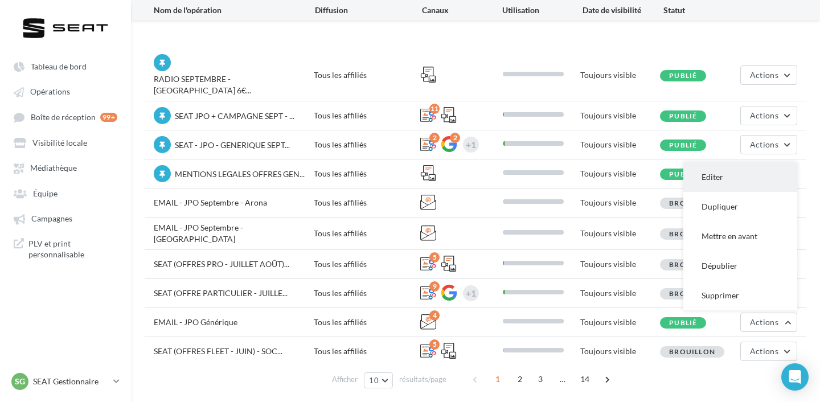
click at [735, 162] on button "Editer" at bounding box center [740, 177] width 114 height 30
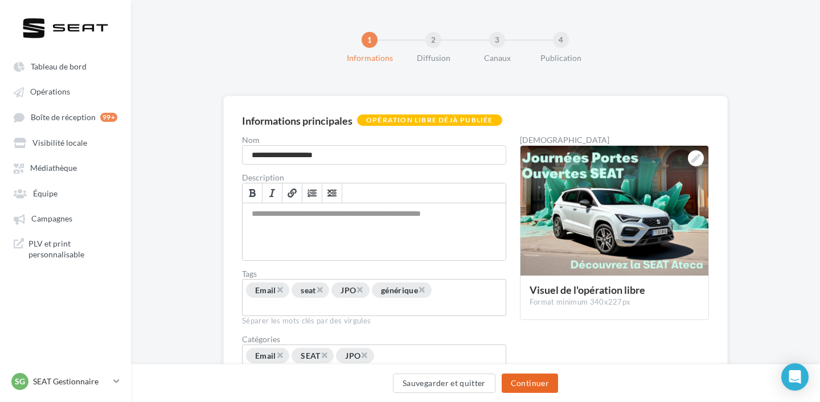
click at [536, 377] on button "Continuer" at bounding box center [530, 383] width 56 height 19
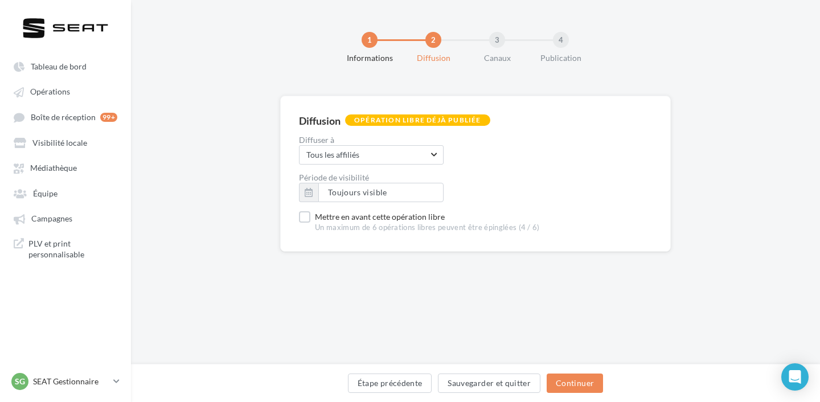
click at [548, 367] on div "Étape précédente Sauvegarder et quitter Continuer" at bounding box center [475, 383] width 689 height 38
click at [562, 379] on button "Continuer" at bounding box center [575, 383] width 56 height 19
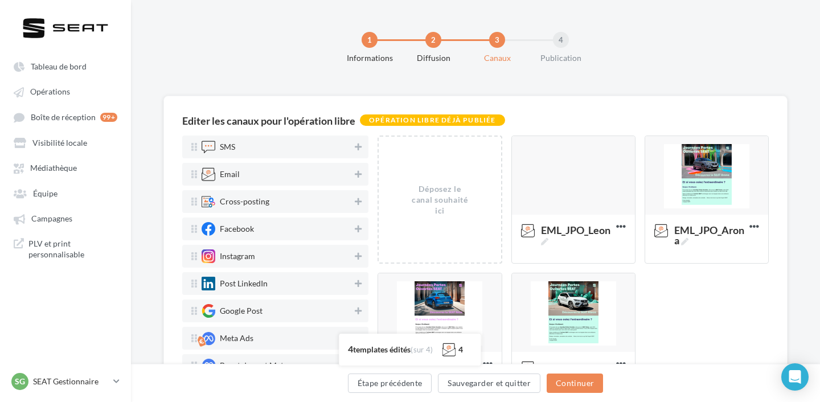
scroll to position [22, 0]
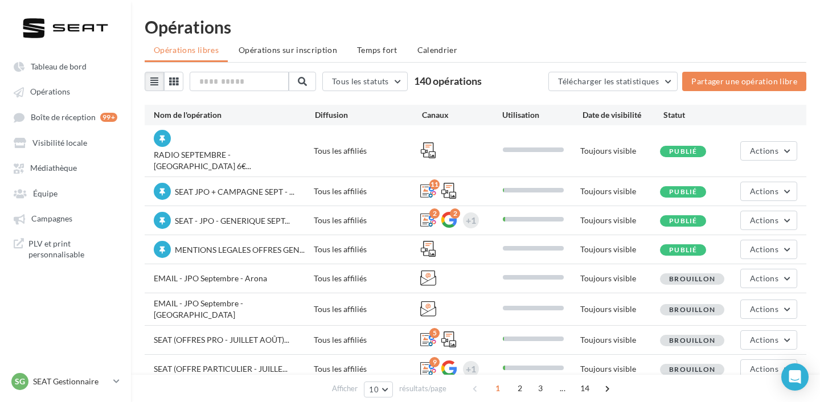
click at [237, 273] on span "EMAIL - JPO Septembre - Arona" at bounding box center [210, 278] width 113 height 10
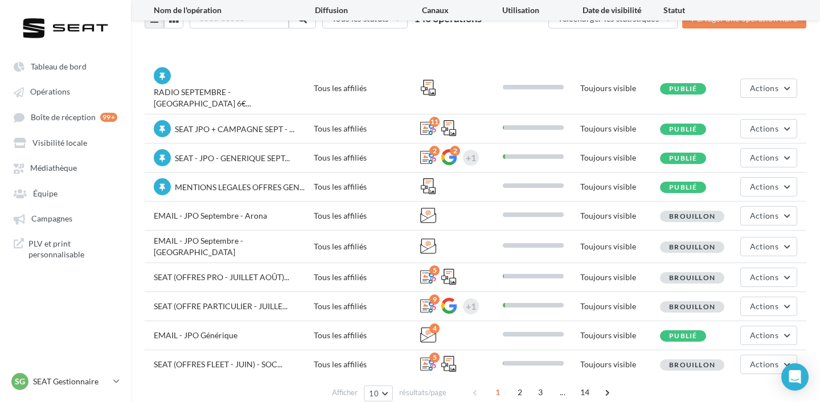
scroll to position [71, 0]
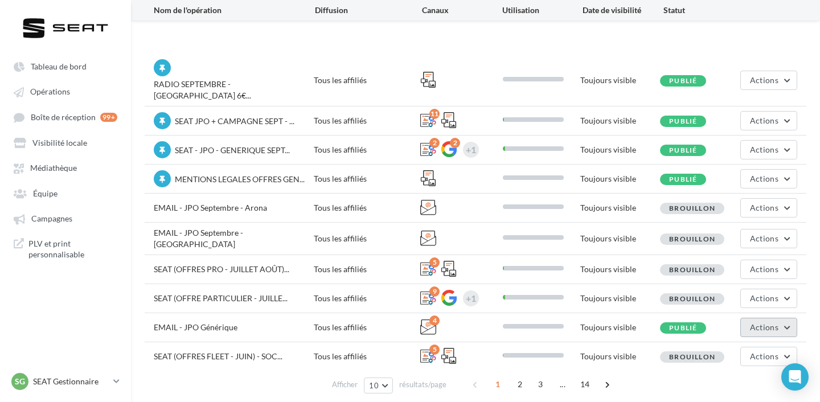
click at [780, 318] on button "Actions" at bounding box center [768, 327] width 57 height 19
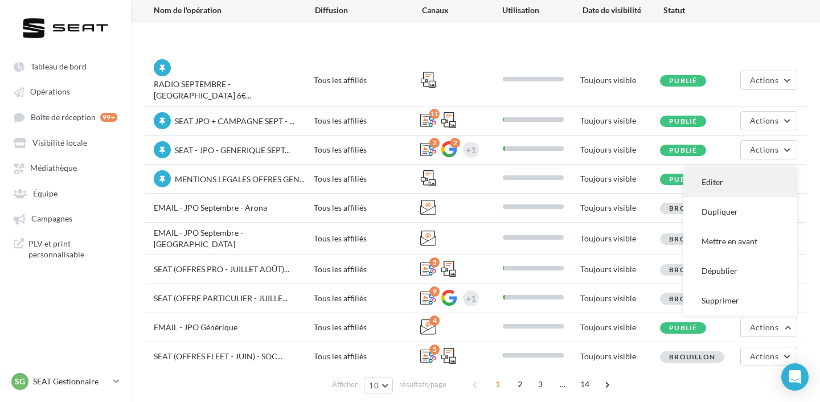
click at [728, 167] on button "Editer" at bounding box center [740, 182] width 114 height 30
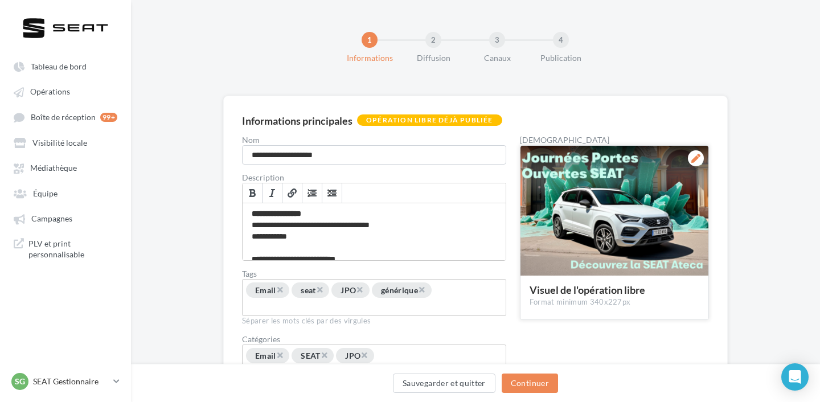
click at [691, 159] on div at bounding box center [696, 158] width 16 height 16
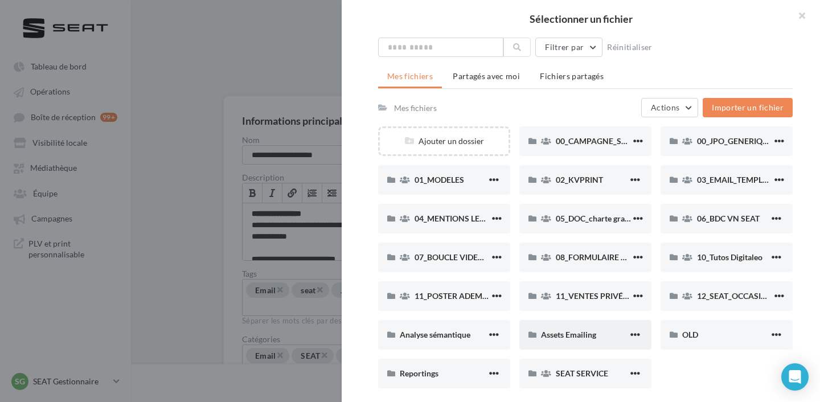
click at [550, 330] on div "Assets Emailing" at bounding box center [584, 334] width 87 height 11
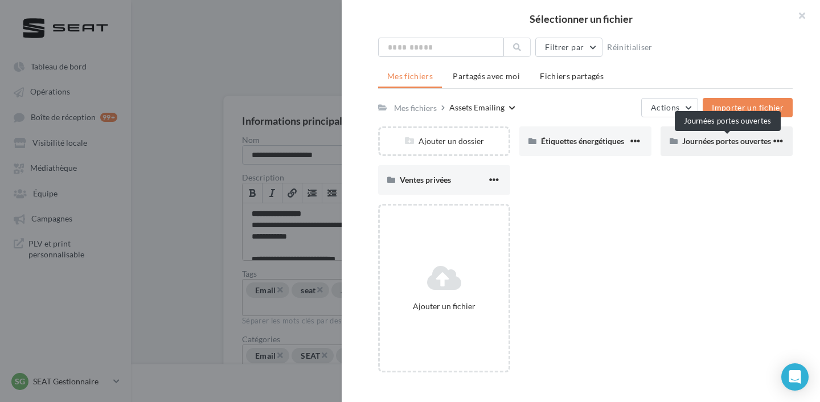
click at [702, 138] on span "Journées portes ouvertes" at bounding box center [726, 141] width 89 height 10
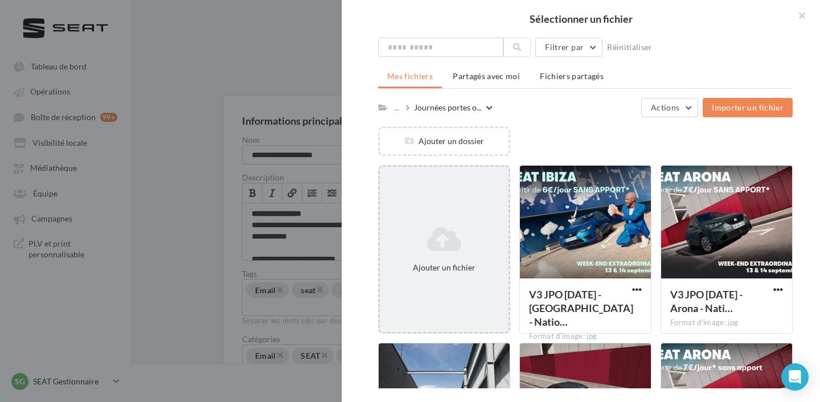
click at [403, 245] on icon at bounding box center [444, 239] width 120 height 27
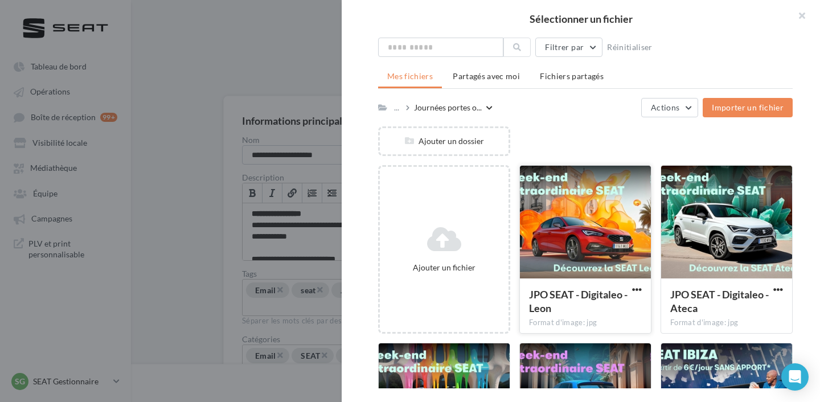
click at [603, 244] on div at bounding box center [585, 223] width 131 height 114
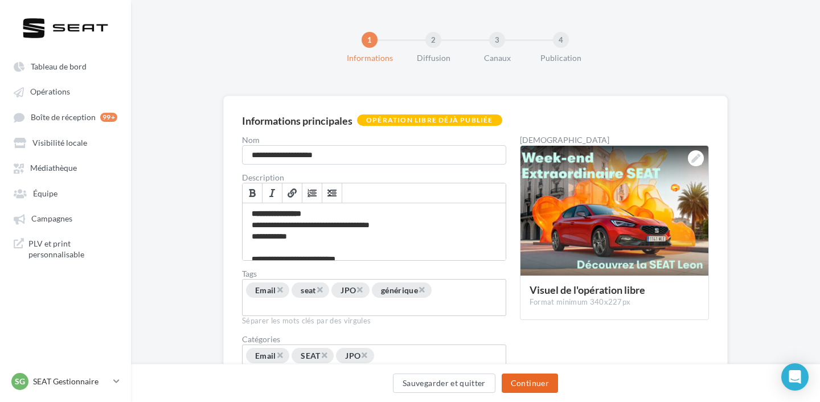
click at [542, 378] on button "Continuer" at bounding box center [530, 383] width 56 height 19
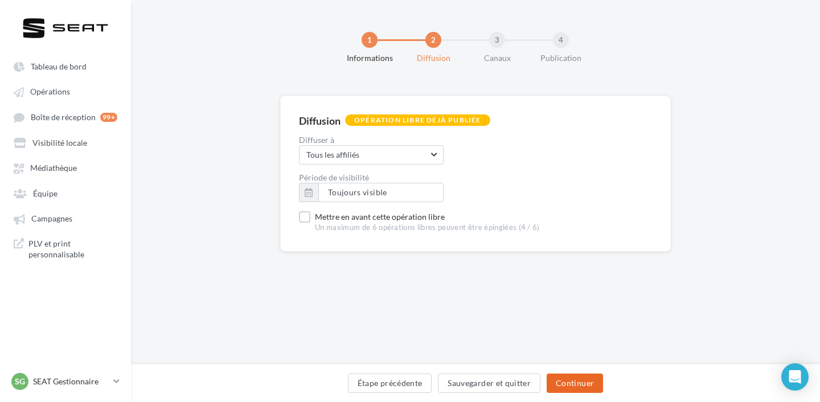
click at [573, 382] on button "Continuer" at bounding box center [575, 383] width 56 height 19
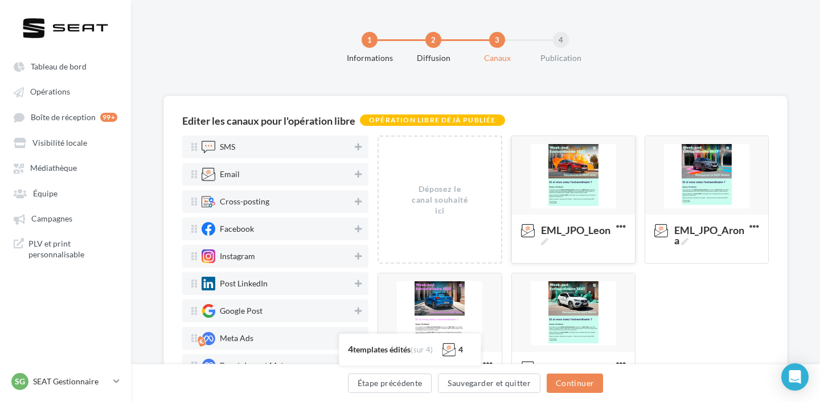
click at [594, 190] on div at bounding box center [573, 176] width 123 height 80
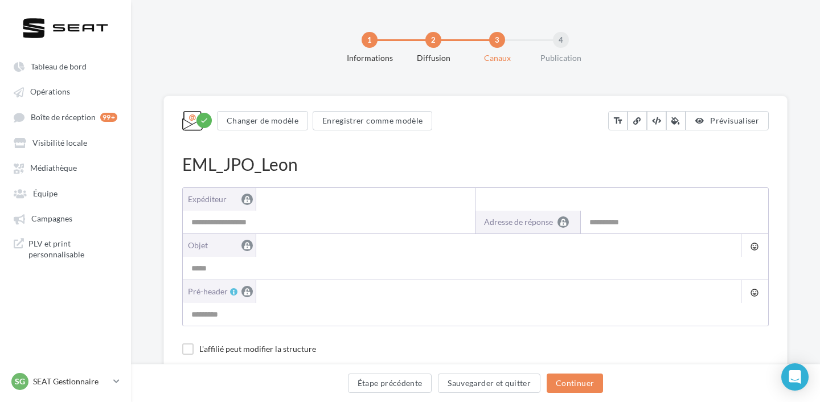
type input "**********"
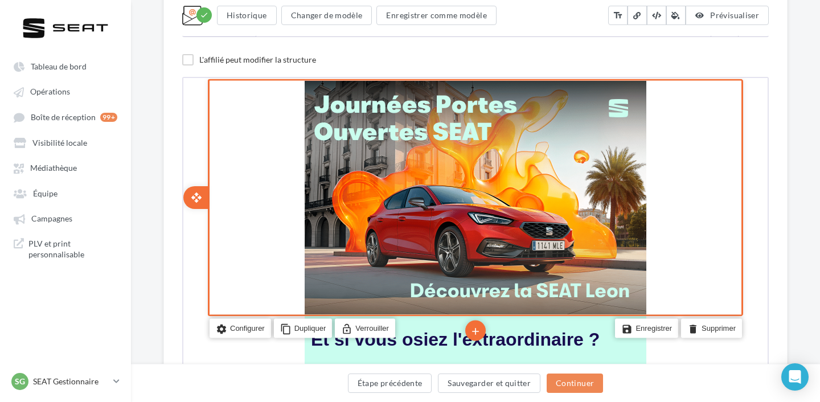
scroll to position [230, 0]
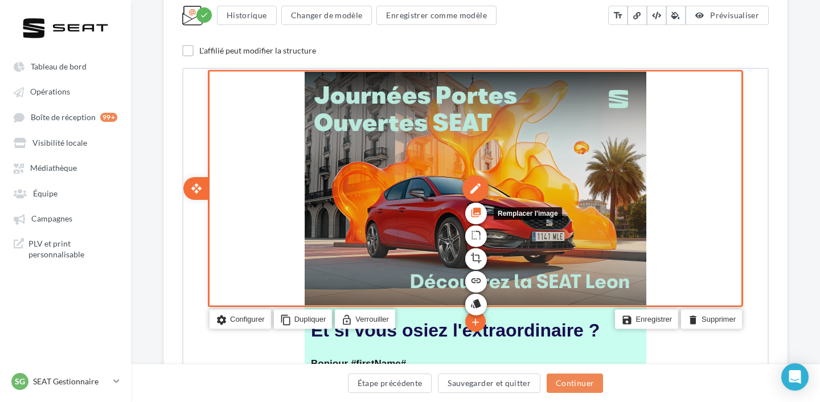
click at [474, 214] on icon "photo_library" at bounding box center [474, 210] width 11 height 19
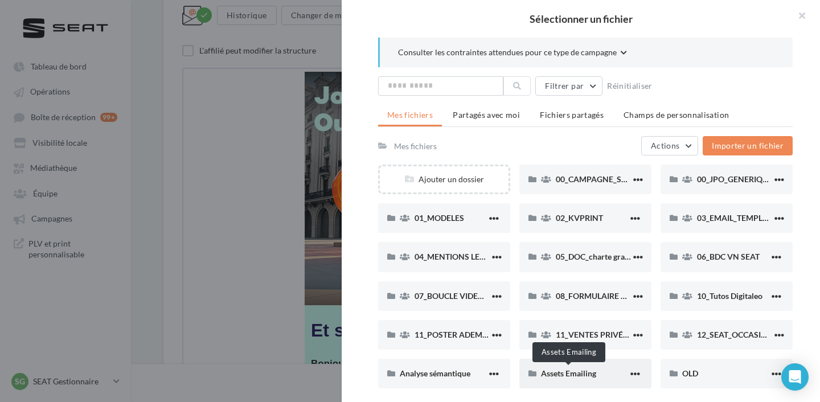
click at [569, 371] on span "Assets Emailing" at bounding box center [568, 373] width 55 height 10
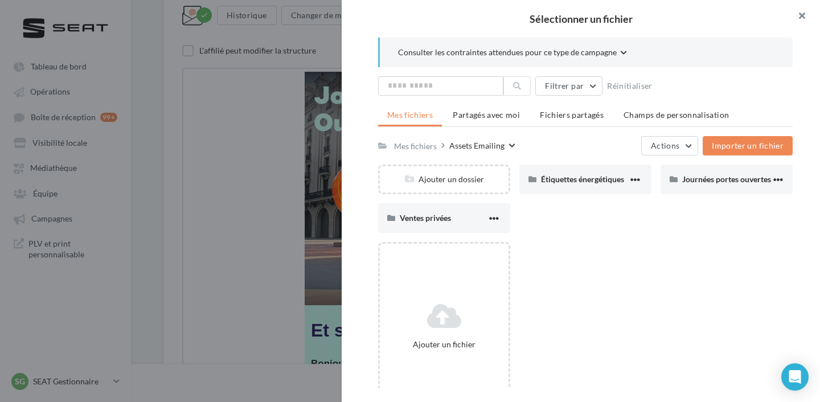
click at [804, 10] on button "button" at bounding box center [797, 17] width 46 height 34
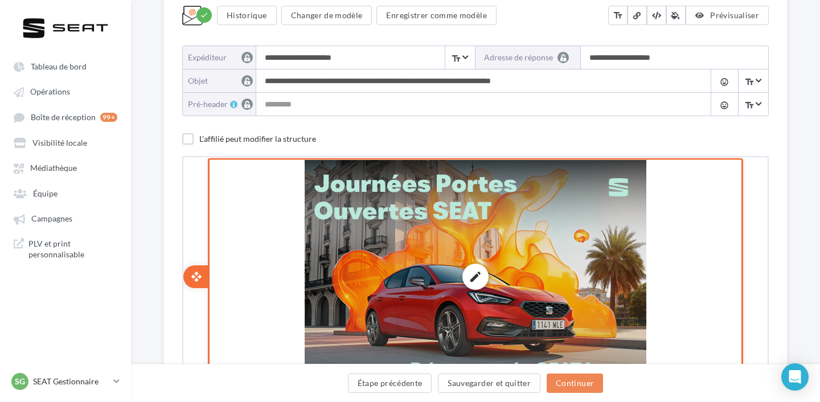
scroll to position [133, 0]
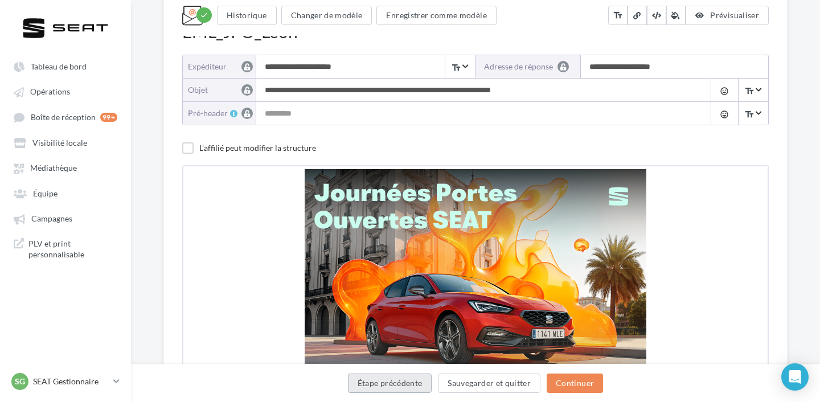
click at [407, 380] on button "Étape précédente" at bounding box center [390, 383] width 84 height 19
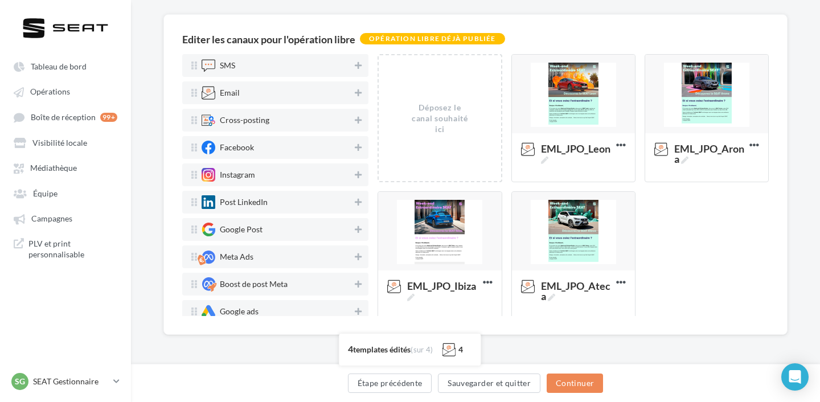
scroll to position [81, 0]
click at [620, 144] on icon at bounding box center [621, 145] width 28 height 28
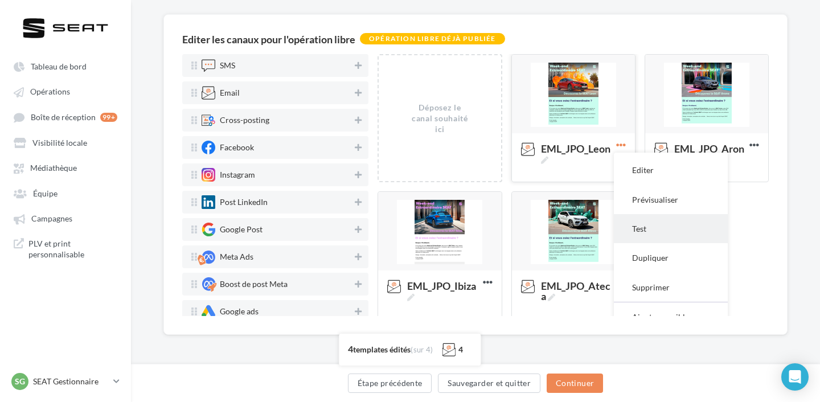
click at [634, 223] on button "Test" at bounding box center [671, 228] width 114 height 29
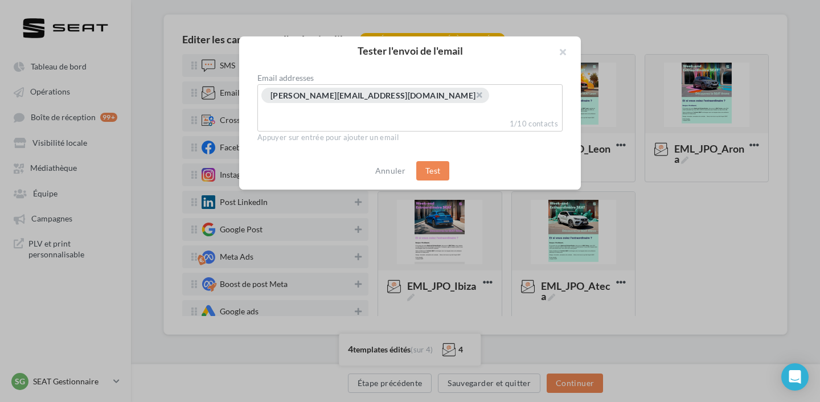
click at [370, 97] on span "× pauline.frambot@ddb.fr" at bounding box center [375, 95] width 228 height 15
click at [476, 96] on span "×" at bounding box center [479, 94] width 7 height 11
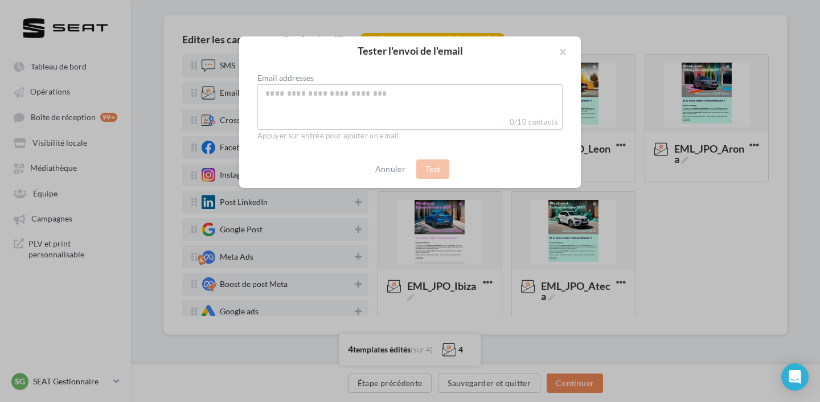
click at [367, 96] on input "Select box" at bounding box center [410, 93] width 300 height 13
type input "**********"
click at [434, 166] on button "Test" at bounding box center [432, 168] width 33 height 19
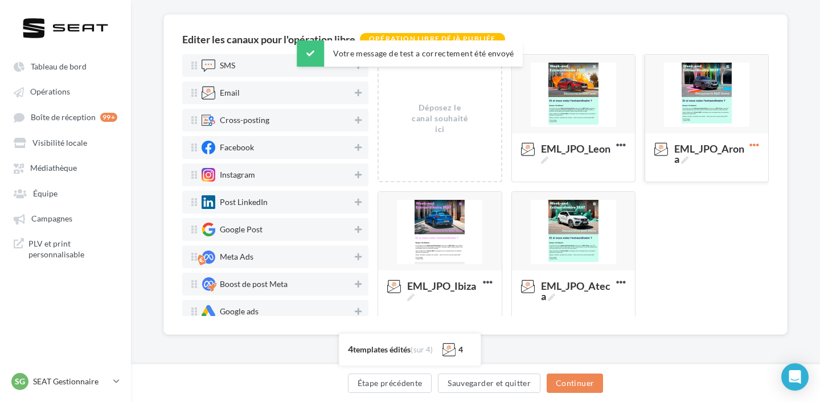
click at [748, 147] on icon at bounding box center [754, 145] width 28 height 28
click at [700, 220] on button "Test" at bounding box center [704, 228] width 114 height 29
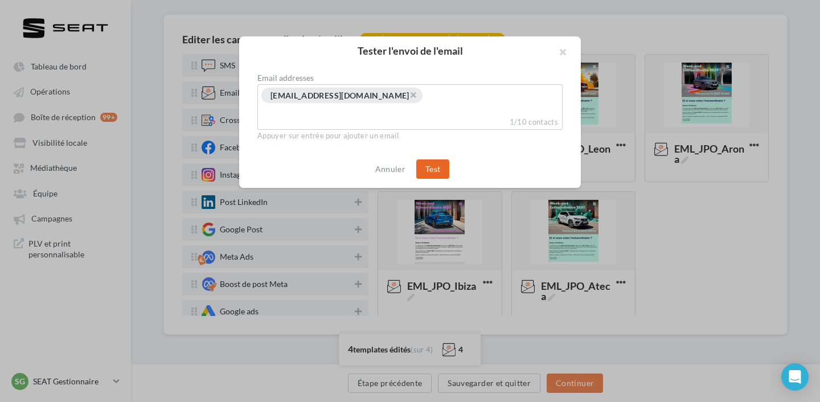
click at [444, 174] on button "Test" at bounding box center [432, 168] width 33 height 19
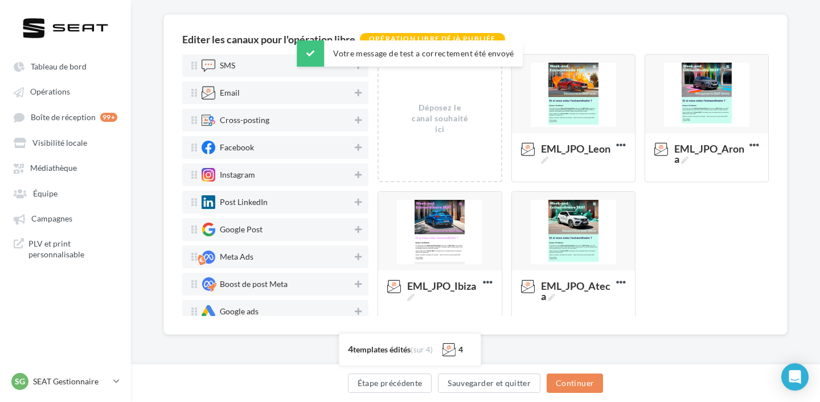
click at [486, 281] on div "Tester l'envoi de l'email Email addresses × anais.luu@ddb.fr 1/10 contacts Appu…" at bounding box center [410, 201] width 820 height 402
click at [487, 283] on icon at bounding box center [488, 282] width 28 height 28
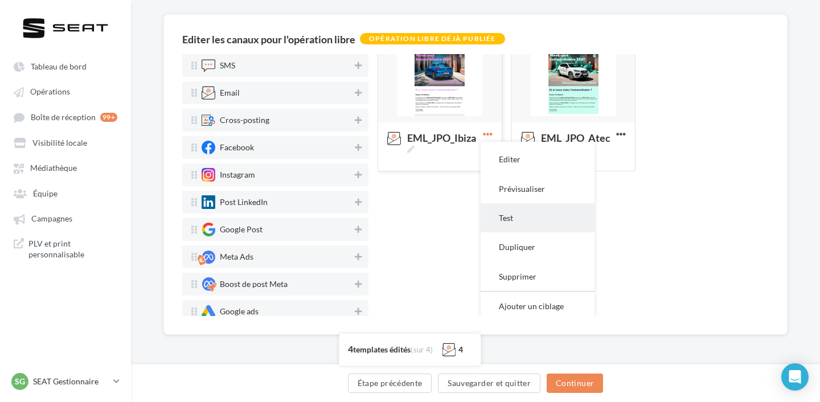
click at [513, 227] on button "Test" at bounding box center [538, 217] width 114 height 29
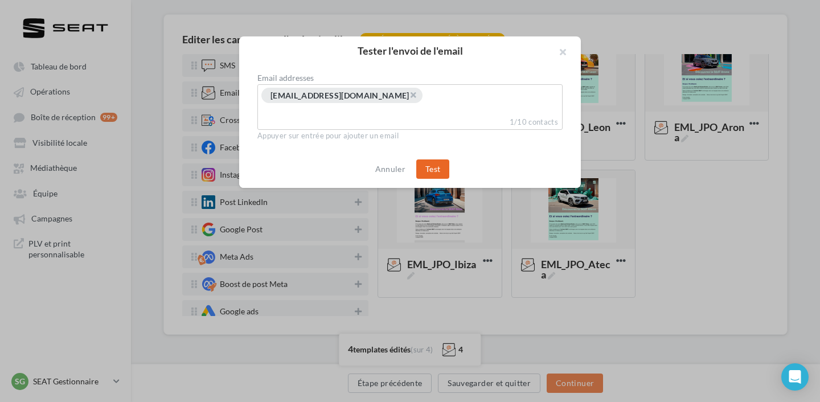
click at [434, 166] on button "Test" at bounding box center [432, 168] width 33 height 19
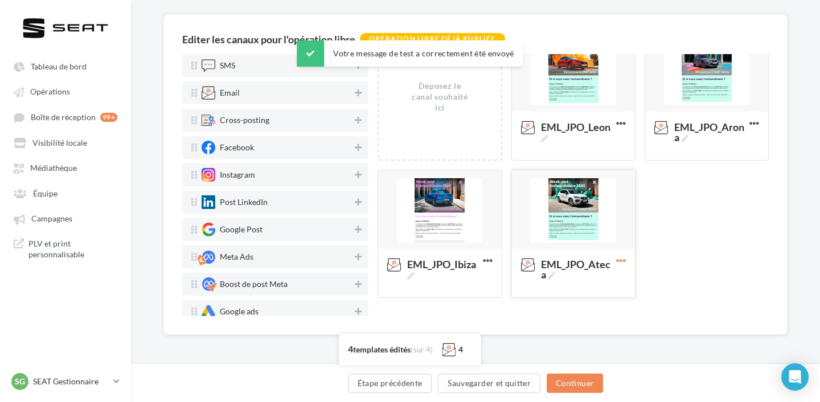
click at [621, 260] on icon at bounding box center [621, 261] width 28 height 28
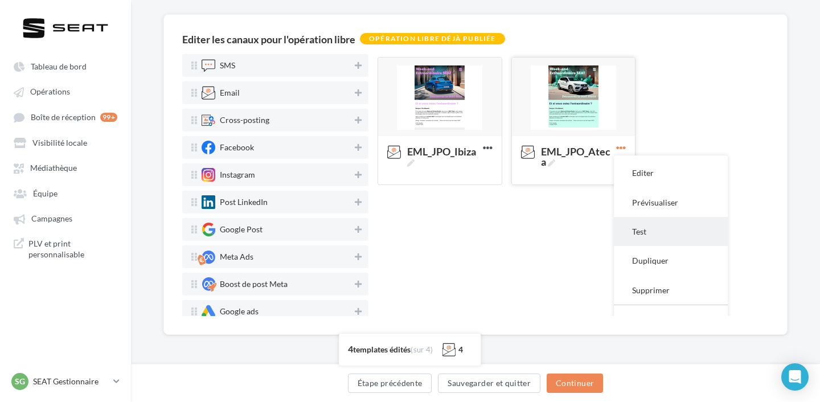
click at [642, 242] on button "Test" at bounding box center [671, 231] width 114 height 29
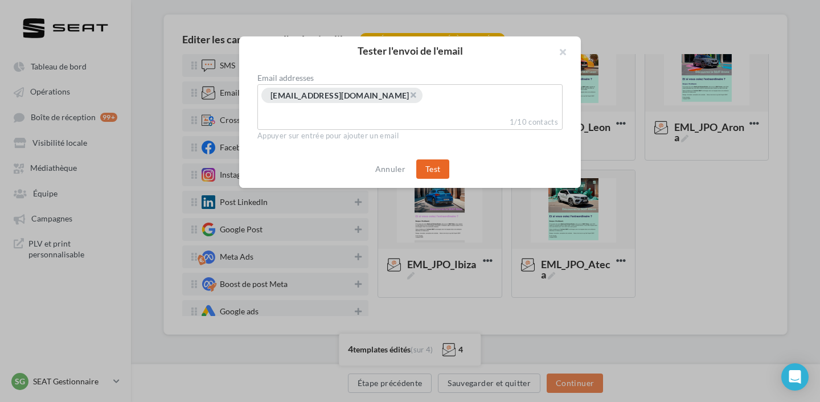
click at [433, 166] on button "Test" at bounding box center [432, 168] width 33 height 19
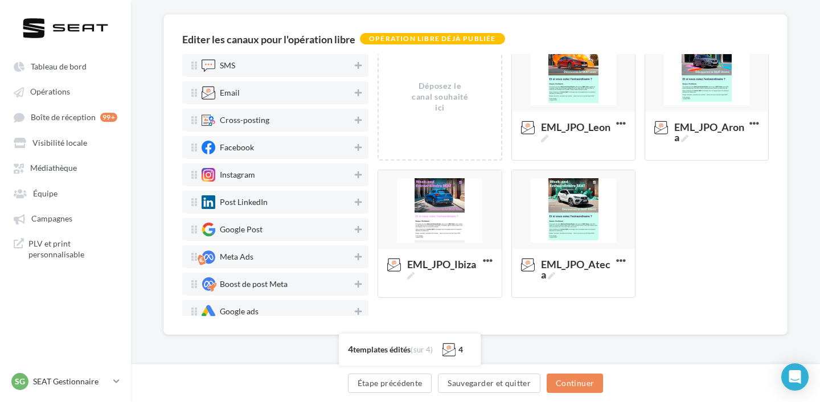
click at [588, 106] on div at bounding box center [573, 73] width 123 height 80
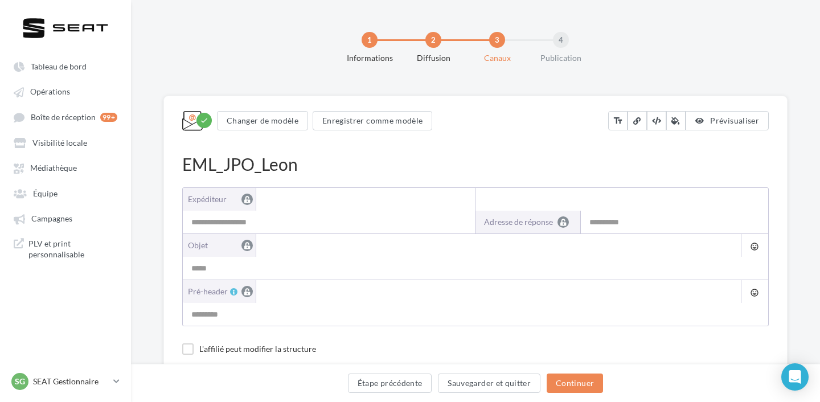
type input "**********"
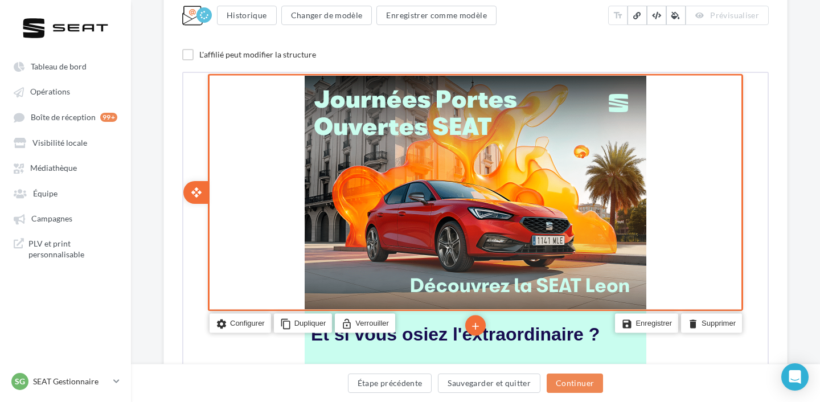
scroll to position [231, 0]
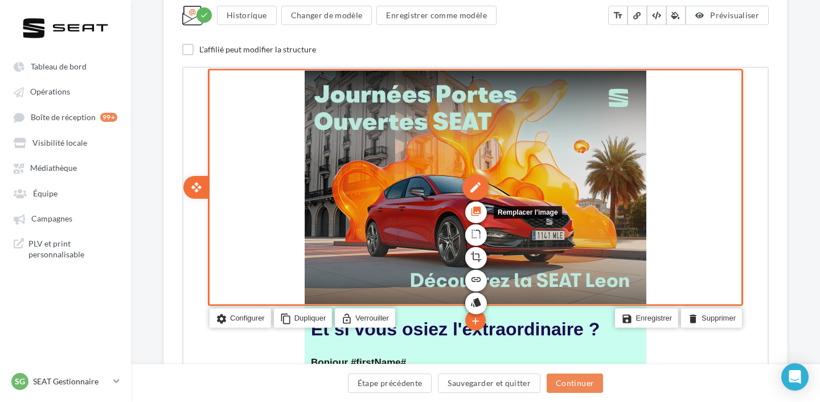
click at [474, 214] on icon "photo_library" at bounding box center [474, 209] width 11 height 19
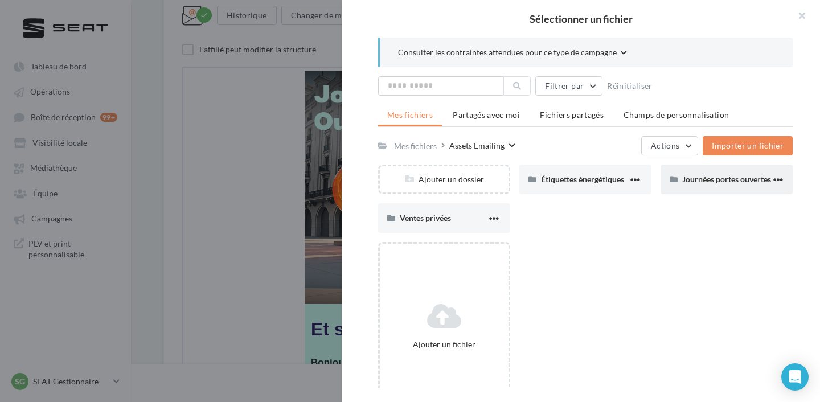
click at [703, 185] on div "Journées portes ouvertes" at bounding box center [727, 180] width 132 height 30
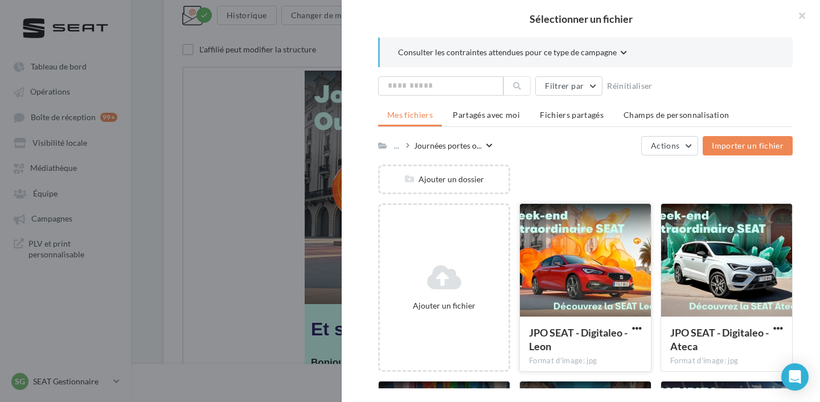
click at [572, 240] on div at bounding box center [585, 261] width 131 height 114
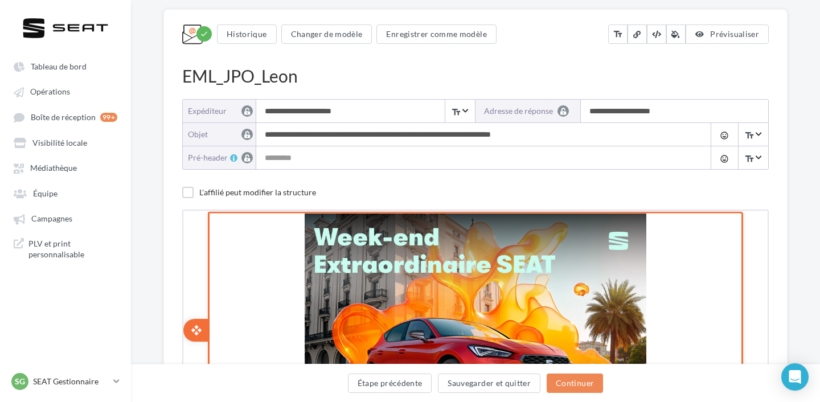
scroll to position [84, 0]
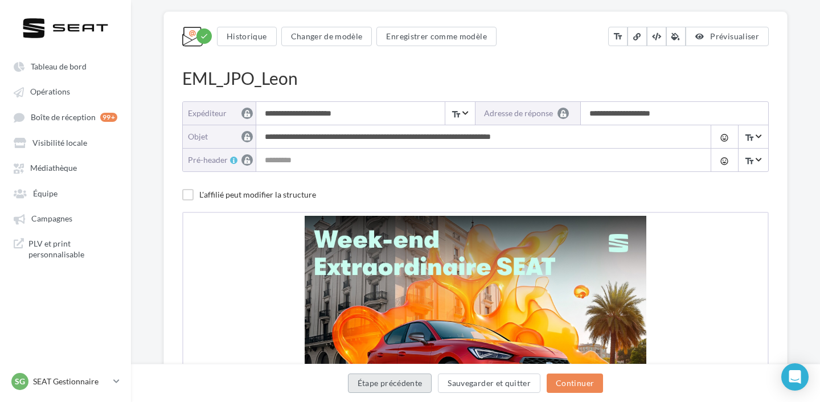
click at [419, 382] on button "Étape précédente" at bounding box center [390, 383] width 84 height 19
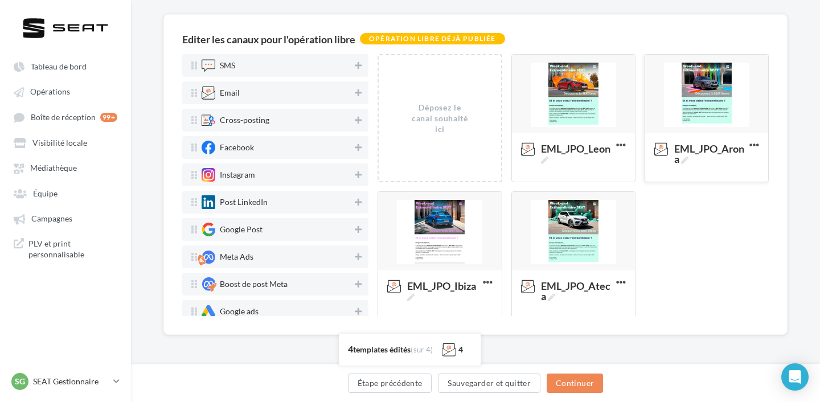
click at [700, 95] on div at bounding box center [706, 95] width 123 height 80
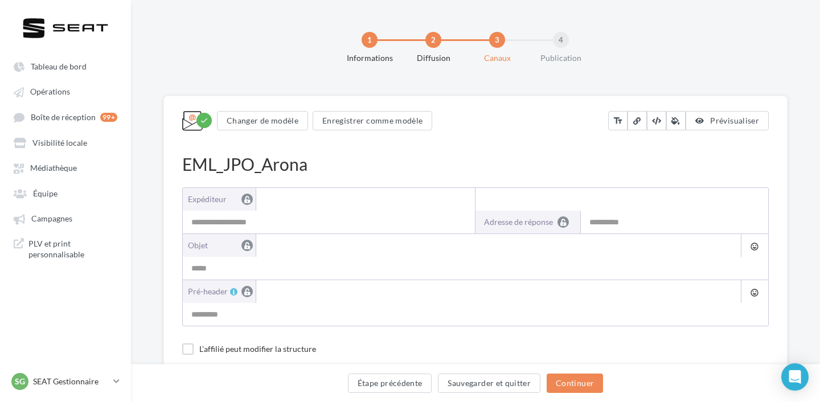
type input "**********"
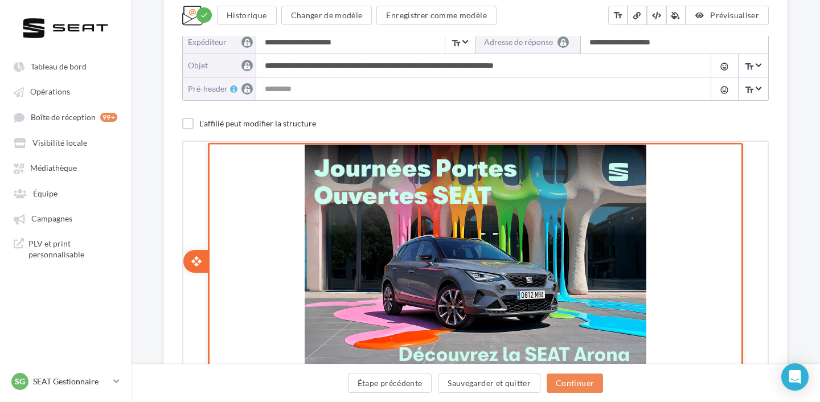
scroll to position [122, 0]
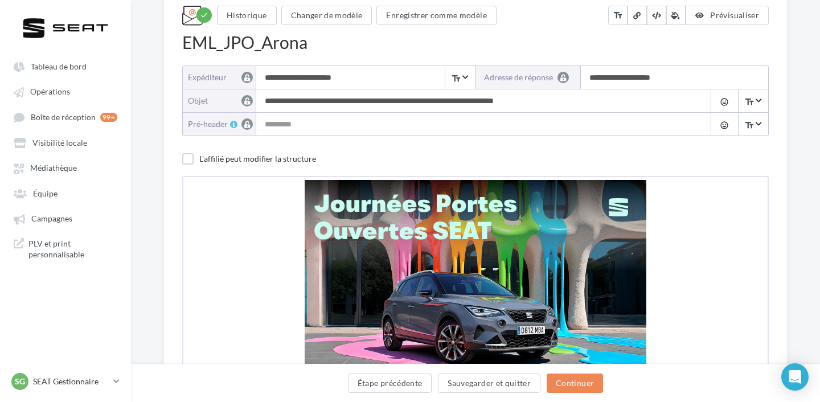
drag, startPoint x: 263, startPoint y: 101, endPoint x: 354, endPoint y: 104, distance: 91.1
click at [354, 104] on input "**********" at bounding box center [480, 100] width 449 height 23
drag, startPoint x: 352, startPoint y: 101, endPoint x: 251, endPoint y: 99, distance: 101.4
click at [251, 99] on div "**********" at bounding box center [475, 100] width 585 height 23
click at [317, 103] on input "**********" at bounding box center [480, 100] width 449 height 23
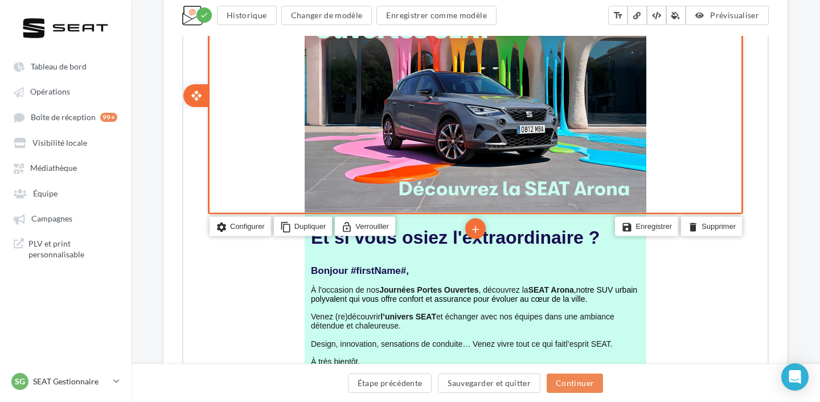
scroll to position [344, 0]
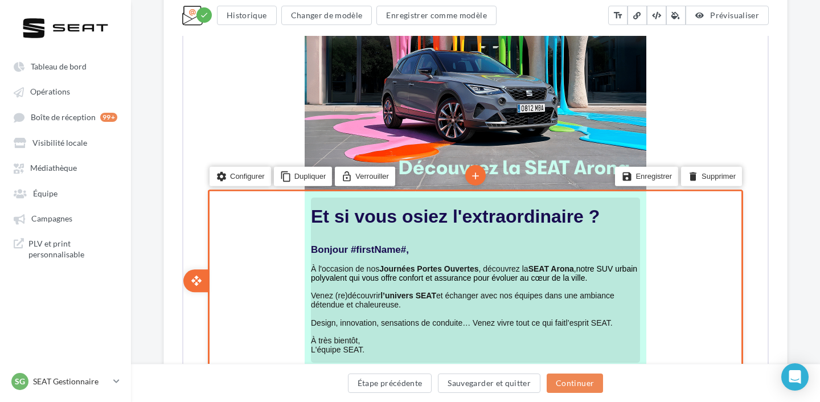
type input "**********"
click at [414, 267] on strong "Journées Portes Ouvertes" at bounding box center [427, 267] width 99 height 9
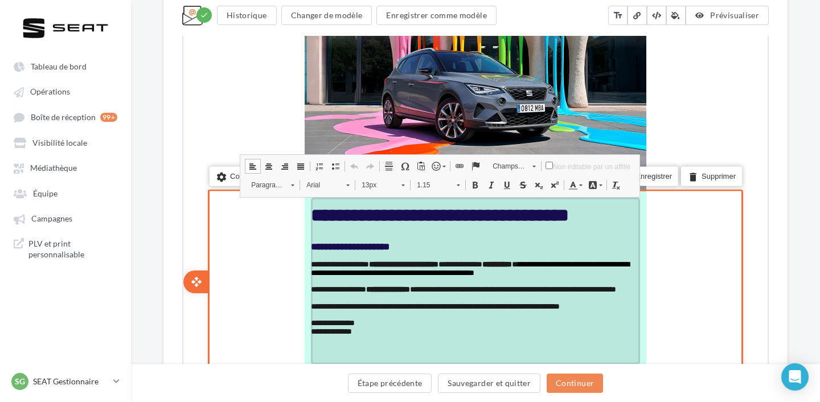
click at [382, 265] on strong "**********" at bounding box center [402, 263] width 69 height 8
click at [376, 267] on span "**********" at bounding box center [413, 263] width 207 height 8
drag, startPoint x: 387, startPoint y: 265, endPoint x: 483, endPoint y: 264, distance: 96.8
click at [443, 264] on strong "**********" at bounding box center [408, 263] width 69 height 8
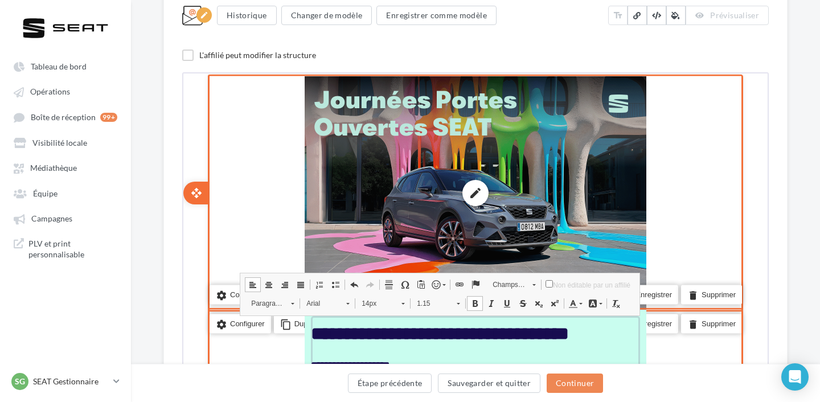
scroll to position [215, 0]
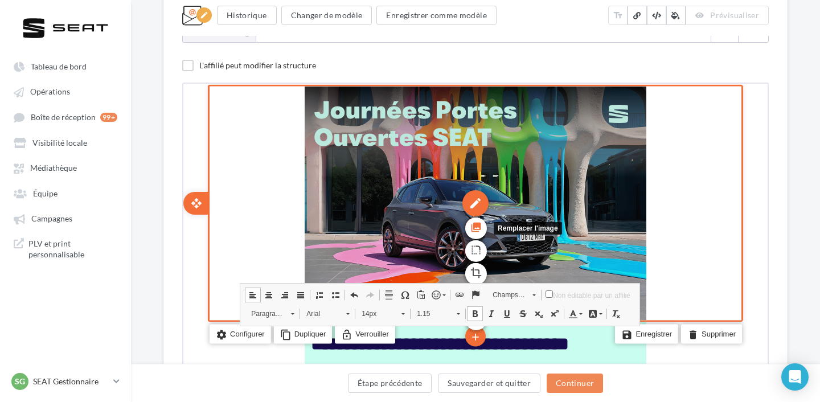
click at [475, 229] on icon "photo_library" at bounding box center [474, 225] width 11 height 19
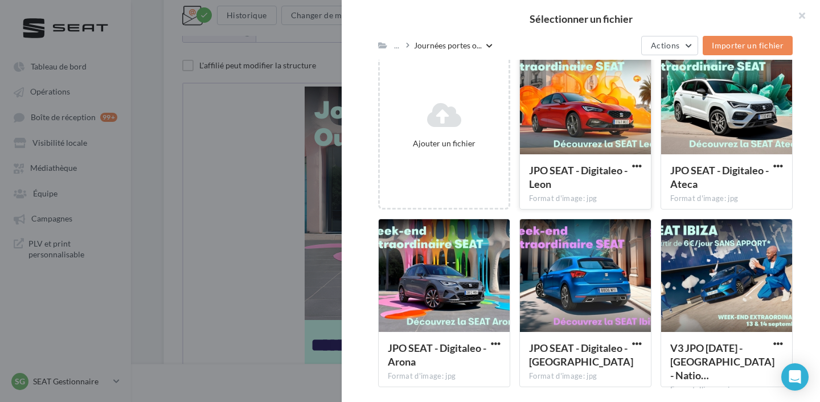
scroll to position [163, 0]
click at [460, 277] on div at bounding box center [444, 276] width 131 height 114
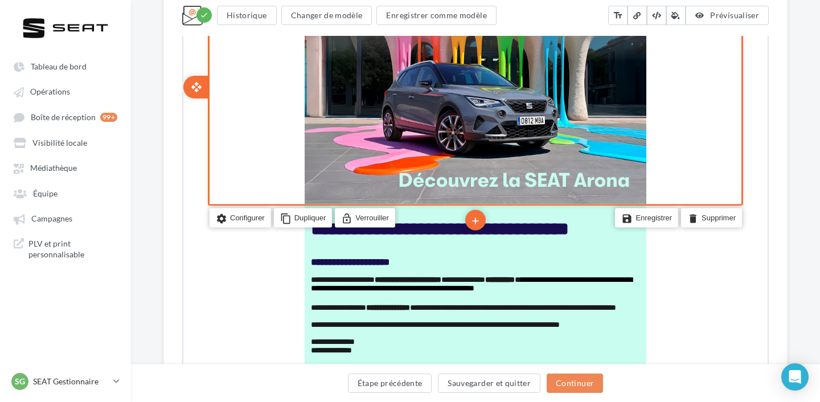
scroll to position [338, 0]
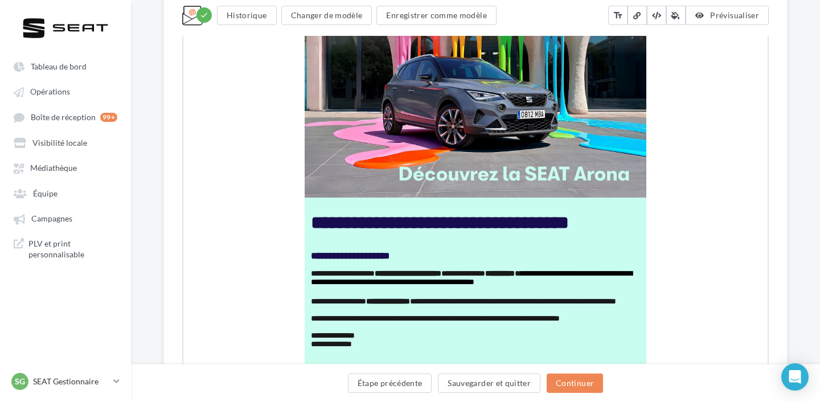
click at [399, 393] on div "Étape précédente Sauvegarder et quitter Continuer" at bounding box center [475, 386] width 671 height 24
click at [393, 381] on button "Étape précédente" at bounding box center [390, 383] width 84 height 19
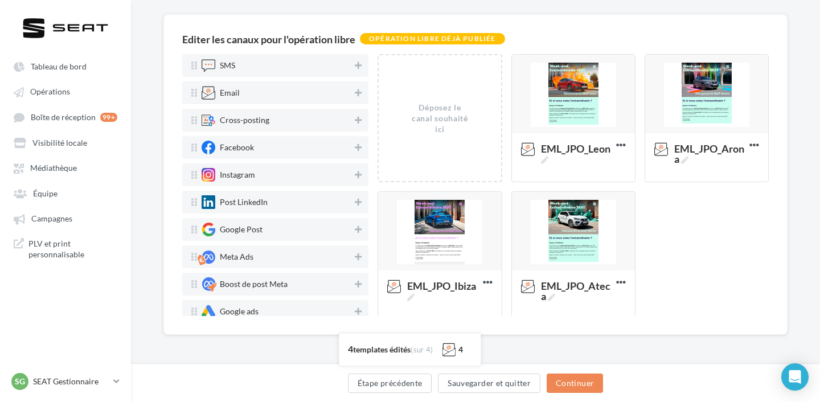
scroll to position [81, 0]
click at [448, 225] on div at bounding box center [439, 232] width 123 height 80
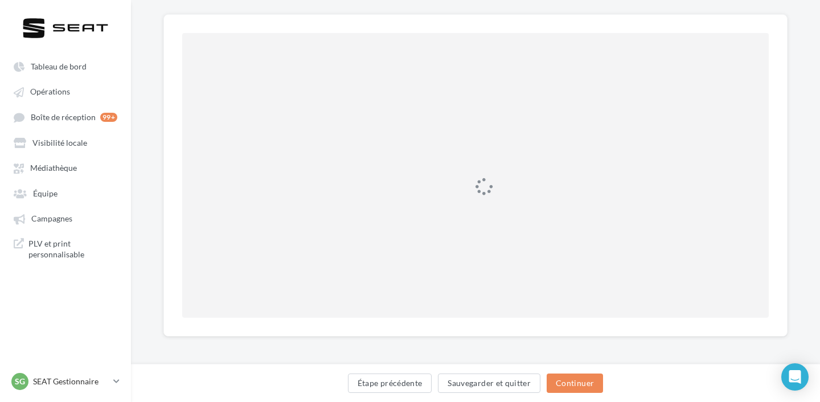
scroll to position [0, 0]
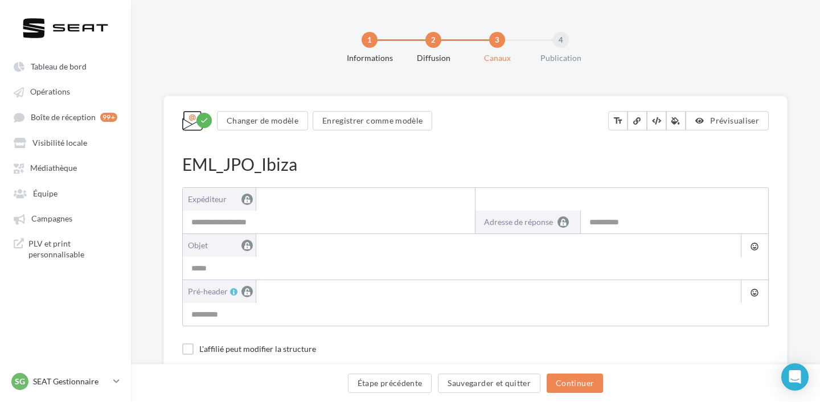
type input "**********"
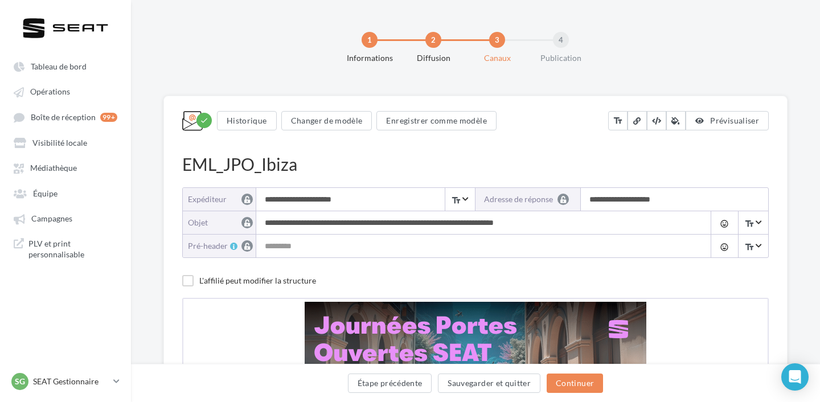
drag, startPoint x: 355, startPoint y: 222, endPoint x: 188, endPoint y: 202, distance: 167.5
click at [188, 202] on div "**********" at bounding box center [475, 222] width 587 height 71
paste input
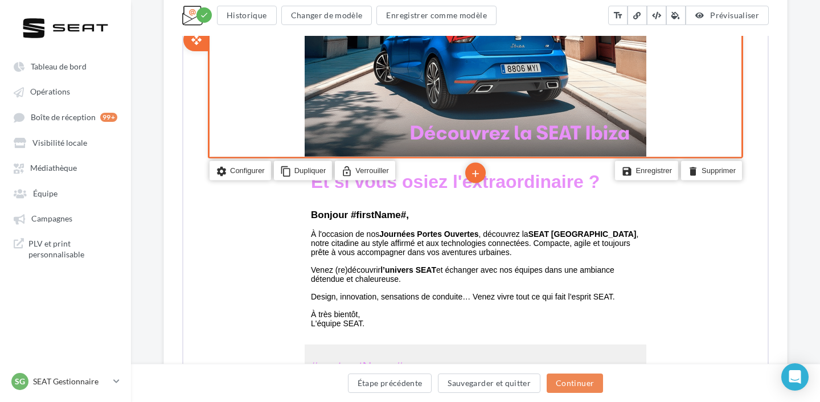
scroll to position [379, 0]
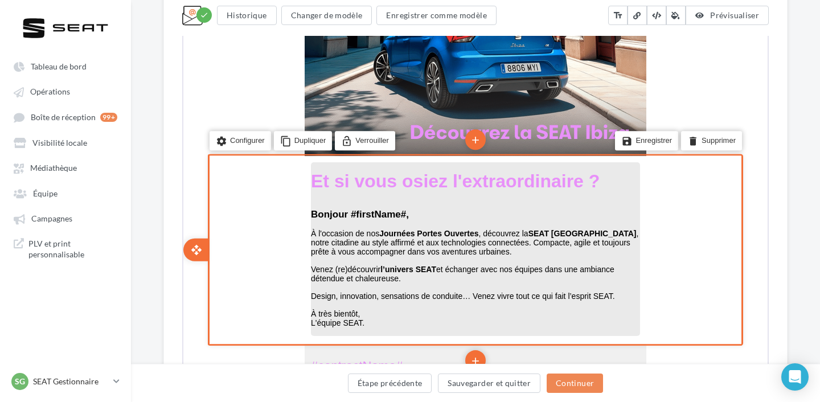
type input "**********"
click at [395, 229] on strong "Journées Portes Ouvertes" at bounding box center [427, 232] width 99 height 9
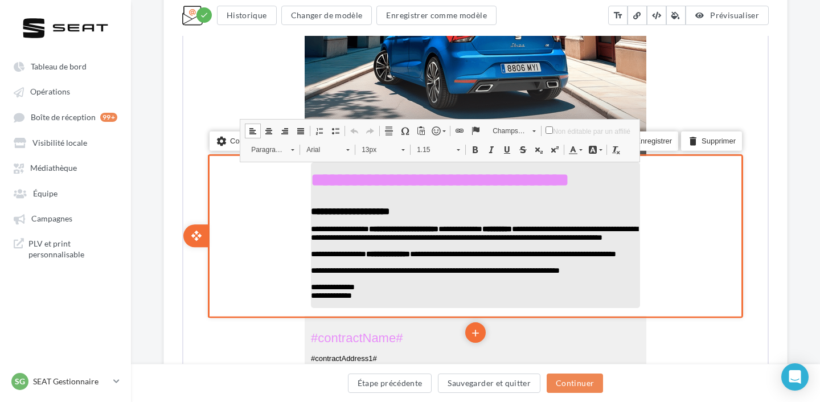
click at [378, 231] on span "**********" at bounding box center [473, 232] width 327 height 17
drag, startPoint x: 387, startPoint y: 232, endPoint x: 483, endPoint y: 231, distance: 96.8
click at [443, 231] on strong "**********" at bounding box center [408, 228] width 69 height 8
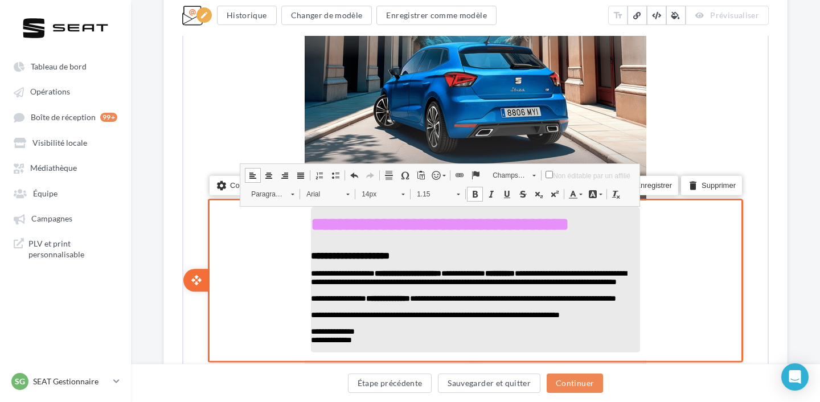
scroll to position [270, 0]
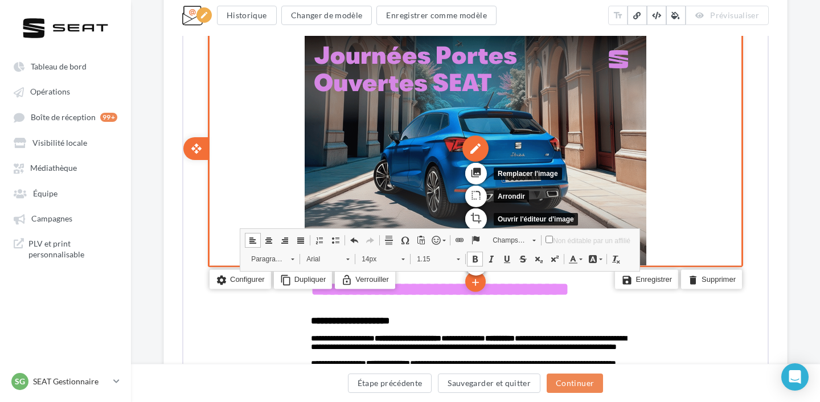
click at [468, 142] on div "edit" at bounding box center [474, 147] width 26 height 26
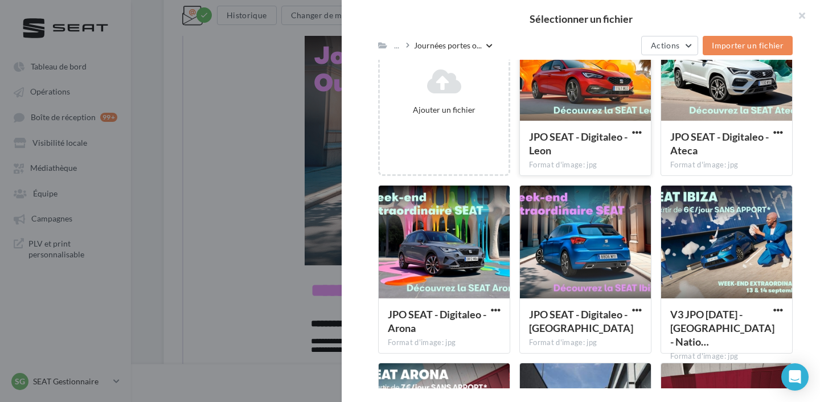
scroll to position [204, 0]
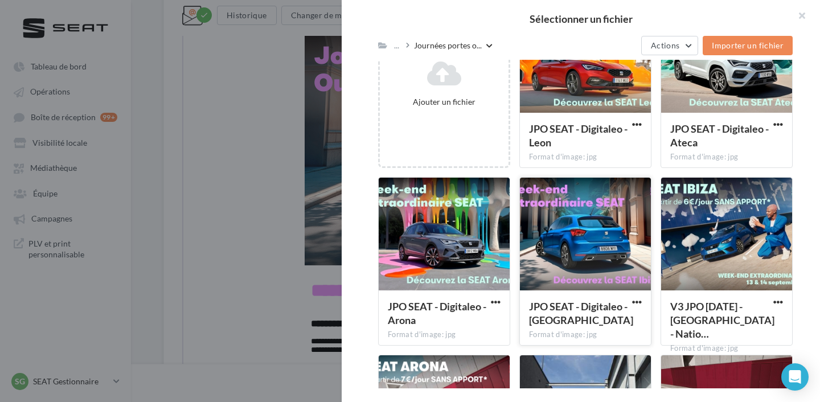
click at [592, 233] on div at bounding box center [585, 235] width 131 height 114
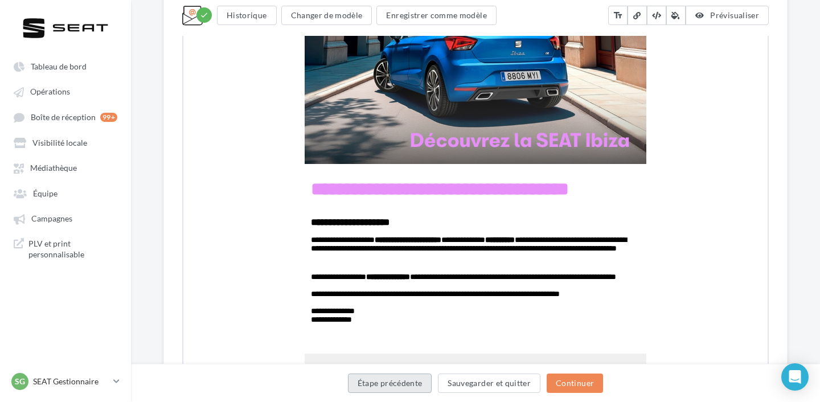
click at [401, 382] on button "Étape précédente" at bounding box center [390, 383] width 84 height 19
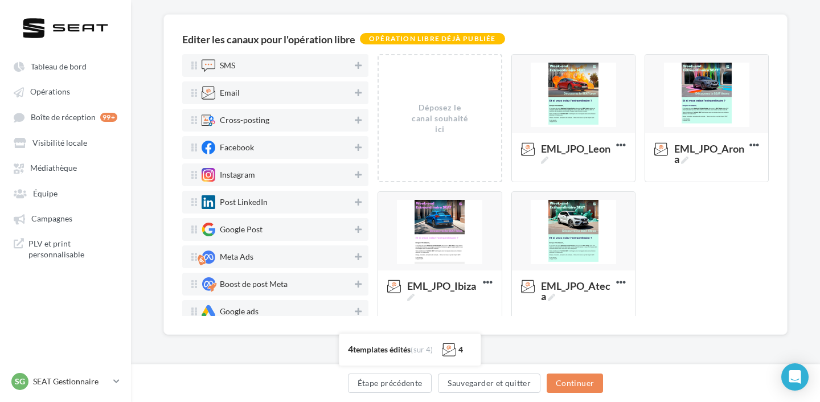
scroll to position [81, 0]
click at [556, 247] on div at bounding box center [573, 232] width 123 height 80
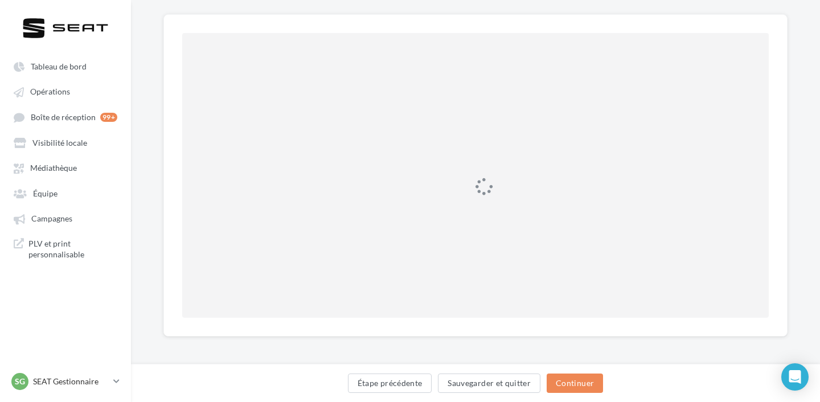
scroll to position [0, 0]
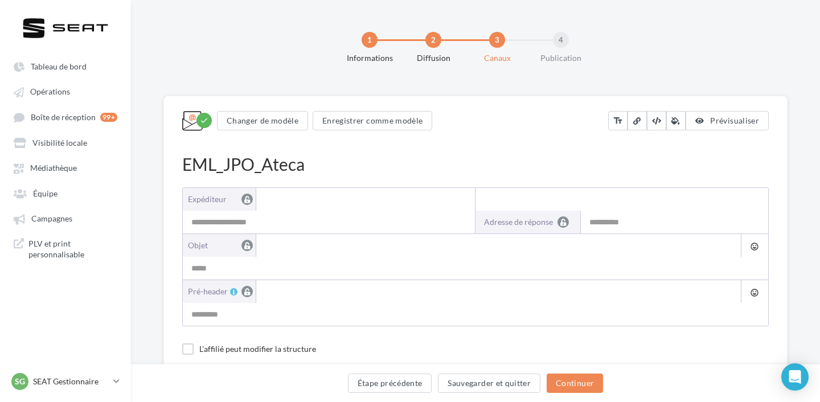
type input "**********"
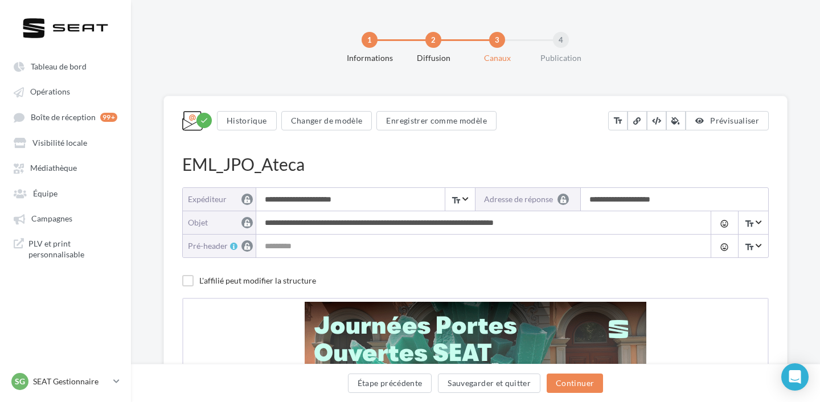
drag, startPoint x: 355, startPoint y: 222, endPoint x: 175, endPoint y: 208, distance: 179.9
paste input
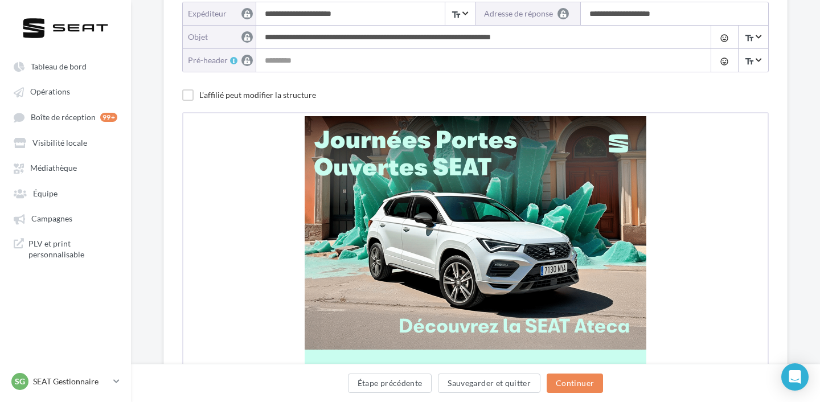
scroll to position [302, 0]
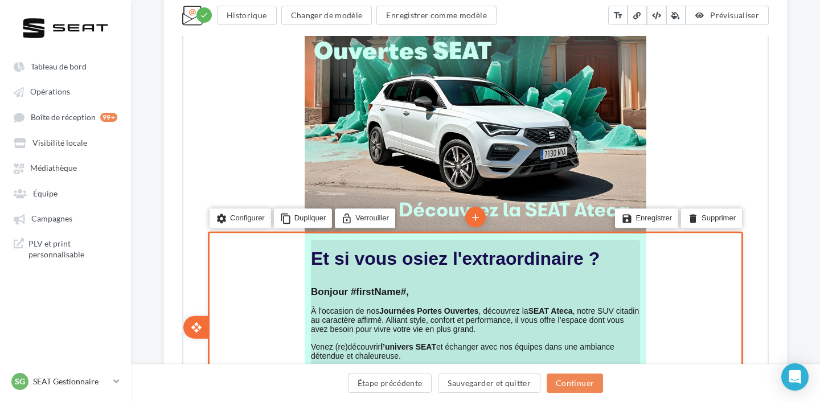
type input "**********"
click at [399, 309] on strong "Journées Portes Ouvertes" at bounding box center [427, 309] width 99 height 9
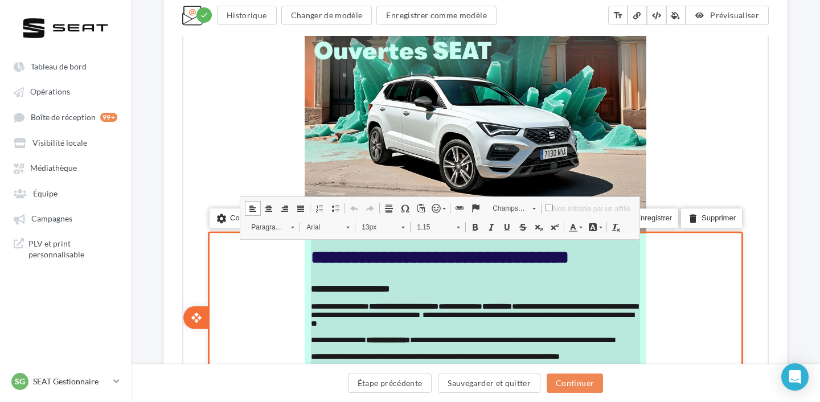
click at [376, 309] on span "**********" at bounding box center [473, 309] width 327 height 17
drag, startPoint x: 387, startPoint y: 309, endPoint x: 485, endPoint y: 310, distance: 97.4
click at [485, 310] on span "**********" at bounding box center [469, 309] width 318 height 17
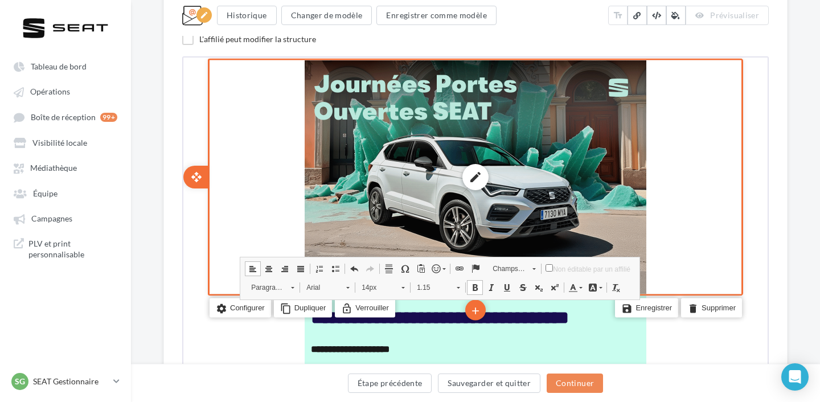
scroll to position [235, 0]
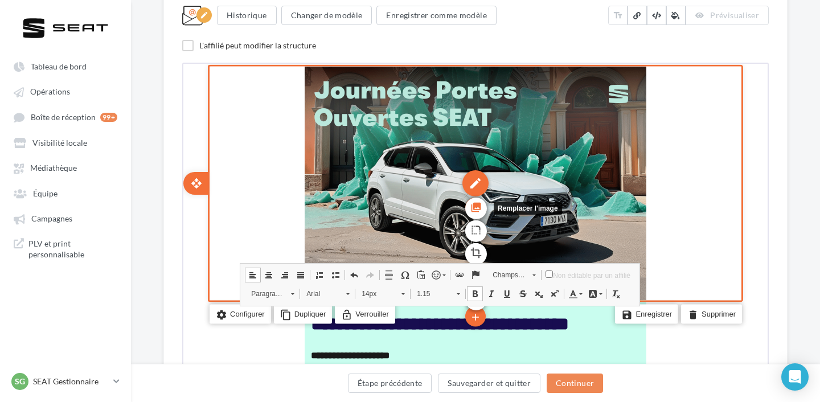
click at [480, 207] on icon "photo_library" at bounding box center [474, 205] width 11 height 19
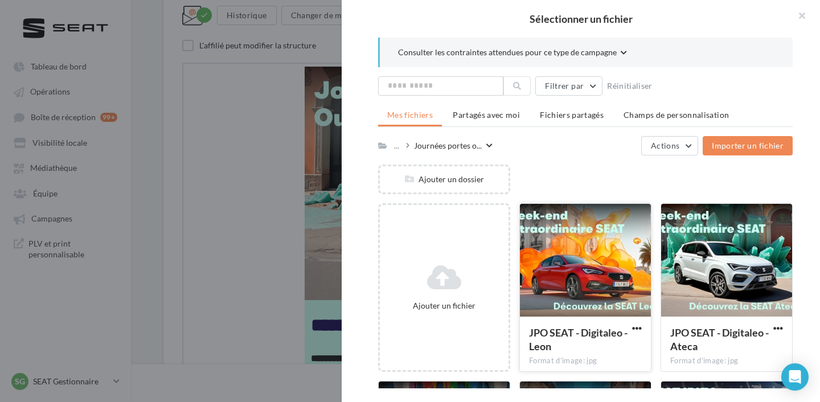
scroll to position [52, 0]
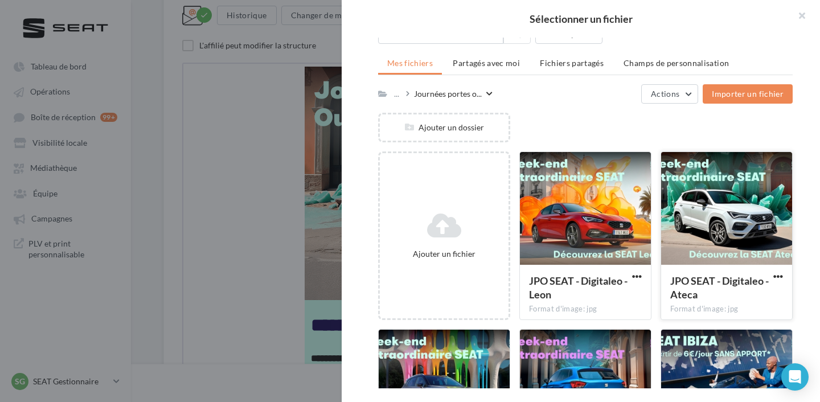
click at [717, 215] on div at bounding box center [726, 209] width 131 height 114
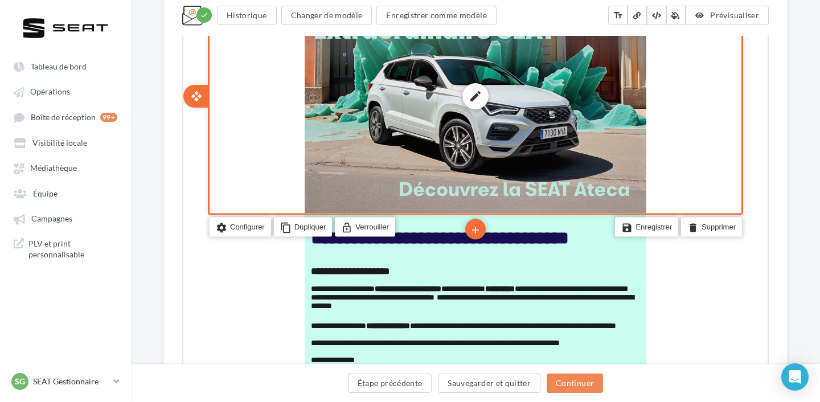
scroll to position [490, 0]
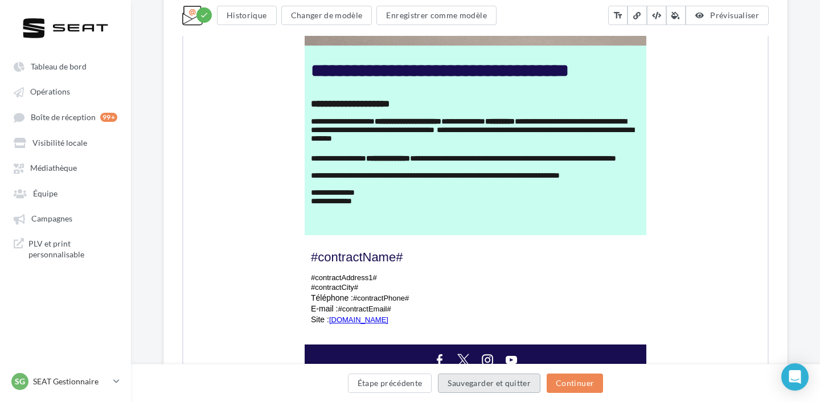
click at [469, 386] on button "Sauvegarder et quitter" at bounding box center [489, 383] width 103 height 19
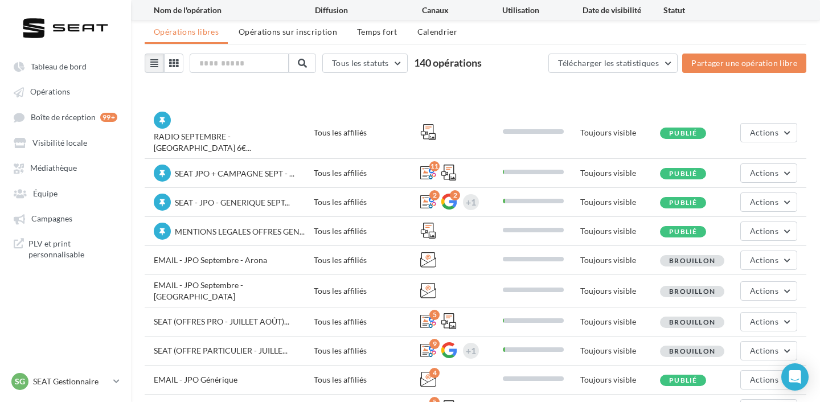
scroll to position [76, 0]
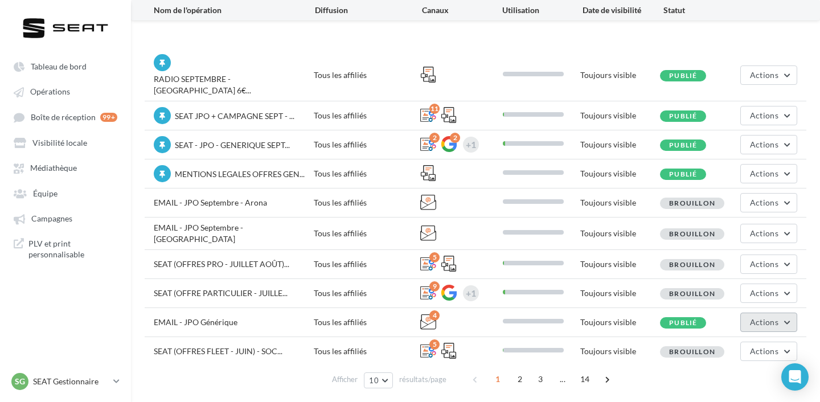
click at [755, 317] on span "Actions" at bounding box center [764, 322] width 28 height 10
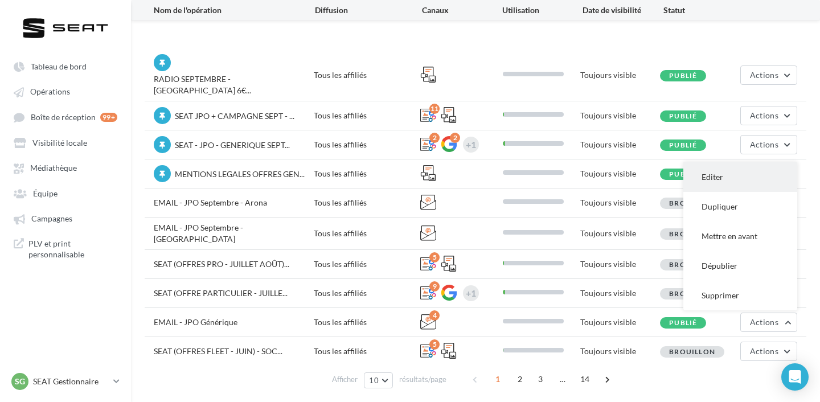
click at [751, 162] on button "Editer" at bounding box center [740, 177] width 114 height 30
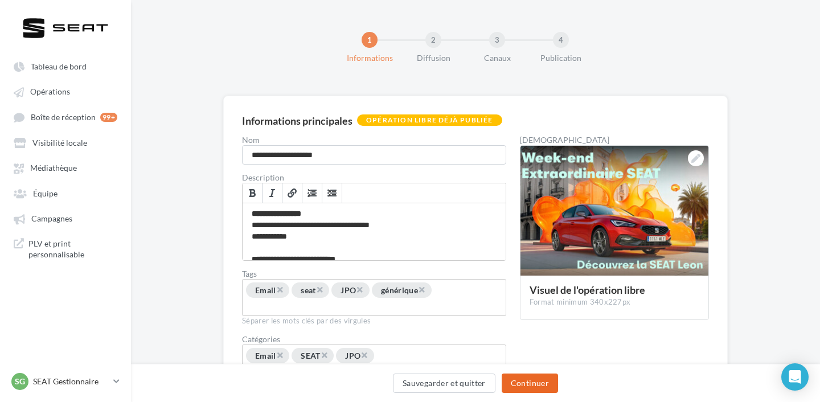
click at [530, 380] on button "Continuer" at bounding box center [530, 383] width 56 height 19
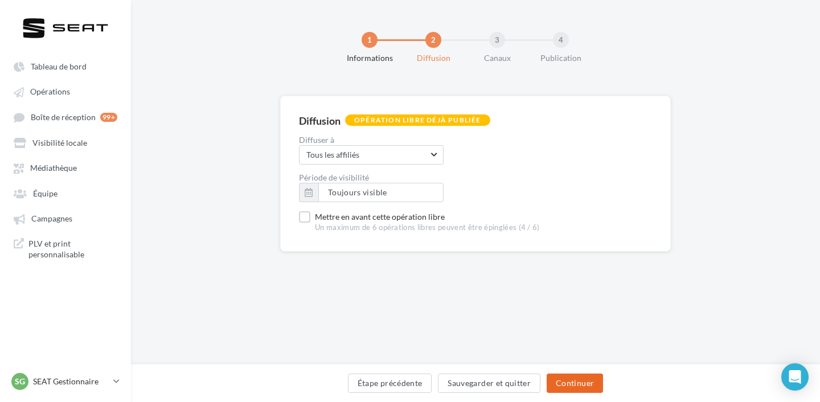
click at [558, 386] on button "Continuer" at bounding box center [575, 383] width 56 height 19
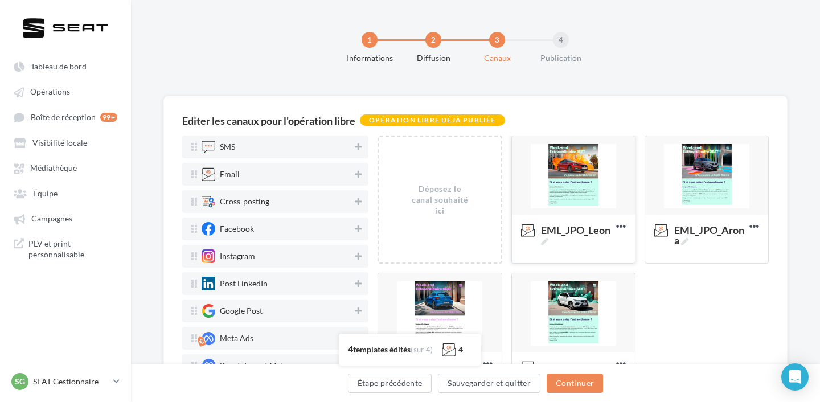
scroll to position [22, 0]
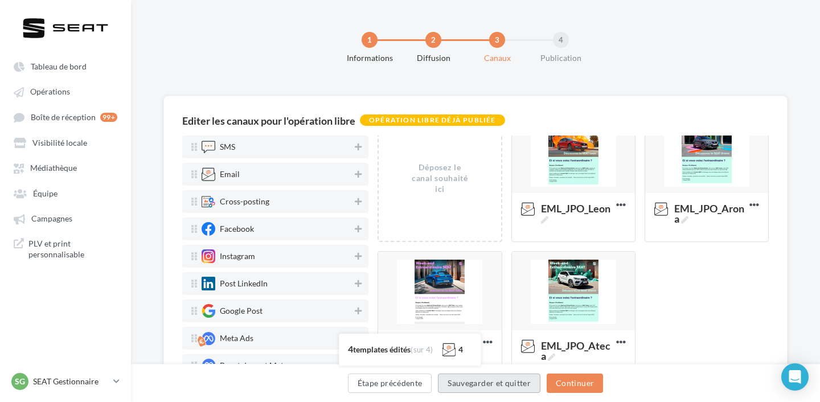
click at [466, 382] on button "Sauvegarder et quitter" at bounding box center [489, 383] width 103 height 19
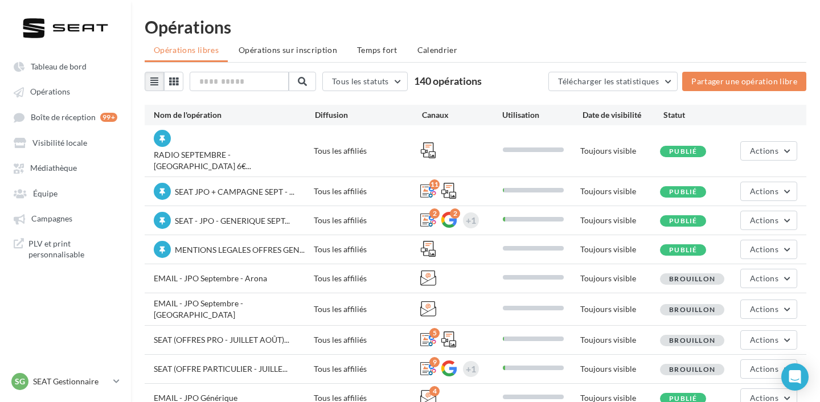
scroll to position [76, 0]
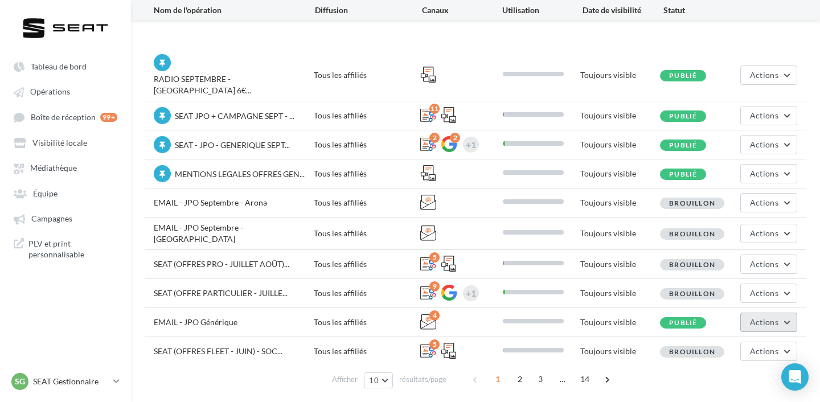
click at [756, 313] on button "Actions" at bounding box center [768, 322] width 57 height 19
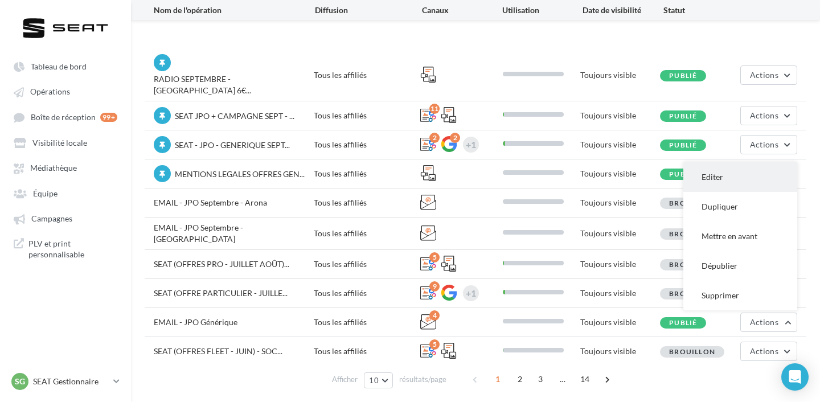
click at [733, 162] on button "Editer" at bounding box center [740, 177] width 114 height 30
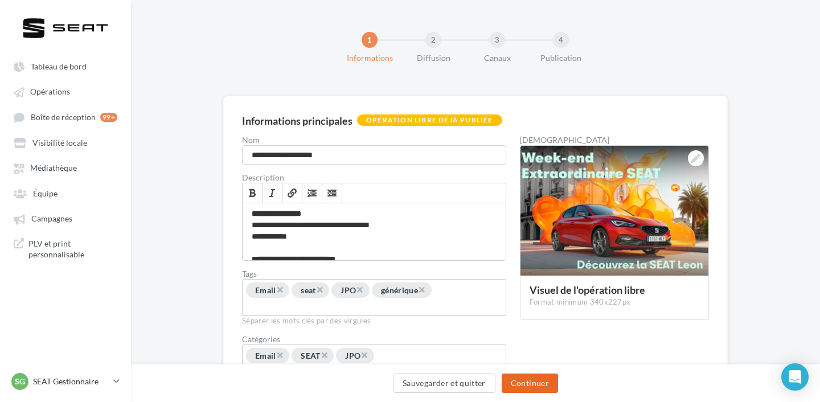
click at [529, 385] on button "Continuer" at bounding box center [530, 383] width 56 height 19
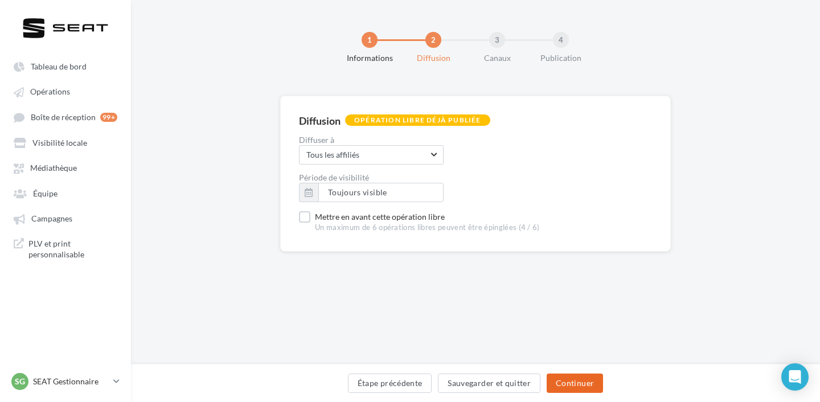
click at [577, 389] on button "Continuer" at bounding box center [575, 383] width 56 height 19
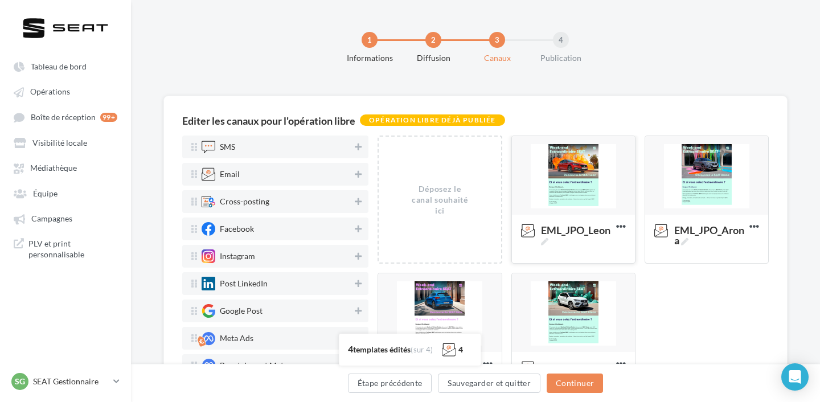
click at [578, 197] on div at bounding box center [573, 176] width 123 height 80
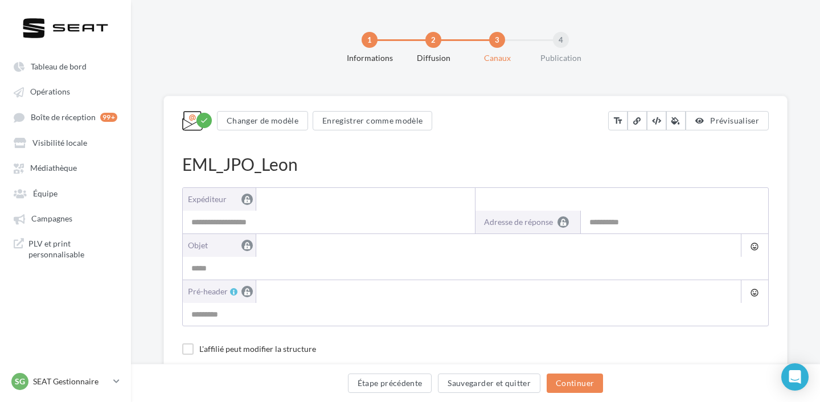
type input "**********"
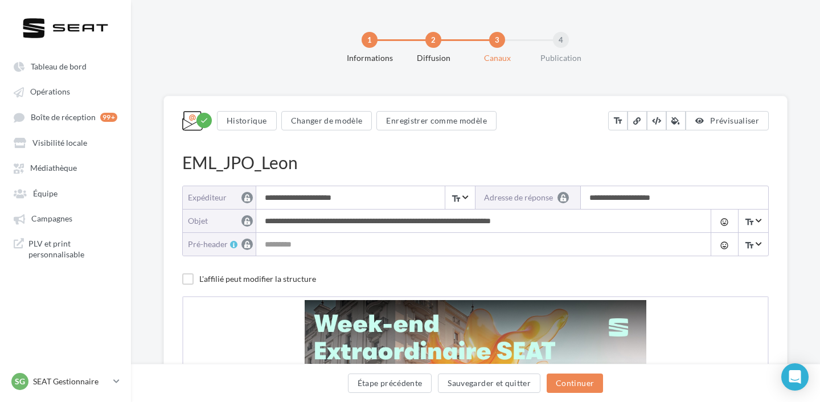
click at [283, 223] on input "**********" at bounding box center [480, 221] width 449 height 23
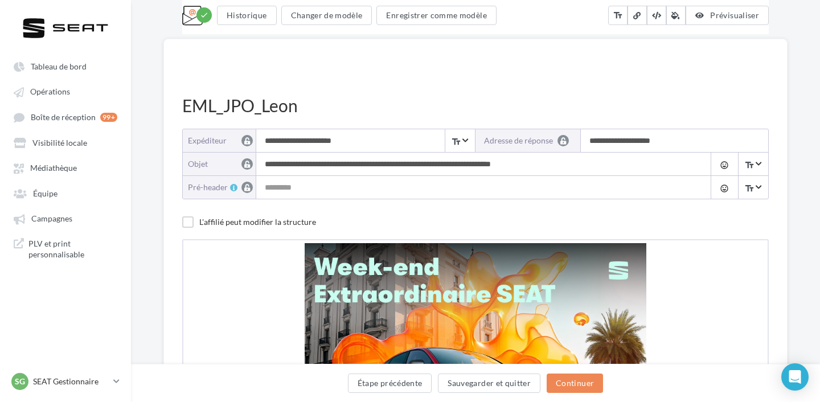
scroll to position [300, 0]
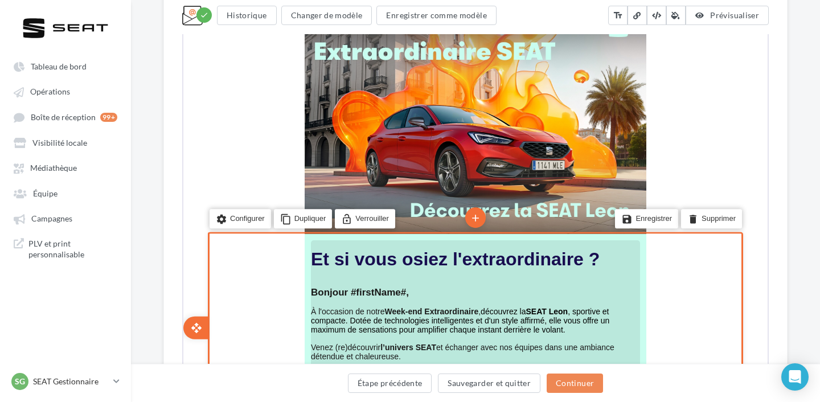
click at [469, 314] on b "Week-end Extraordinaire" at bounding box center [431, 310] width 94 height 9
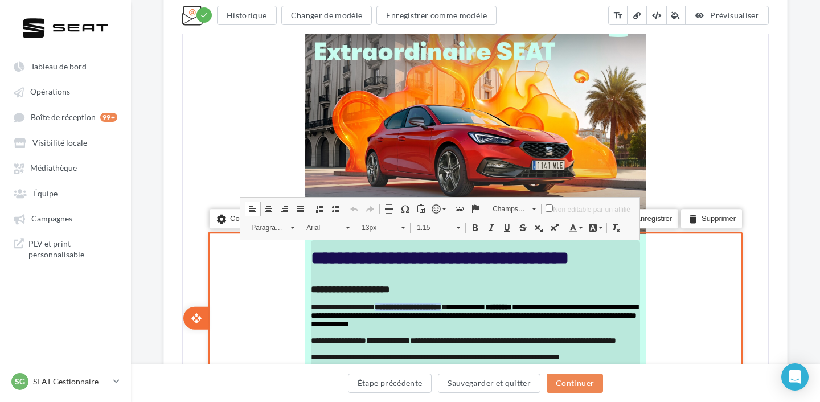
drag, startPoint x: 386, startPoint y: 309, endPoint x: 478, endPoint y: 307, distance: 92.3
click at [440, 307] on b "**********" at bounding box center [407, 306] width 67 height 8
copy b "**********"
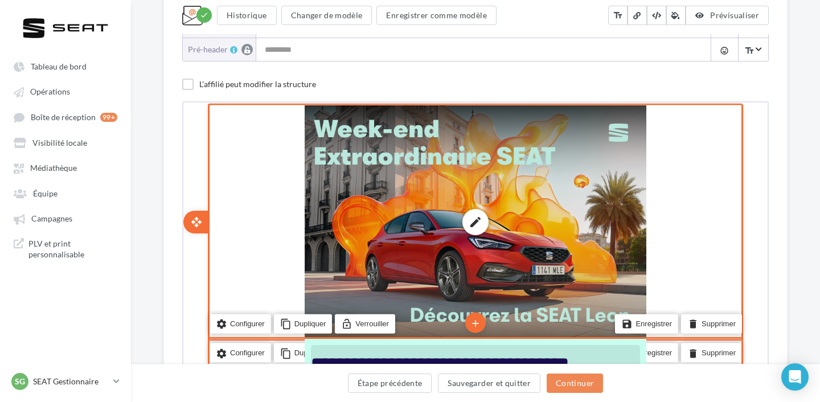
scroll to position [92, 0]
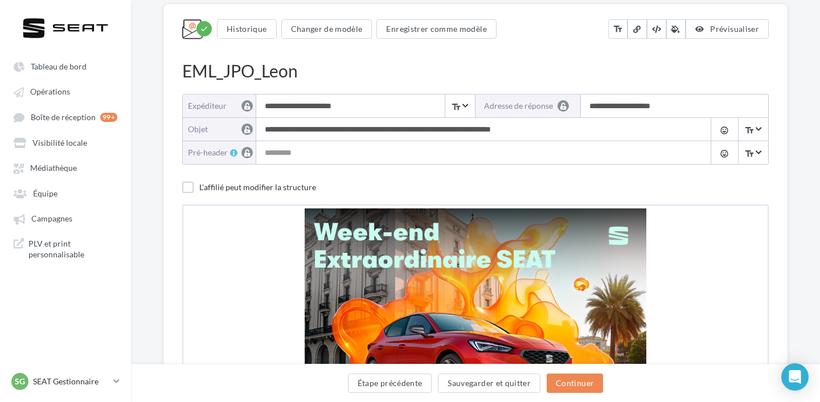
click at [415, 129] on input "**********" at bounding box center [480, 129] width 449 height 23
